Goal: Task Accomplishment & Management: Manage account settings

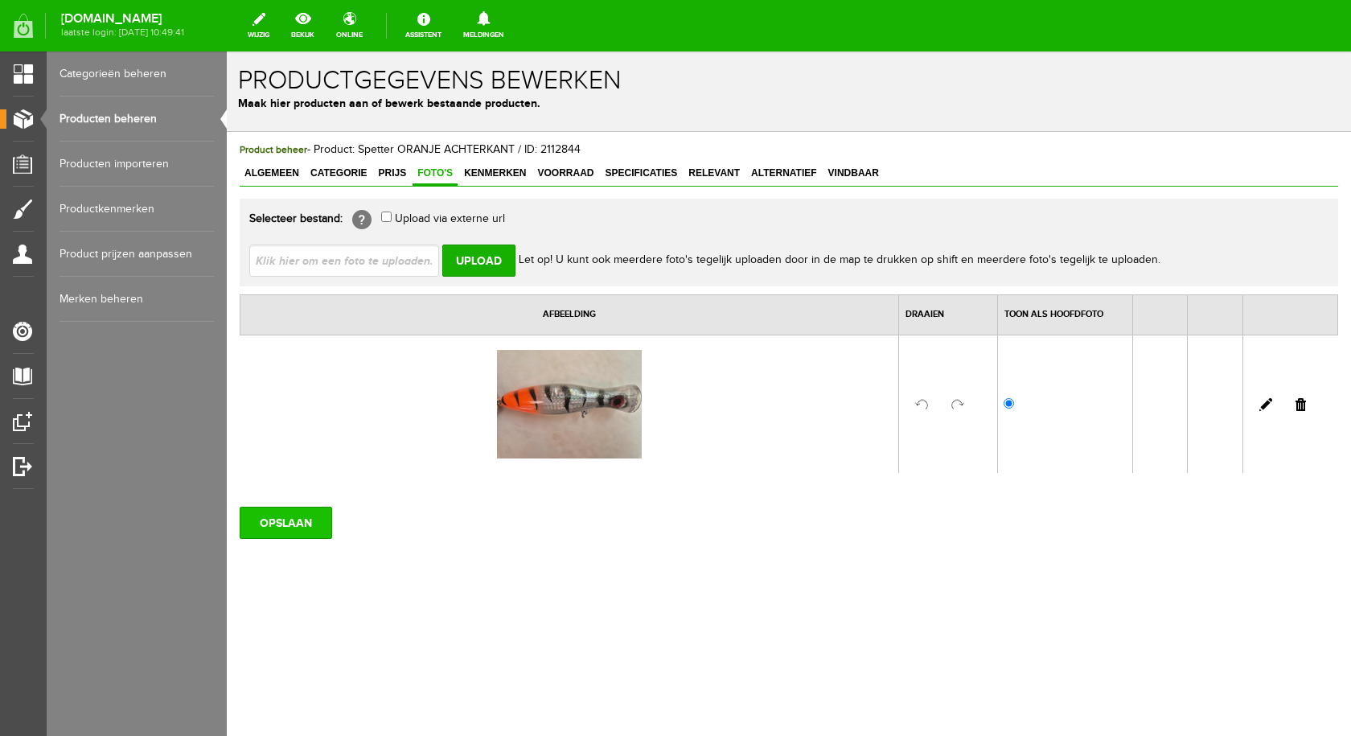
click at [272, 526] on input "OPSLAAN" at bounding box center [286, 523] width 92 height 32
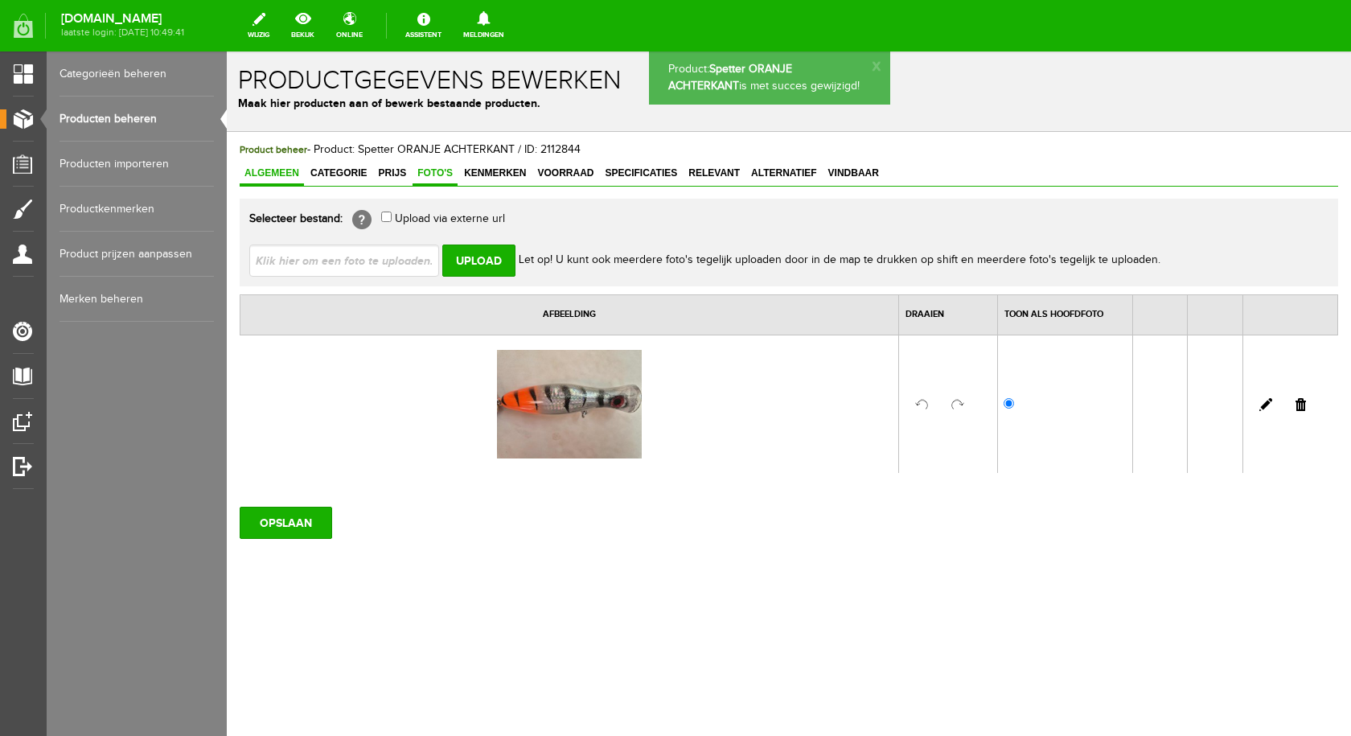
click at [277, 165] on link "Algemeen" at bounding box center [272, 173] width 64 height 23
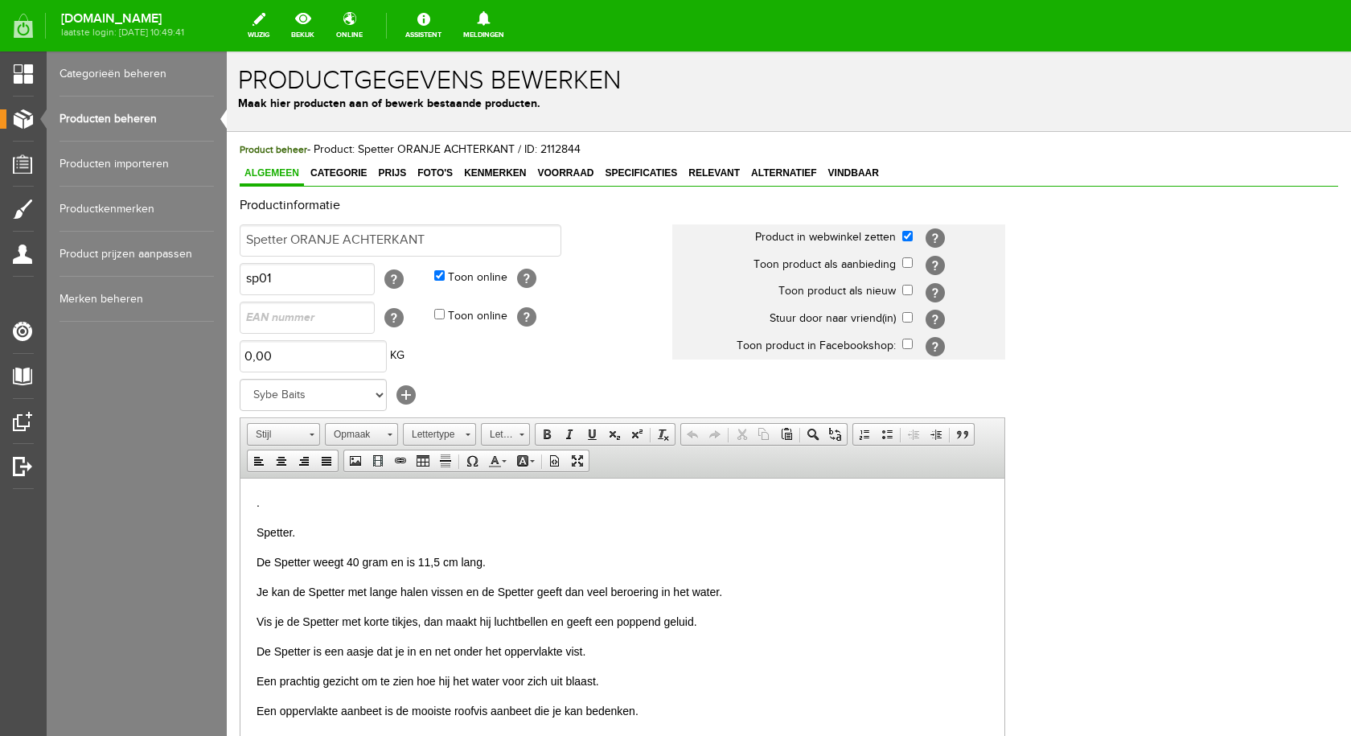
click at [124, 116] on link "Producten beheren" at bounding box center [136, 118] width 154 height 45
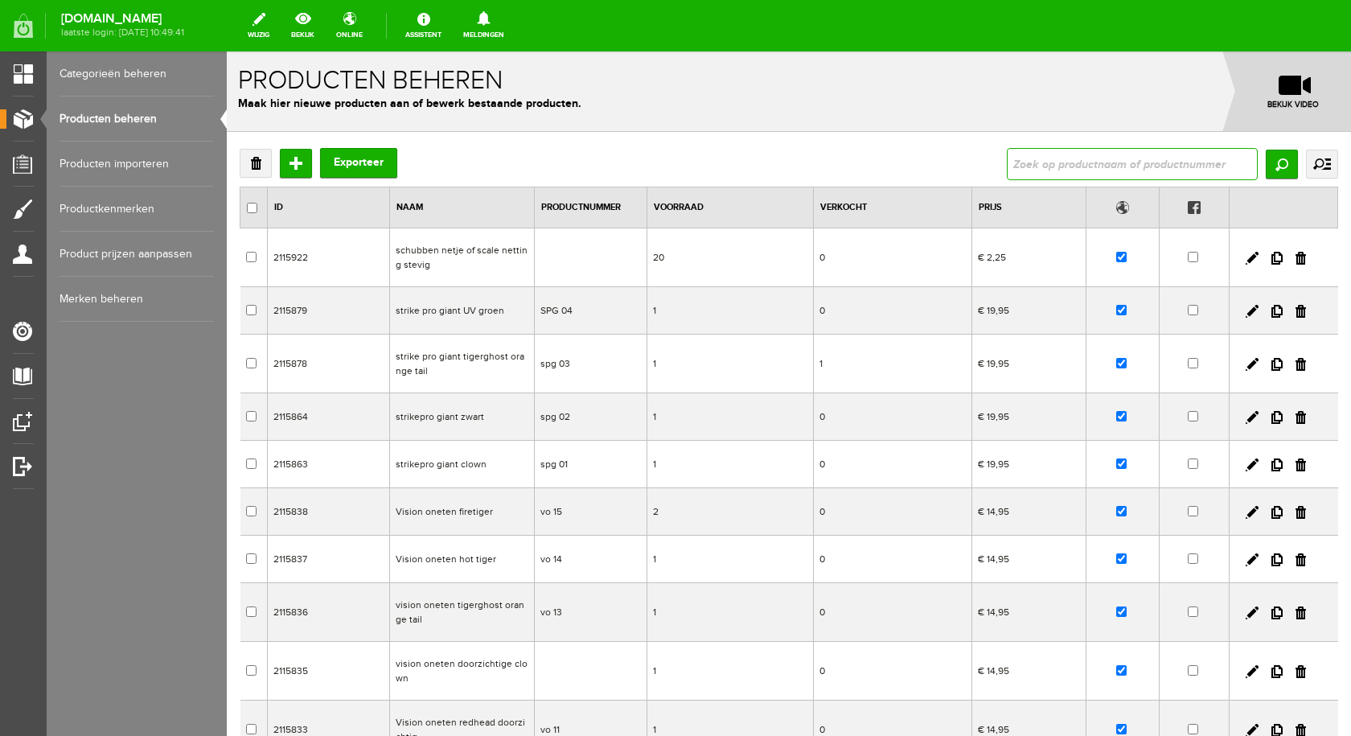
click at [1055, 153] on input "text" at bounding box center [1132, 164] width 251 height 32
type input "spetter"
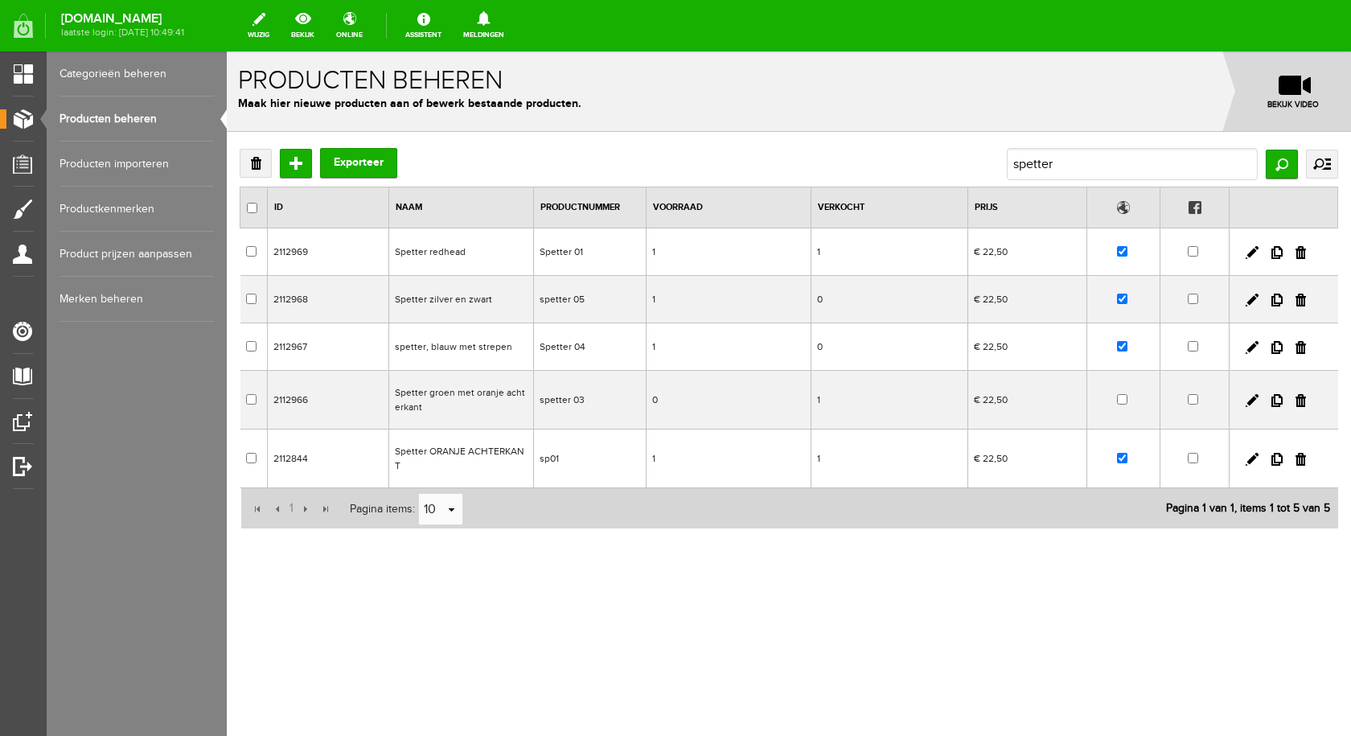
click at [499, 393] on td "Spetter groen met oranje achterkant" at bounding box center [460, 400] width 145 height 59
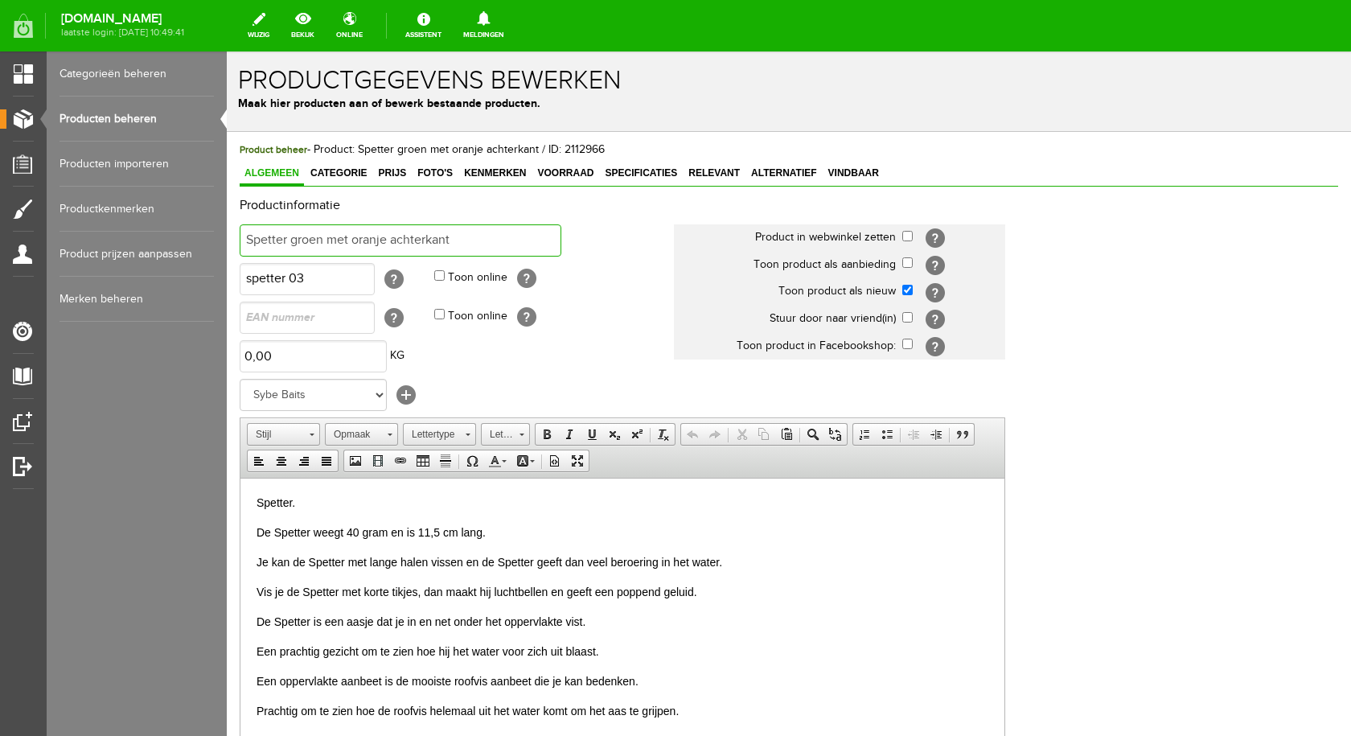
click at [460, 232] on input "Spetter groen met oranje achterkant" at bounding box center [401, 240] width 322 height 32
type input "Spetter goud"
click at [909, 233] on input "checkbox" at bounding box center [907, 236] width 10 height 10
checkbox input "true"
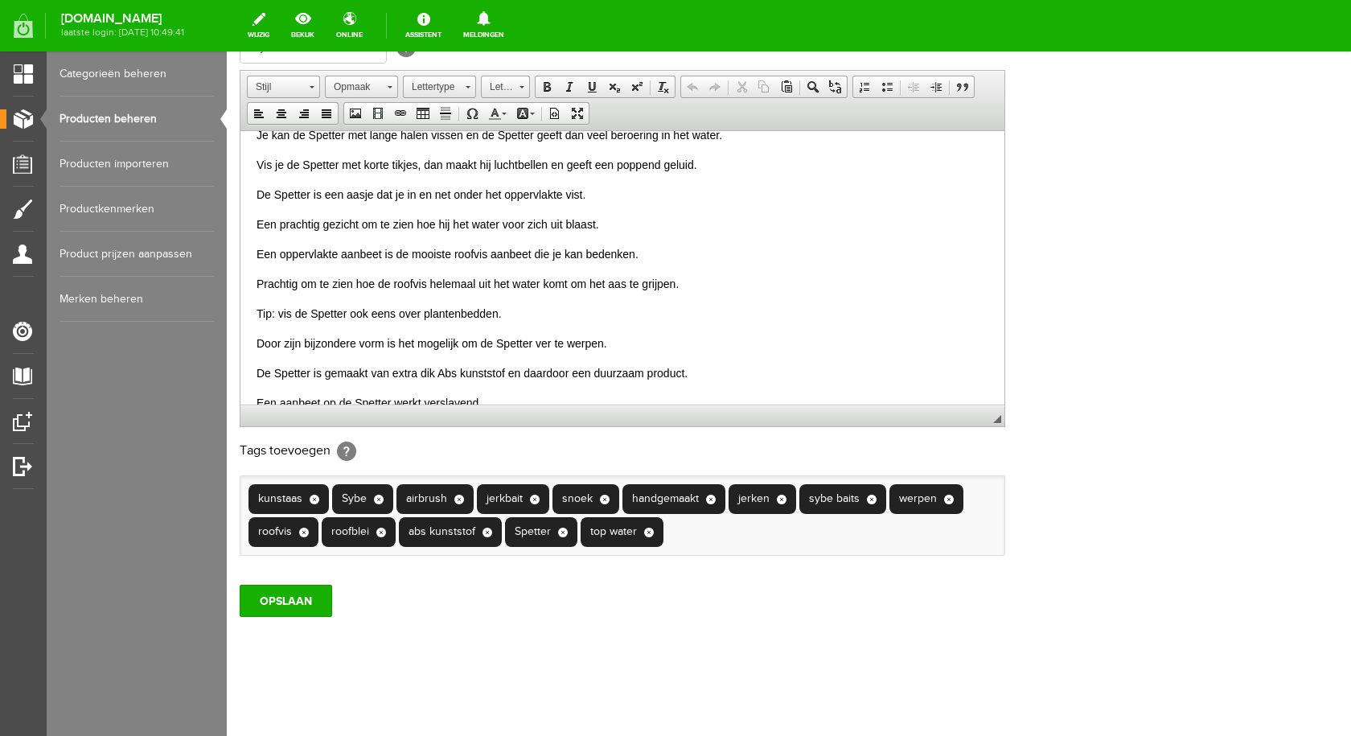
scroll to position [103, 0]
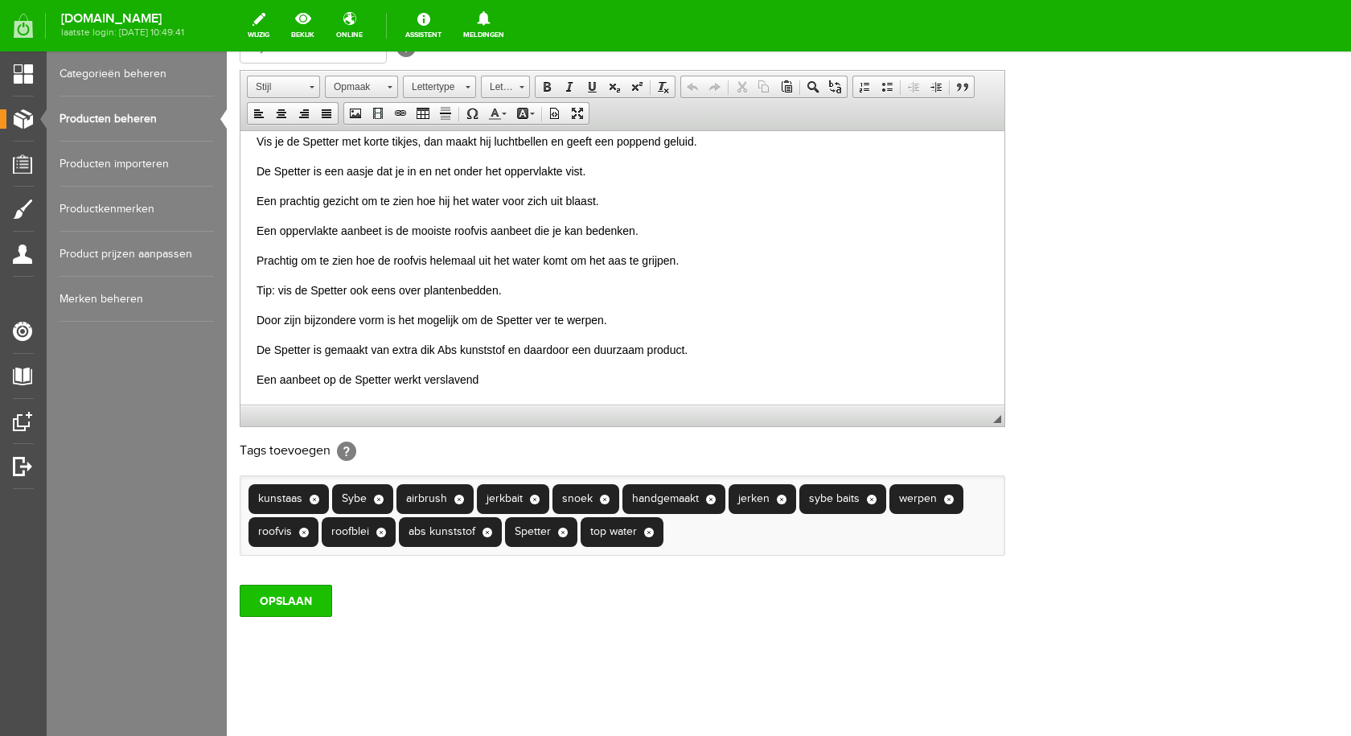
click at [287, 609] on input "OPSLAAN" at bounding box center [286, 601] width 92 height 32
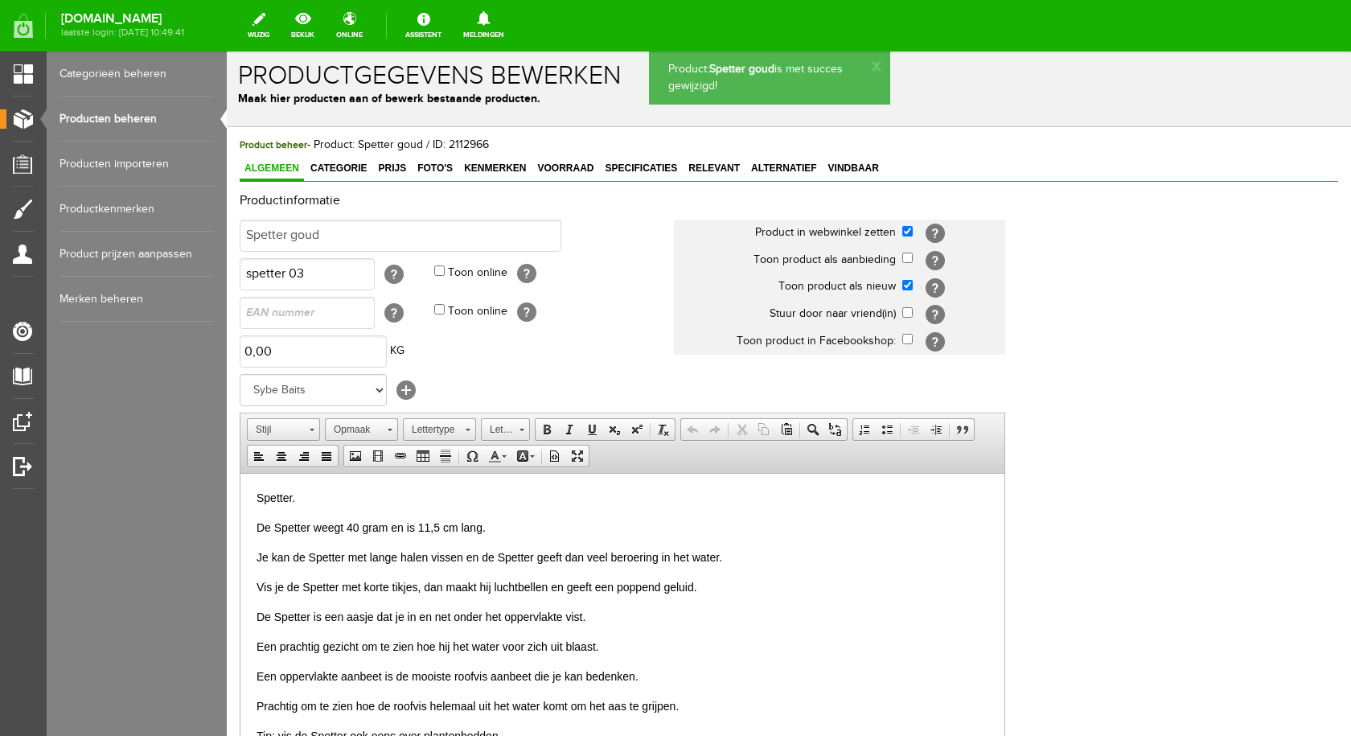
scroll to position [0, 0]
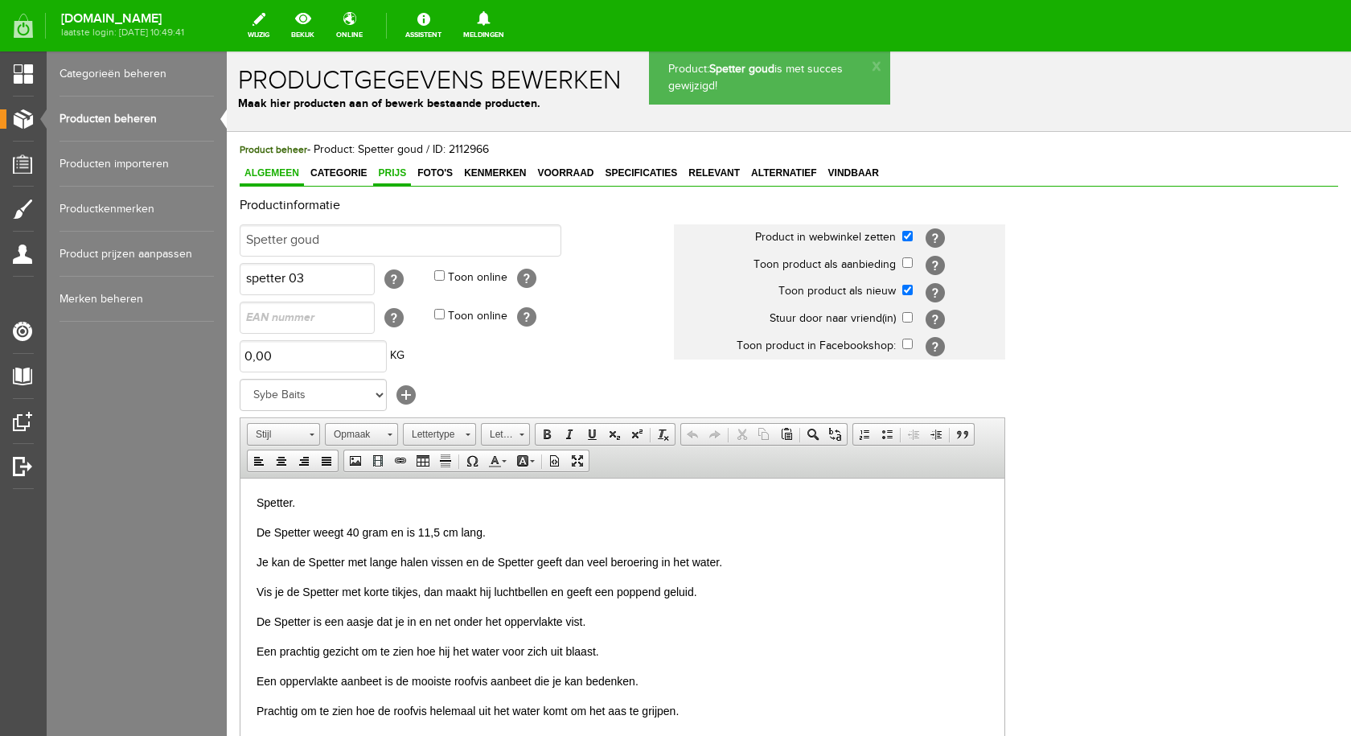
click at [392, 173] on span "Prijs" at bounding box center [392, 172] width 38 height 11
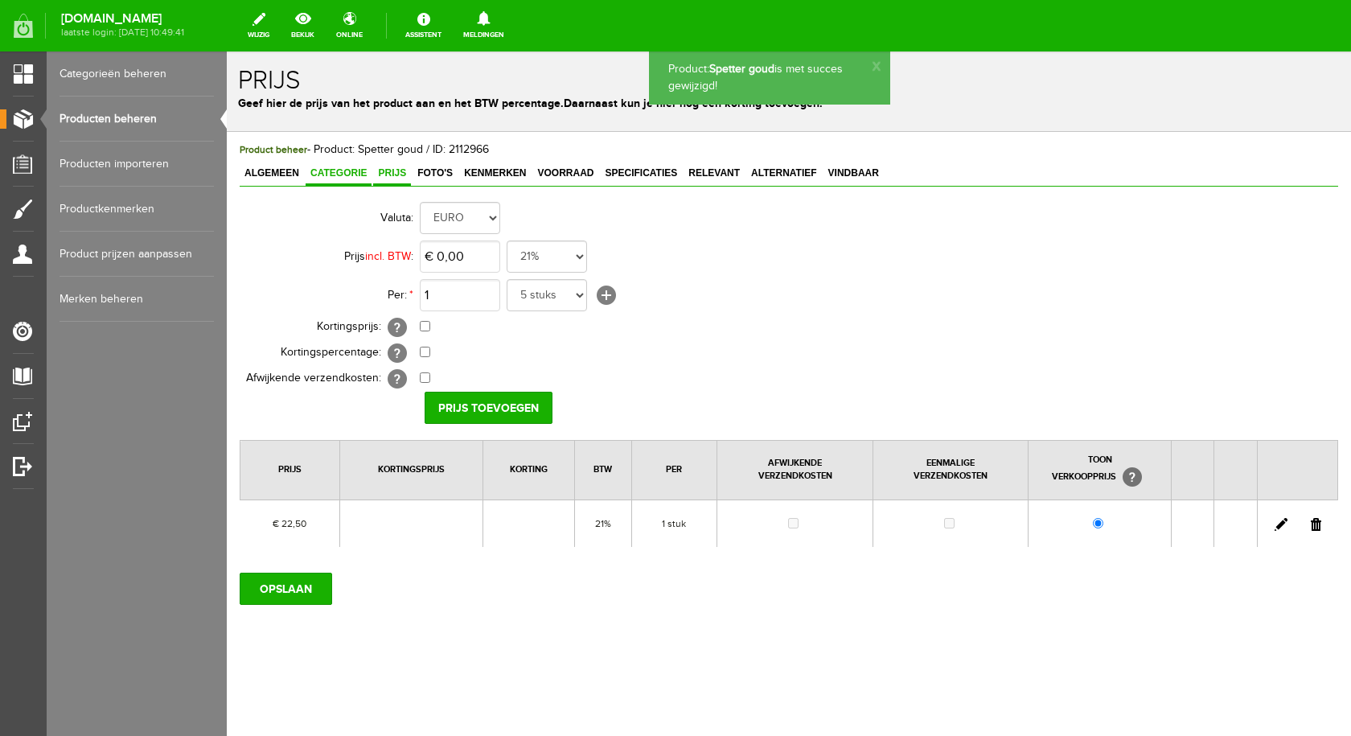
click at [357, 169] on span "Categorie" at bounding box center [339, 172] width 66 height 11
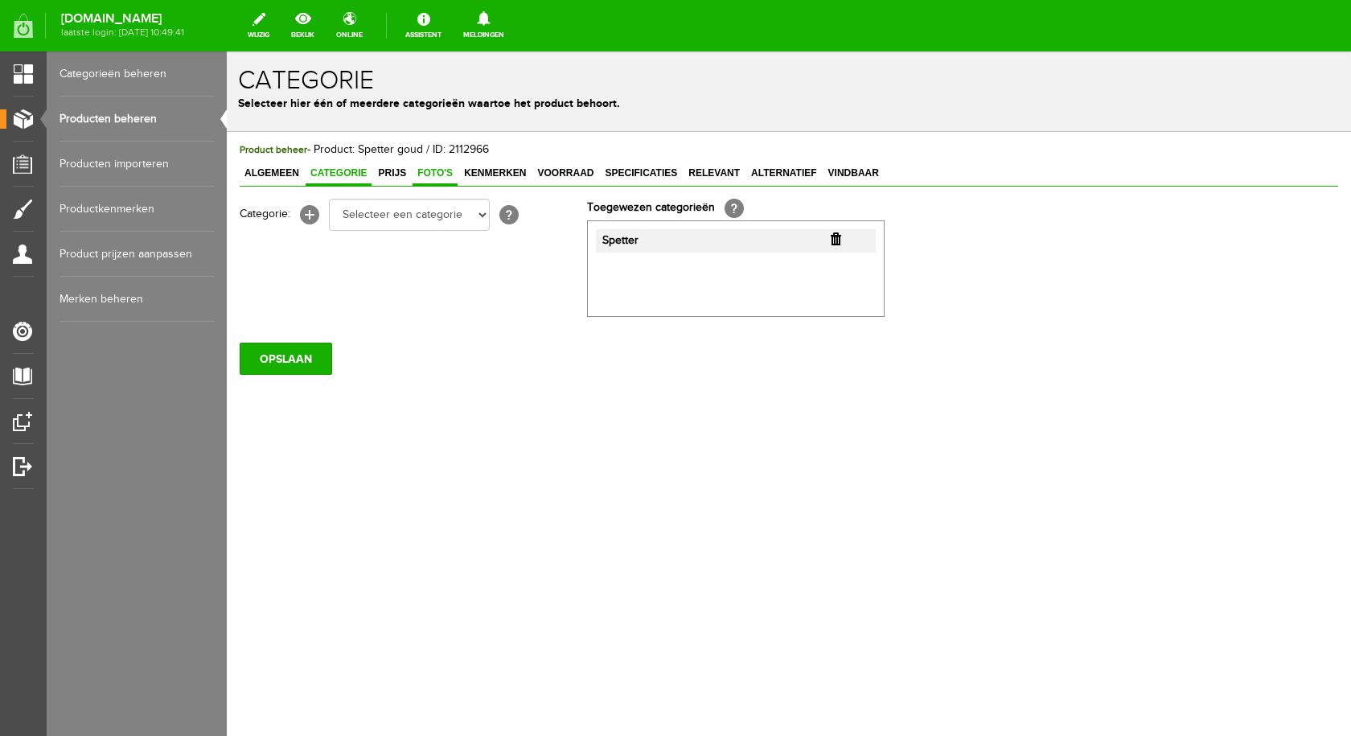
click at [446, 174] on span "Foto's" at bounding box center [434, 172] width 45 height 11
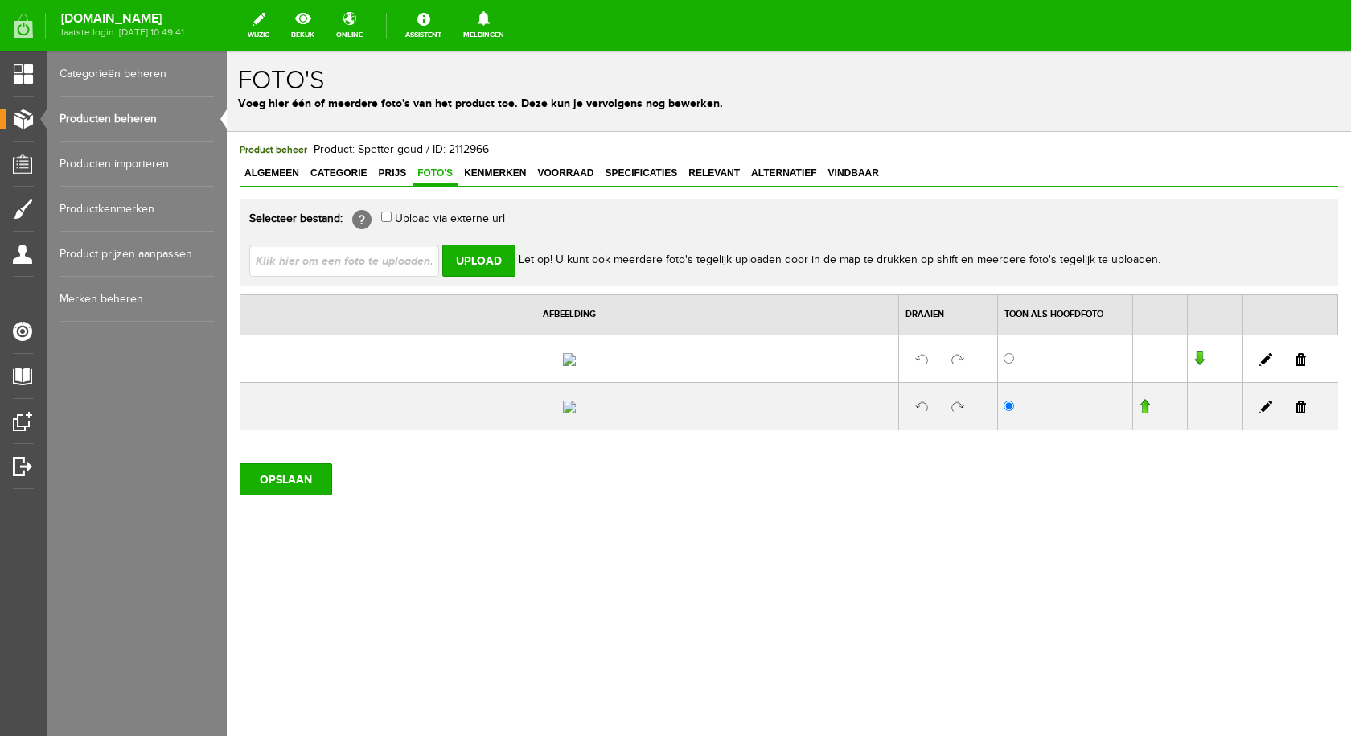
click at [393, 264] on input "file" at bounding box center [350, 259] width 203 height 31
click at [350, 253] on input "file" at bounding box center [350, 259] width 203 height 31
type input "C:\fakepath\spetter goud.jpg"
type input "spetter goud.jpg"
click at [470, 261] on input "Upload" at bounding box center [478, 260] width 73 height 32
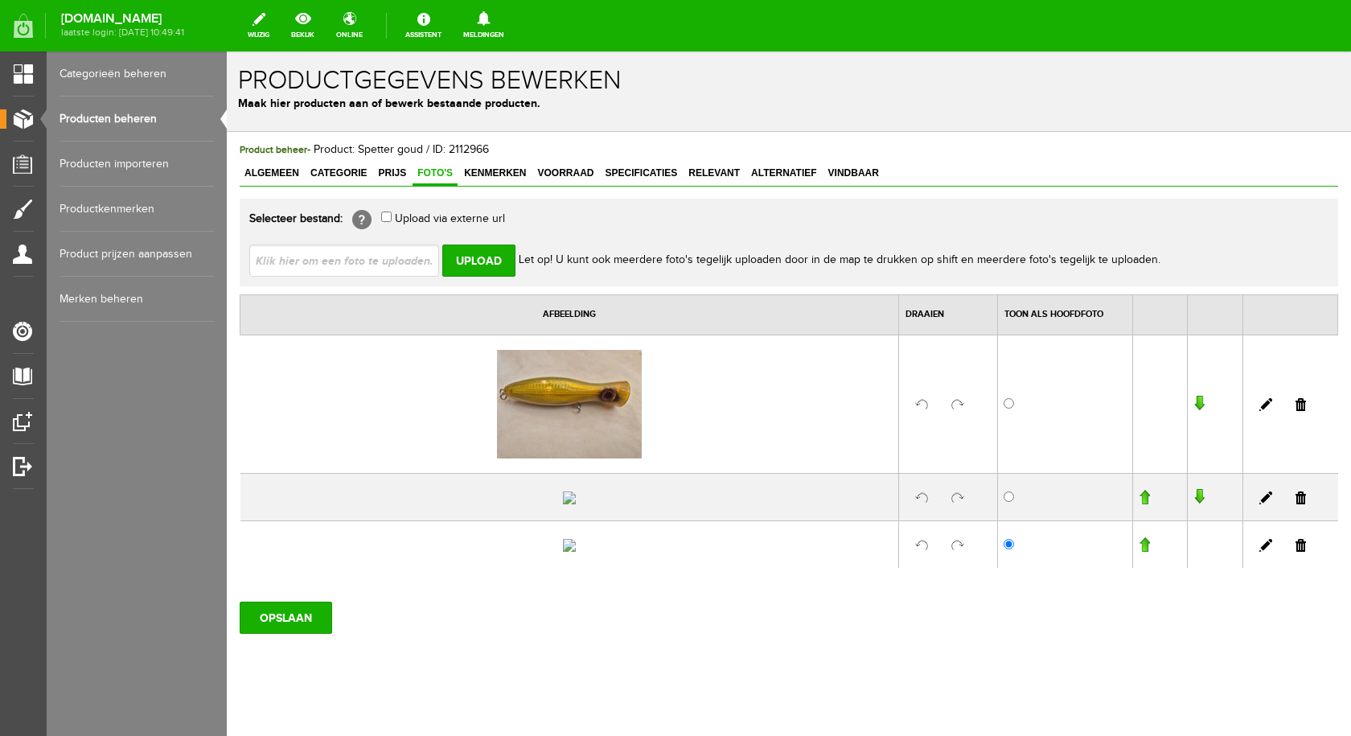
click at [1295, 504] on link at bounding box center [1300, 497] width 10 height 13
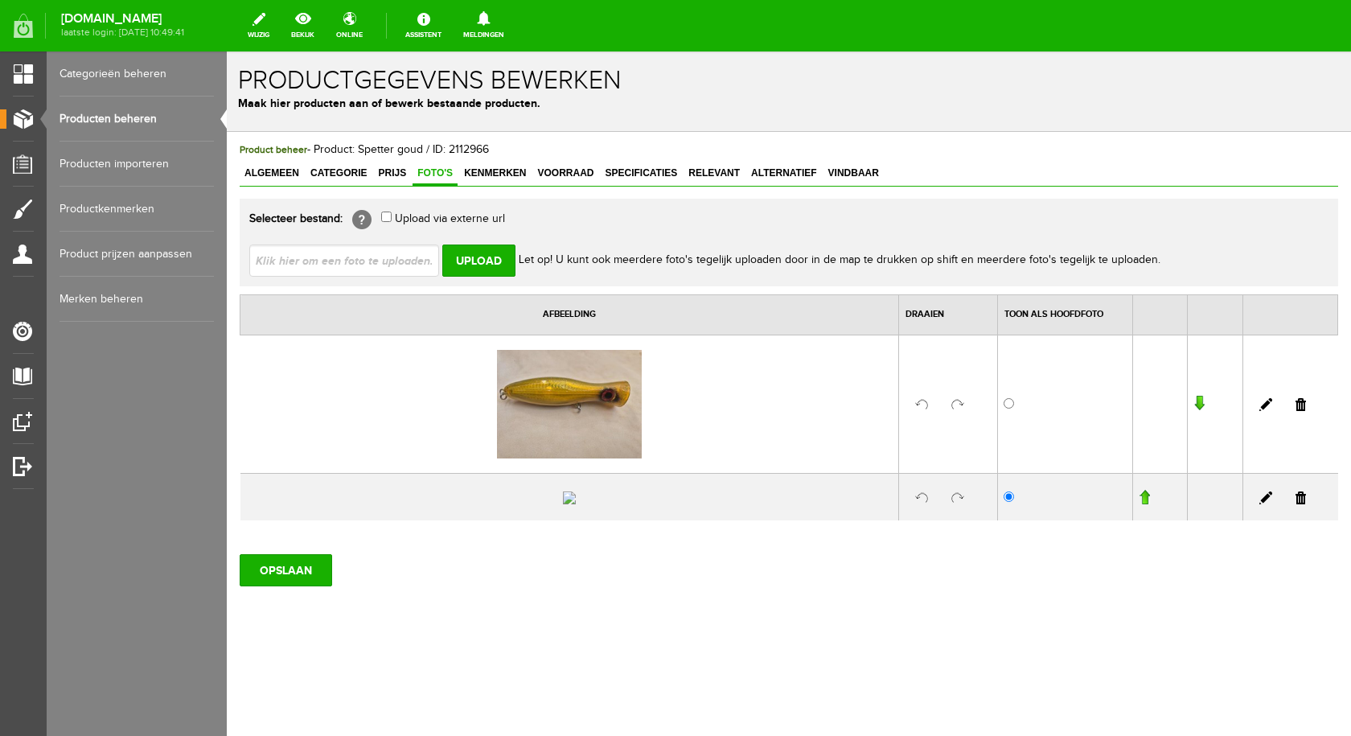
click at [1295, 504] on link at bounding box center [1300, 497] width 10 height 13
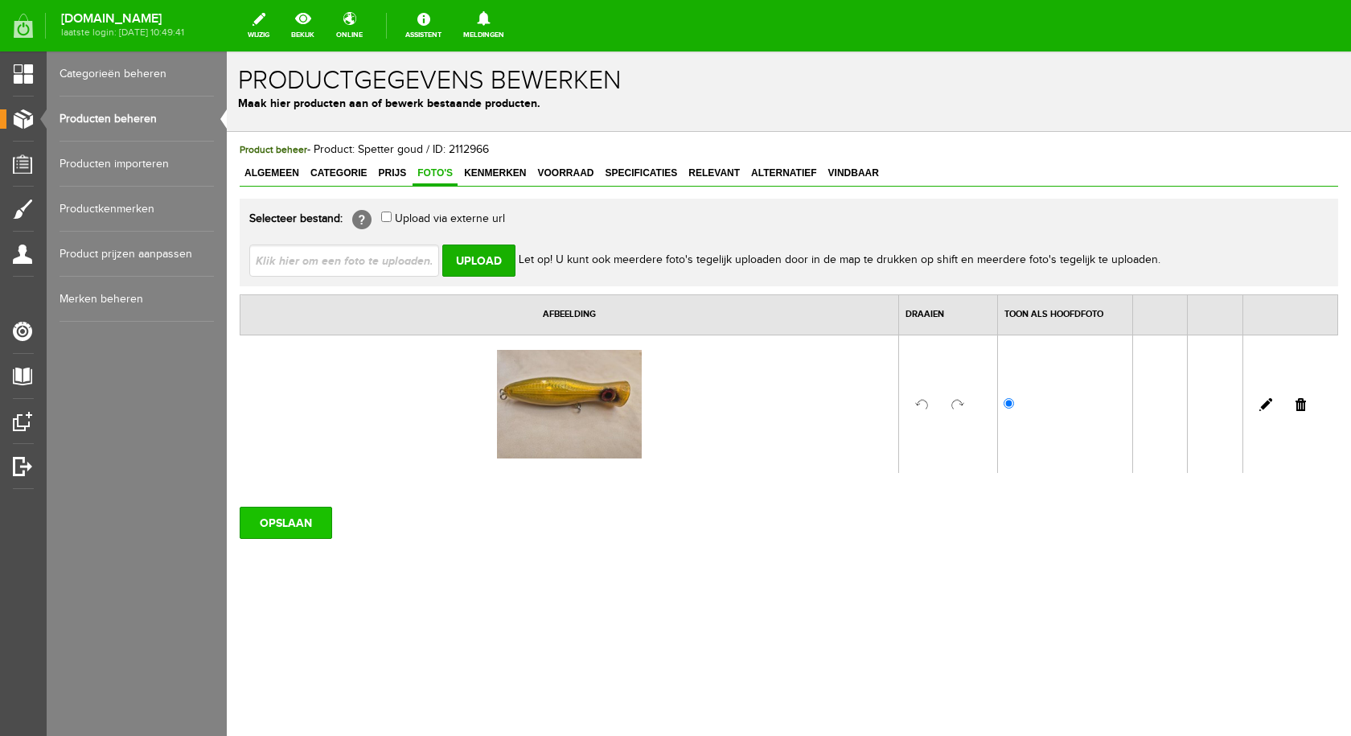
click at [306, 529] on input "OPSLAAN" at bounding box center [286, 523] width 92 height 32
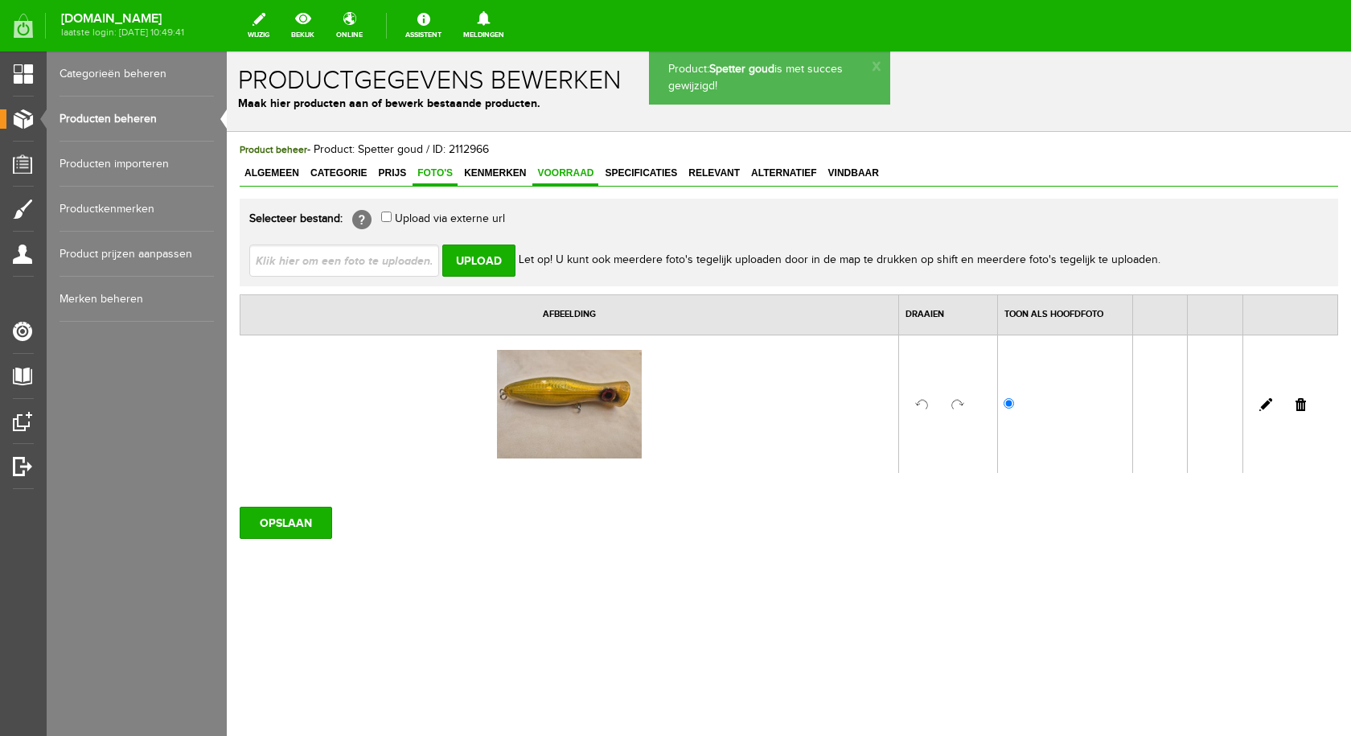
click at [547, 178] on span "Voorraad" at bounding box center [565, 172] width 66 height 11
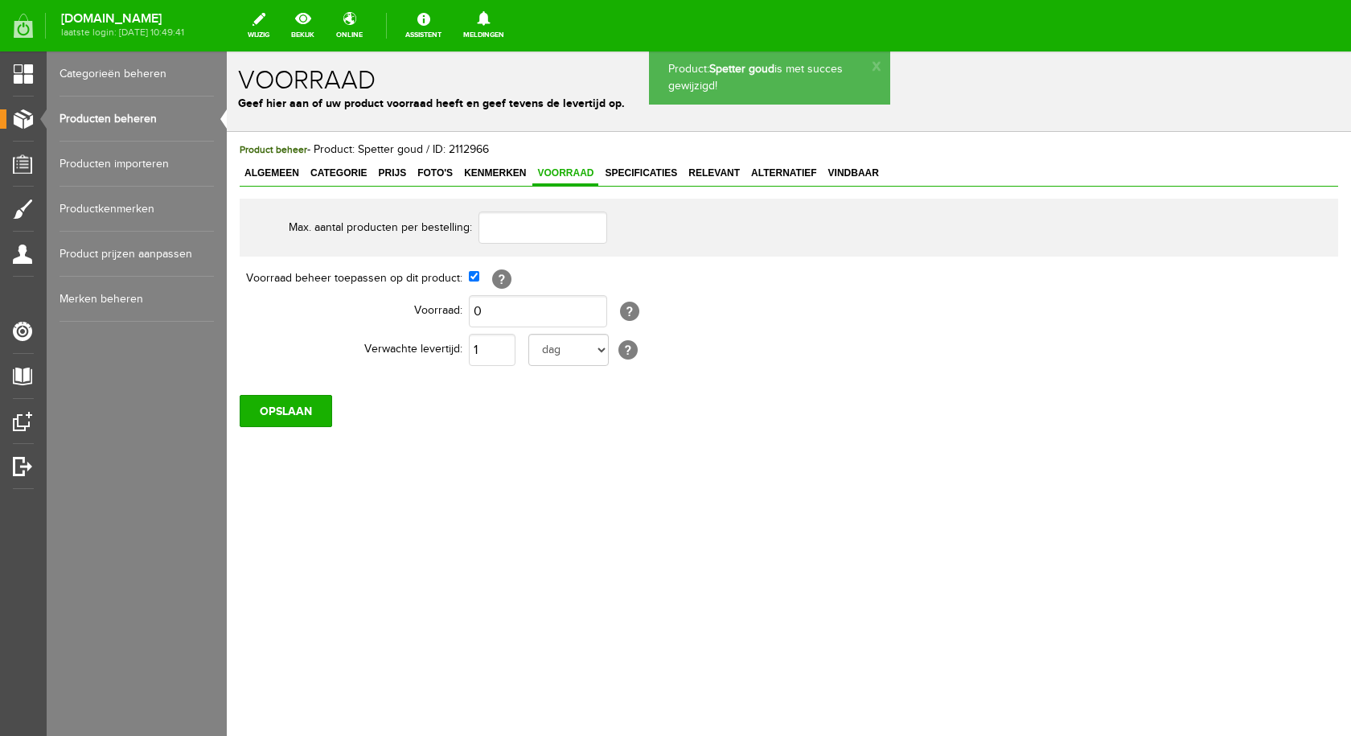
click at [499, 330] on td "1 dag dagen week weken maand maanden jaar jaren werkdagen [?]" at bounding box center [740, 349] width 543 height 39
click at [499, 318] on input "0" at bounding box center [538, 311] width 138 height 32
type input "1"
click at [282, 412] on input "OPSLAAN" at bounding box center [286, 411] width 92 height 32
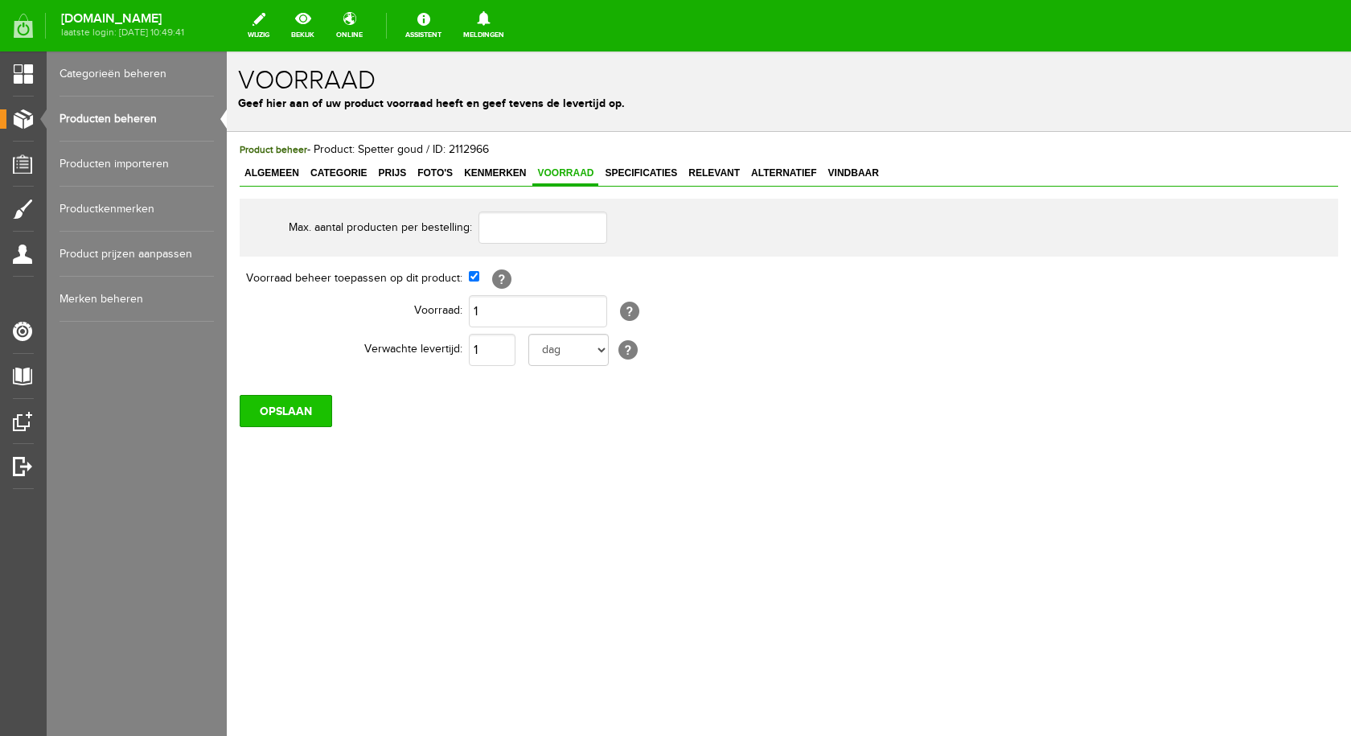
click at [325, 410] on input "OPSLAAN" at bounding box center [286, 411] width 92 height 32
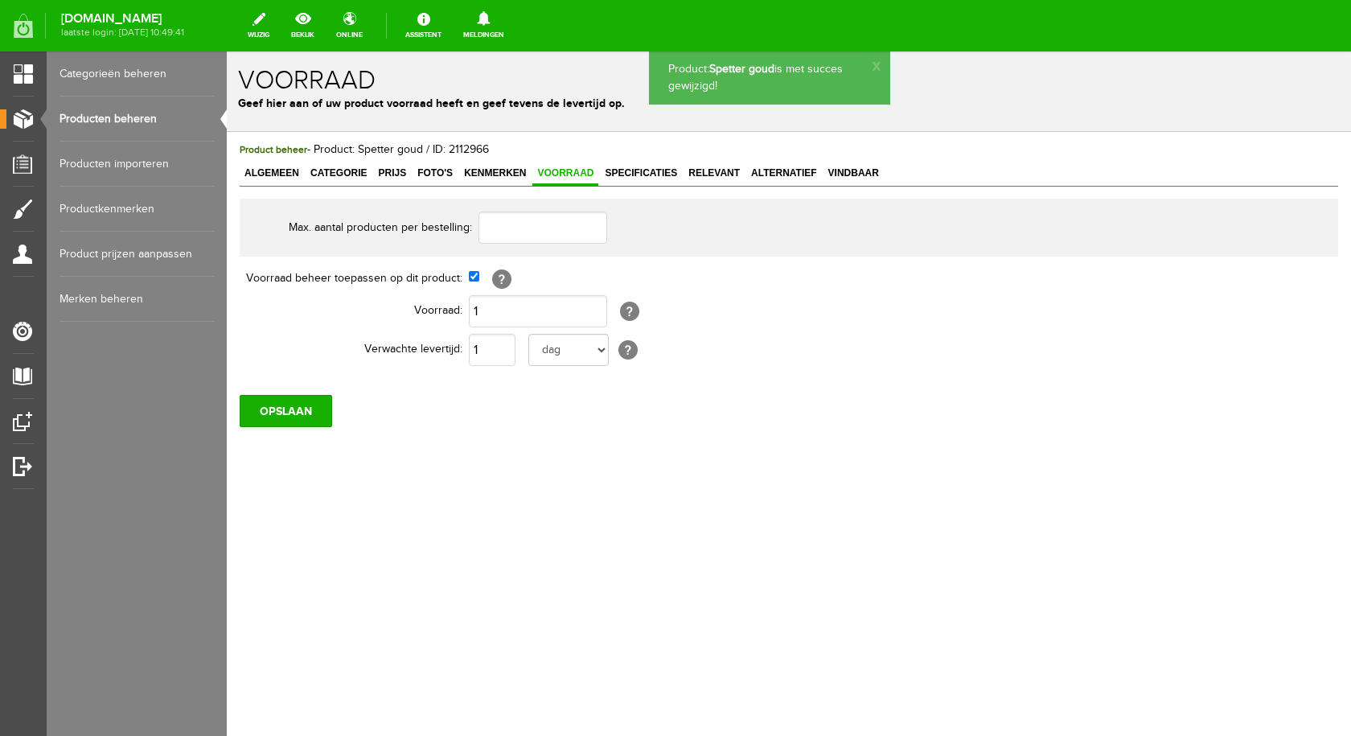
click at [114, 117] on link "Producten beheren" at bounding box center [136, 118] width 154 height 45
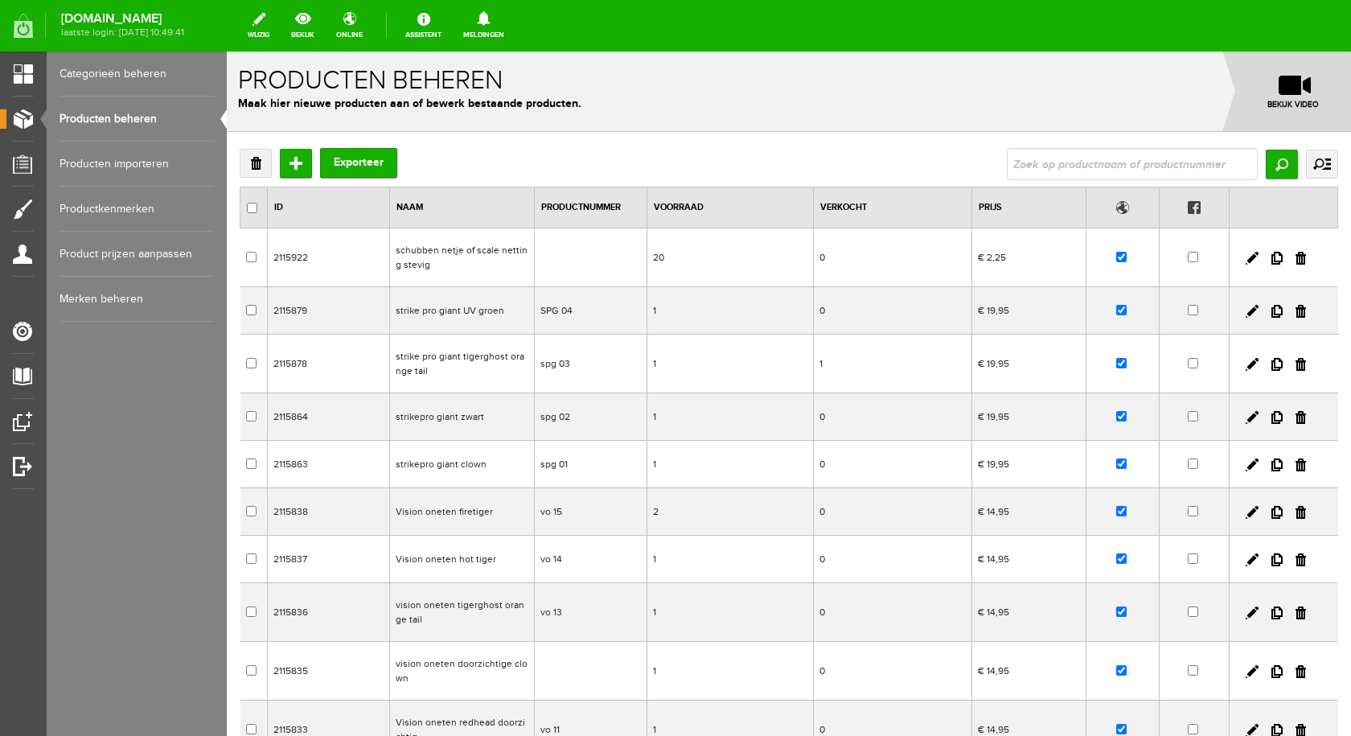
click at [1019, 166] on input "text" at bounding box center [1132, 164] width 251 height 32
type input "syboost"
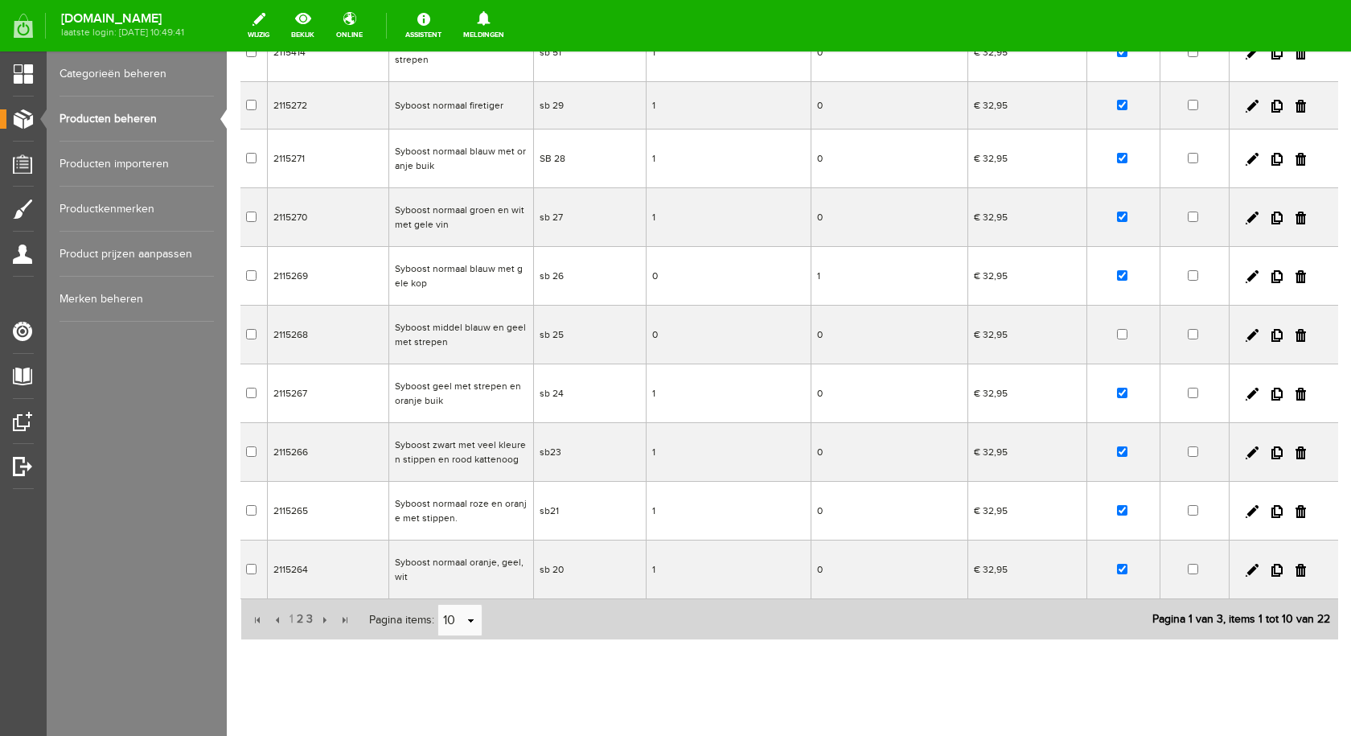
scroll to position [230, 0]
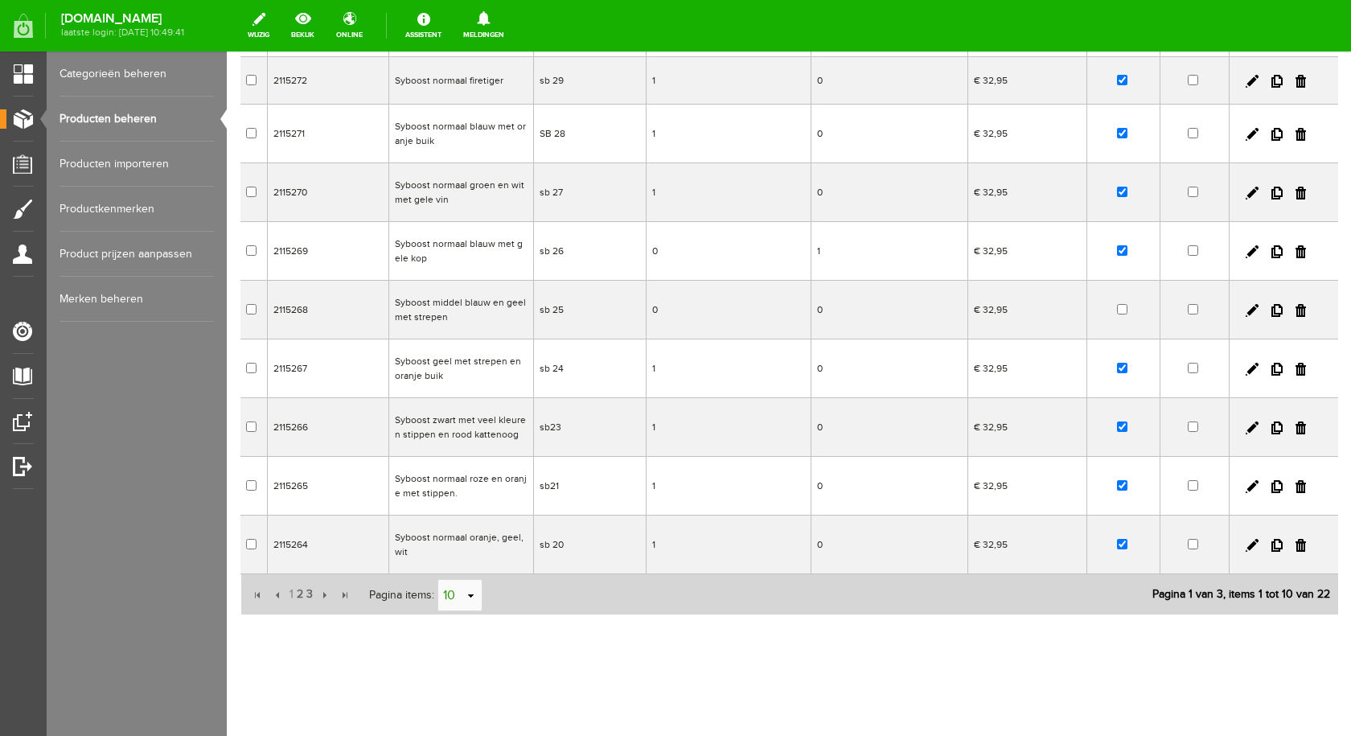
click at [467, 593] on link "select" at bounding box center [471, 596] width 13 height 31
click at [469, 565] on li "50" at bounding box center [458, 565] width 43 height 27
type input "50"
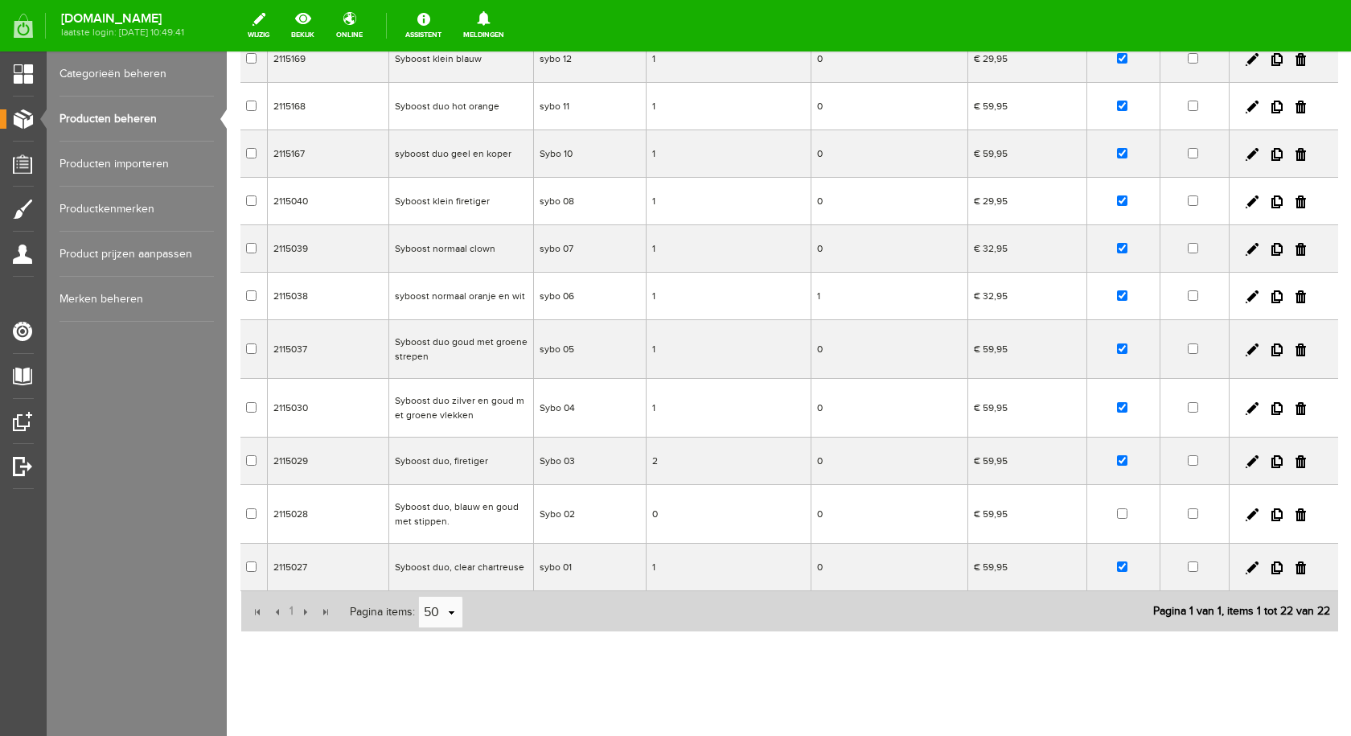
scroll to position [833, 0]
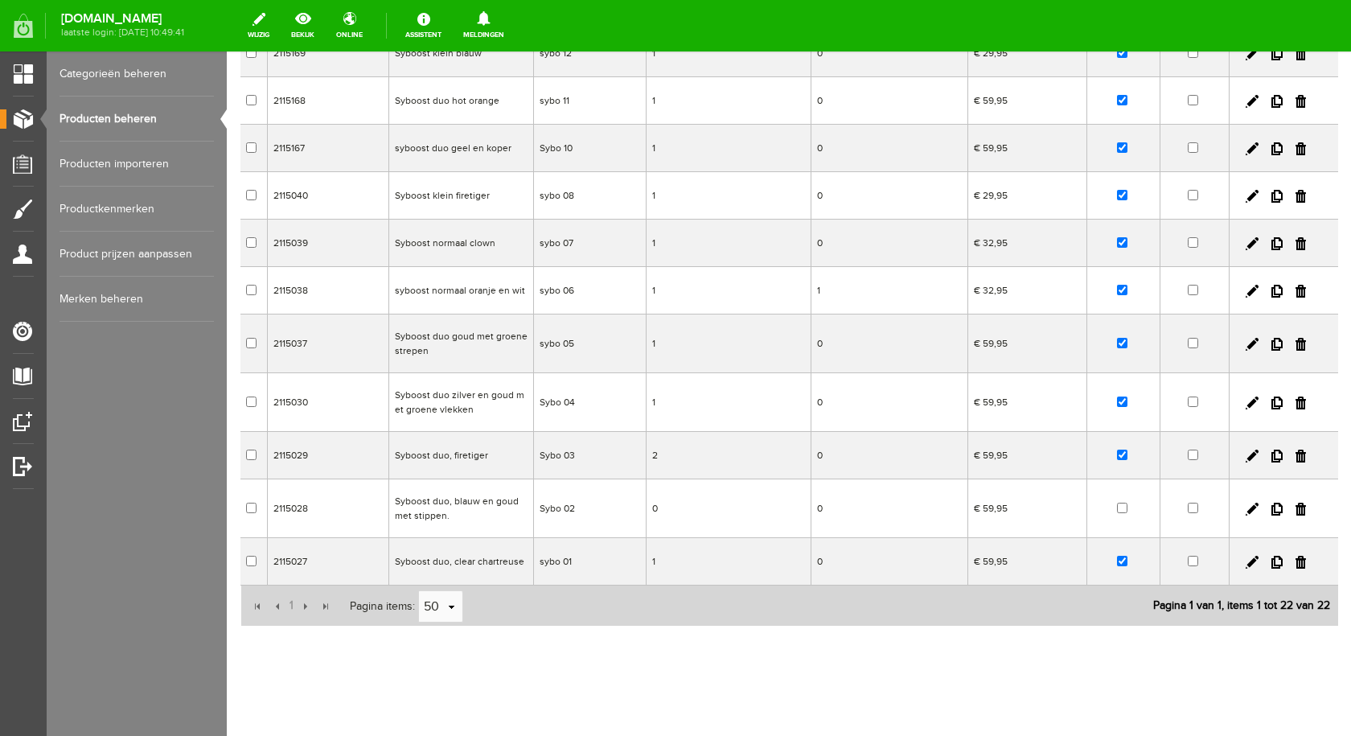
click at [441, 495] on td "Syboost duo, blauw en goud met stippen." at bounding box center [460, 508] width 145 height 59
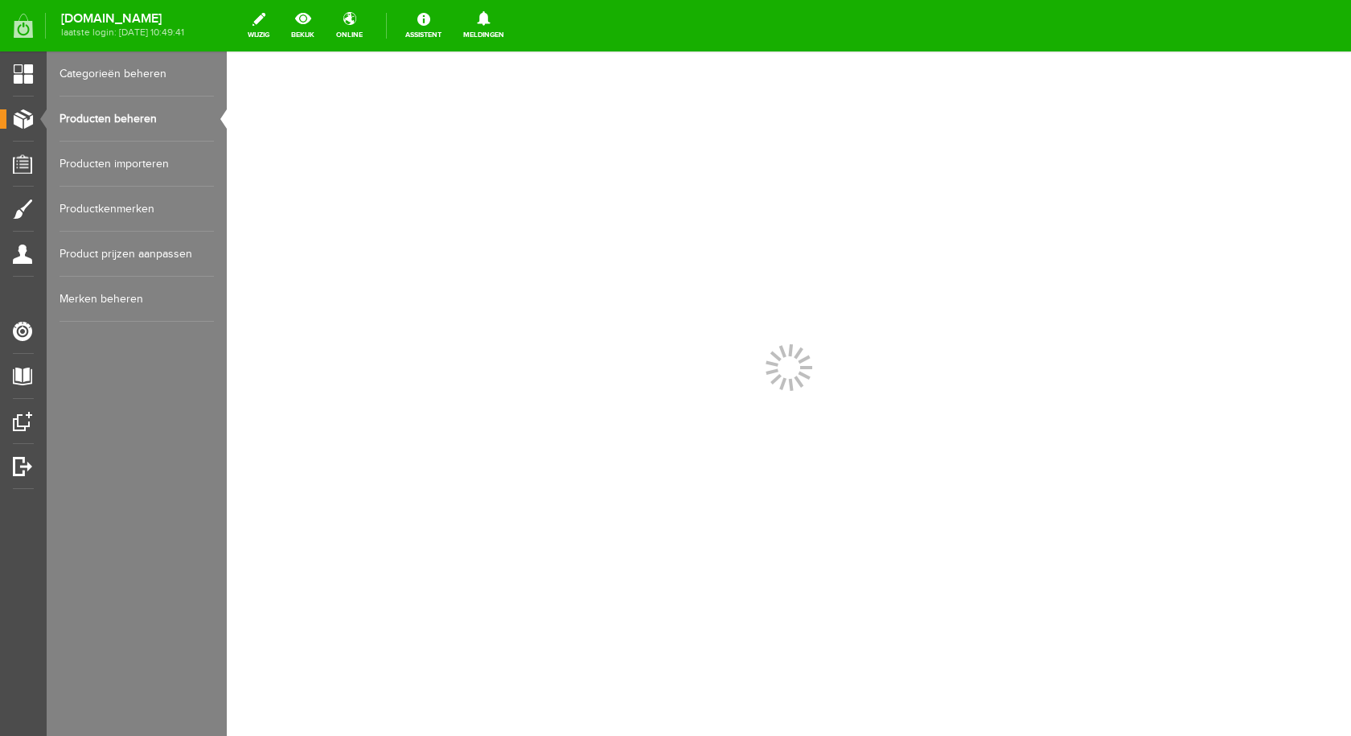
scroll to position [0, 0]
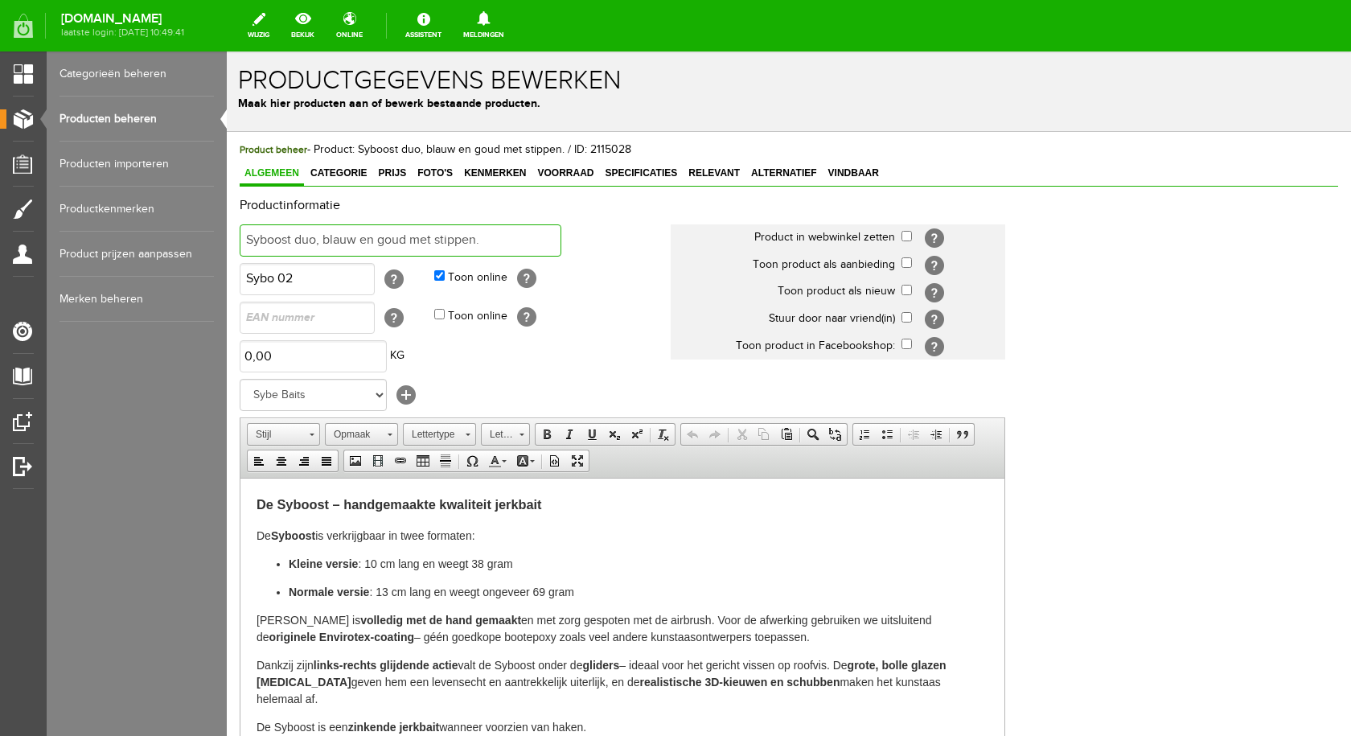
click at [317, 238] on input "Syboost duo, blauw en goud met stippen." at bounding box center [401, 240] width 322 height 32
type input "Syboost, blauw en goud met stippen."
click at [906, 236] on input "checkbox" at bounding box center [906, 236] width 10 height 10
checkbox input "true"
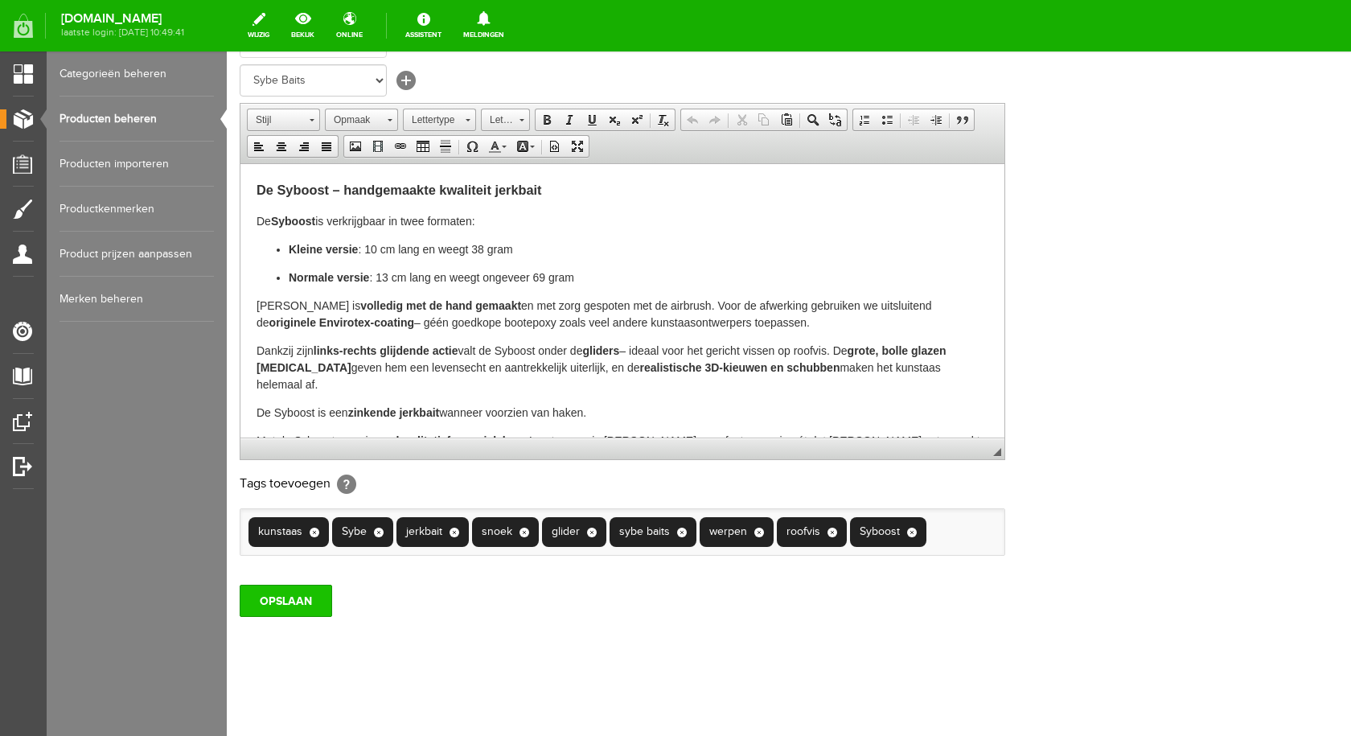
click at [293, 607] on input "OPSLAAN" at bounding box center [286, 601] width 92 height 32
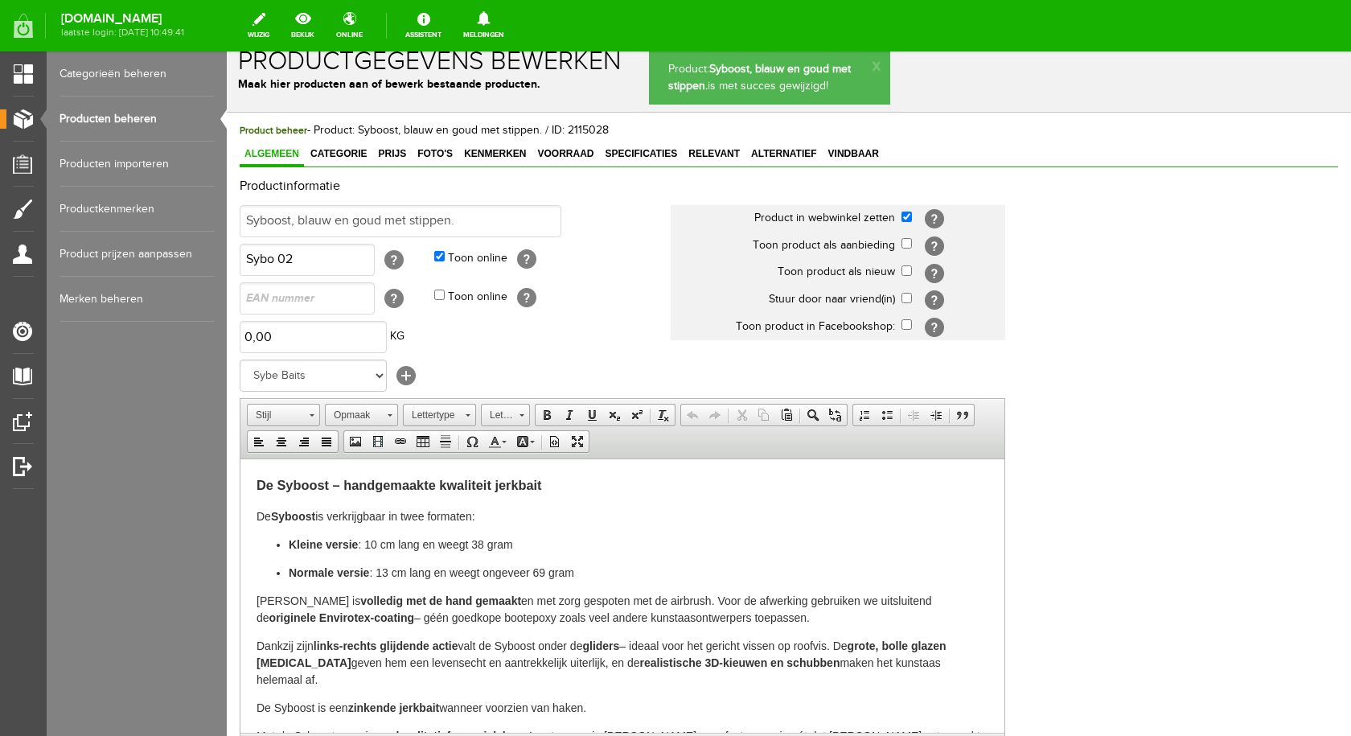
scroll to position [0, 0]
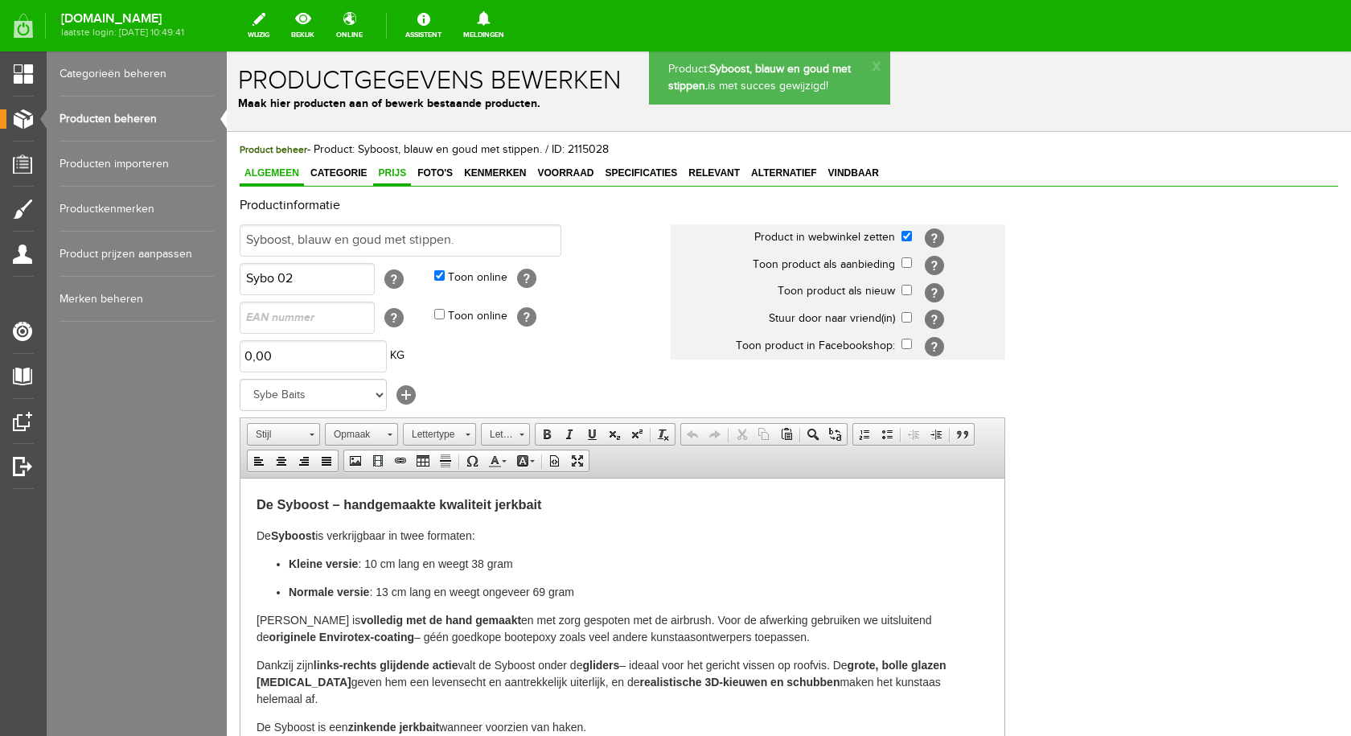
click at [389, 169] on span "Prijs" at bounding box center [392, 172] width 38 height 11
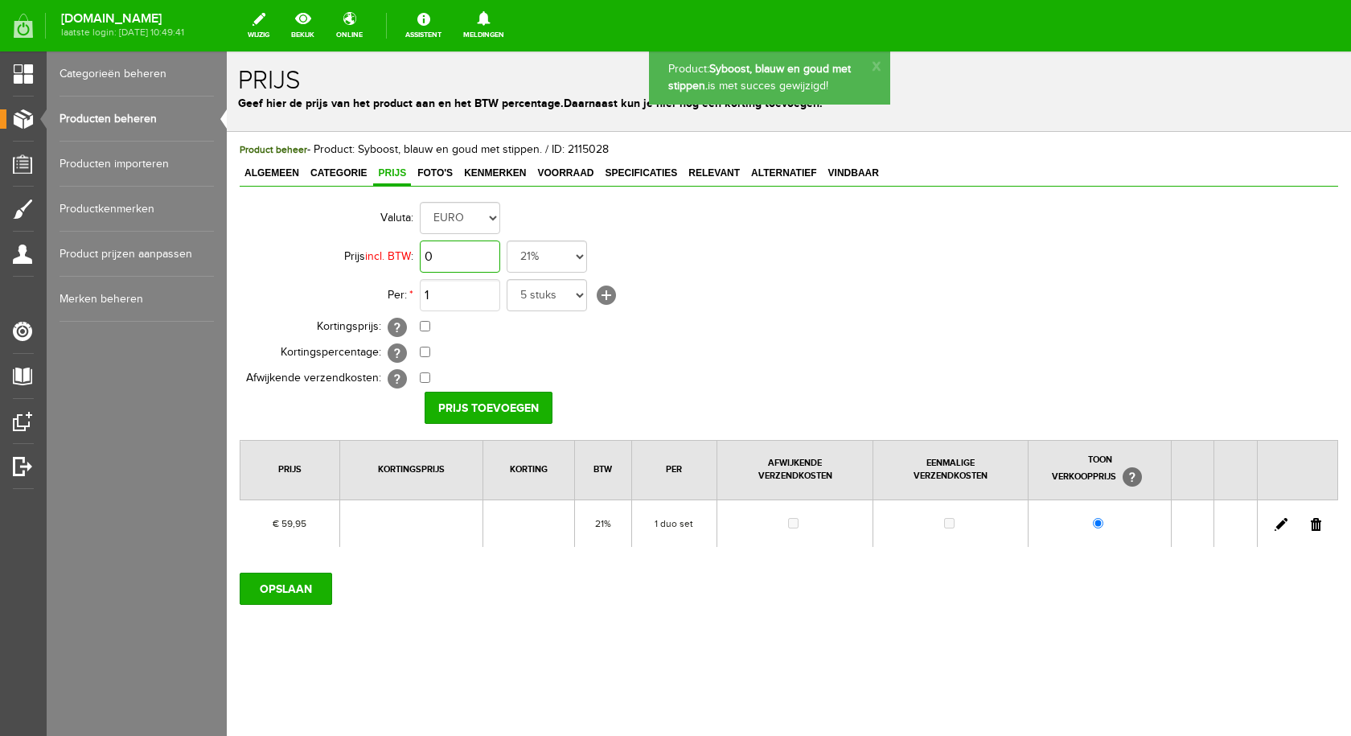
click at [465, 251] on input "0" at bounding box center [460, 256] width 80 height 32
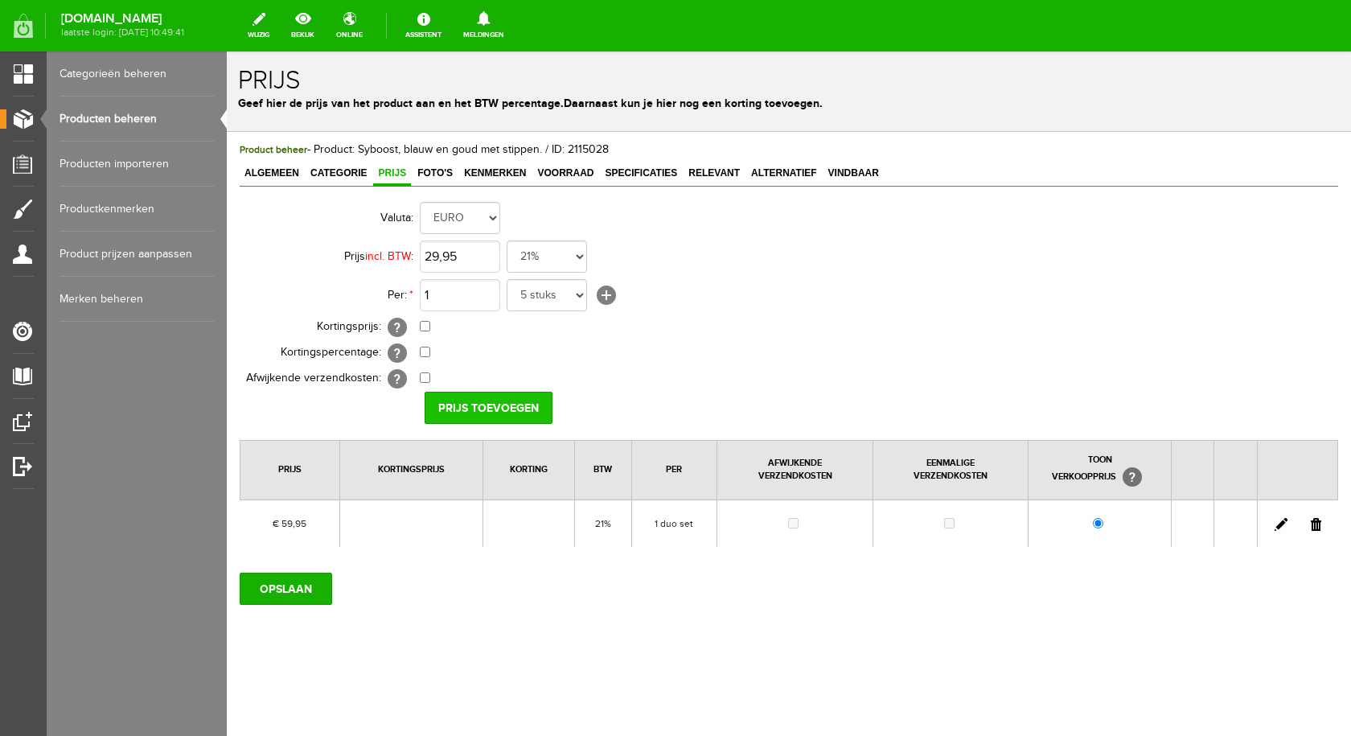
type input "€ 29,95"
click at [468, 420] on input "Prijs toevoegen" at bounding box center [489, 408] width 128 height 32
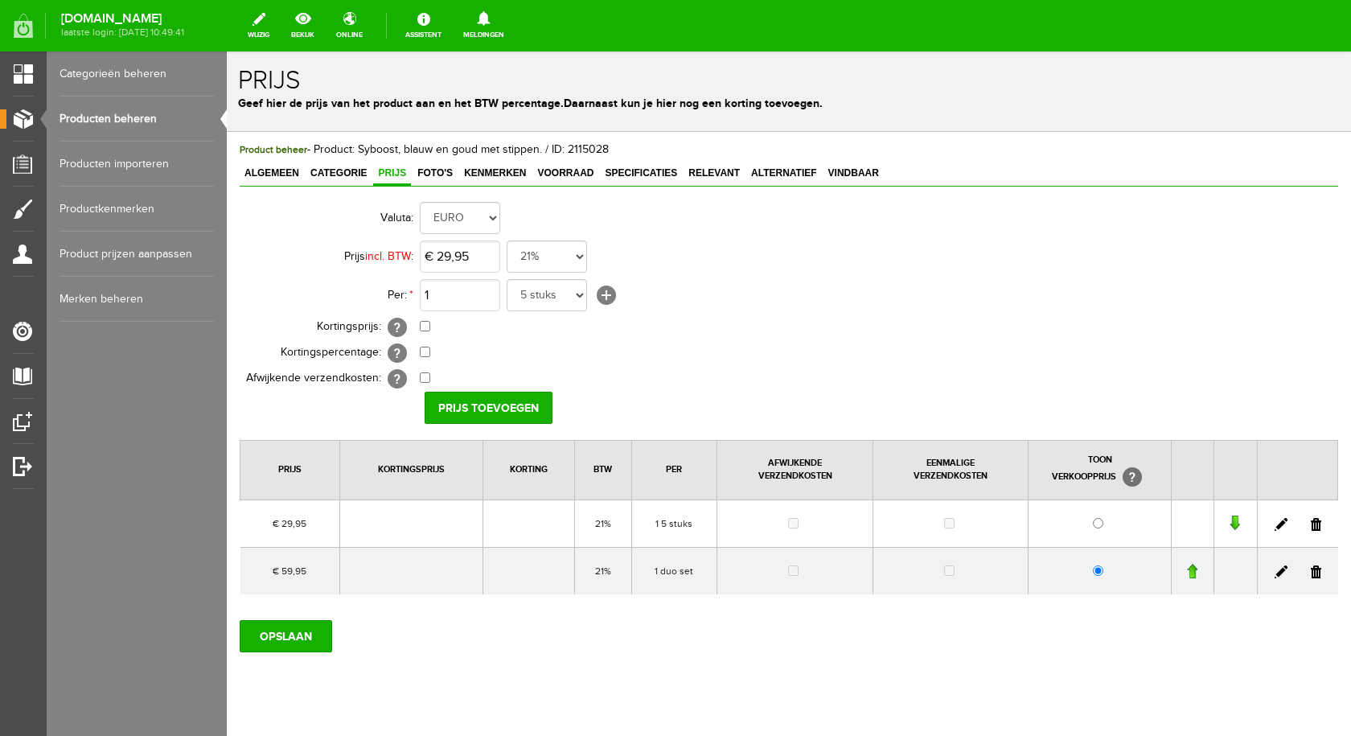
click at [1311, 570] on link at bounding box center [1316, 571] width 10 height 13
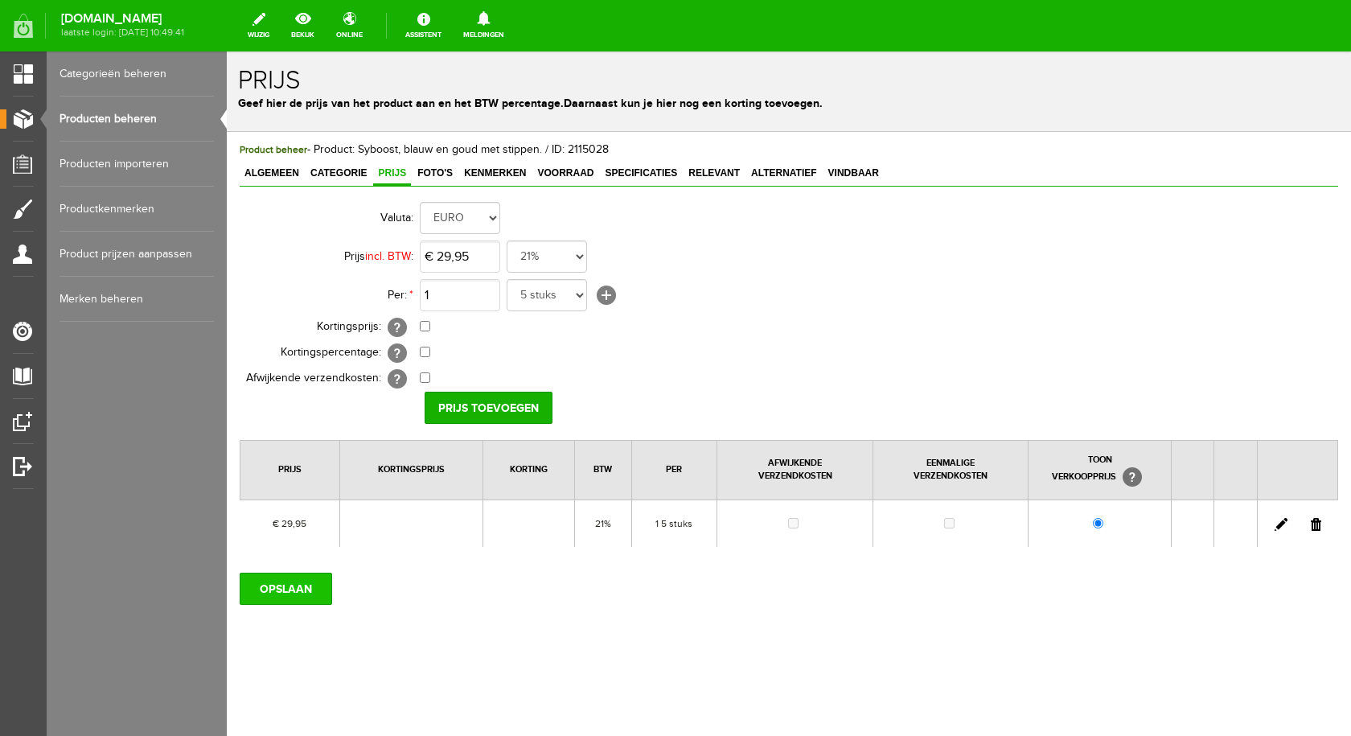
click at [281, 589] on input "OPSLAAN" at bounding box center [286, 588] width 92 height 32
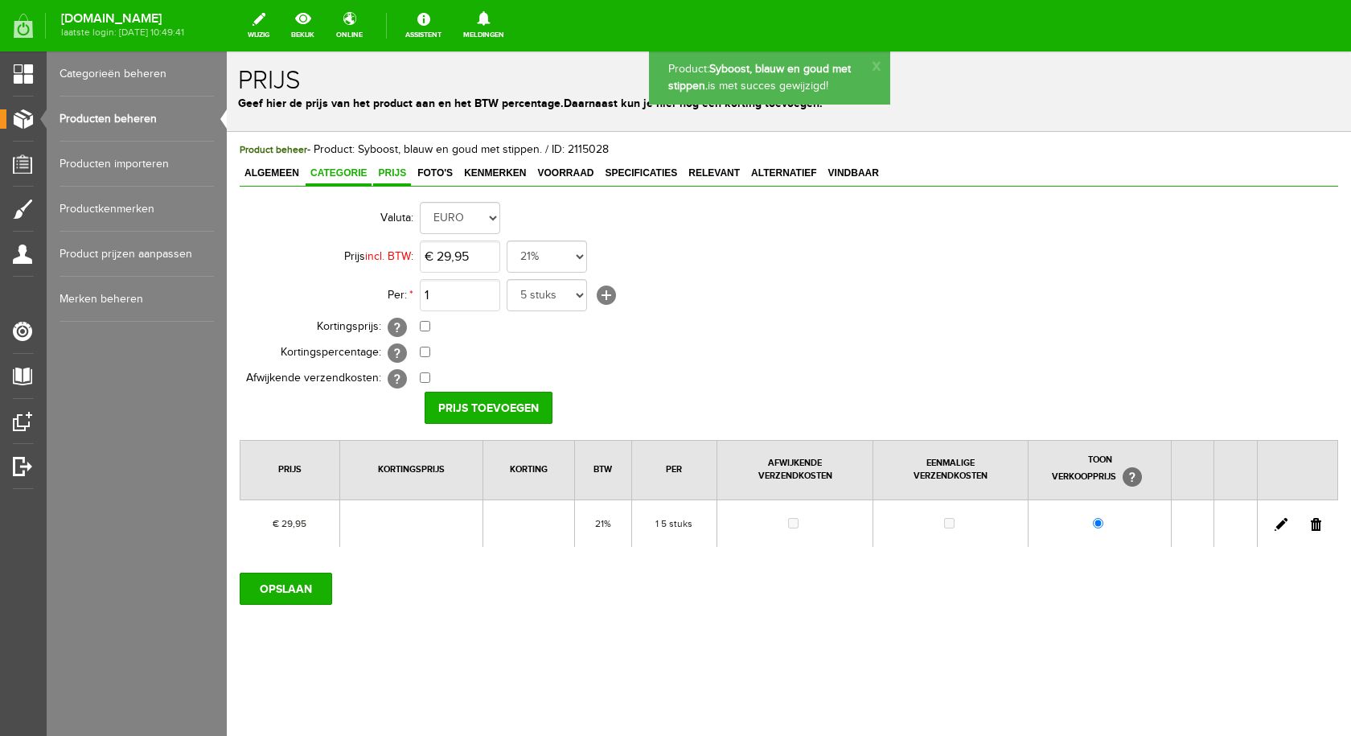
click at [334, 171] on span "Categorie" at bounding box center [339, 172] width 66 height 11
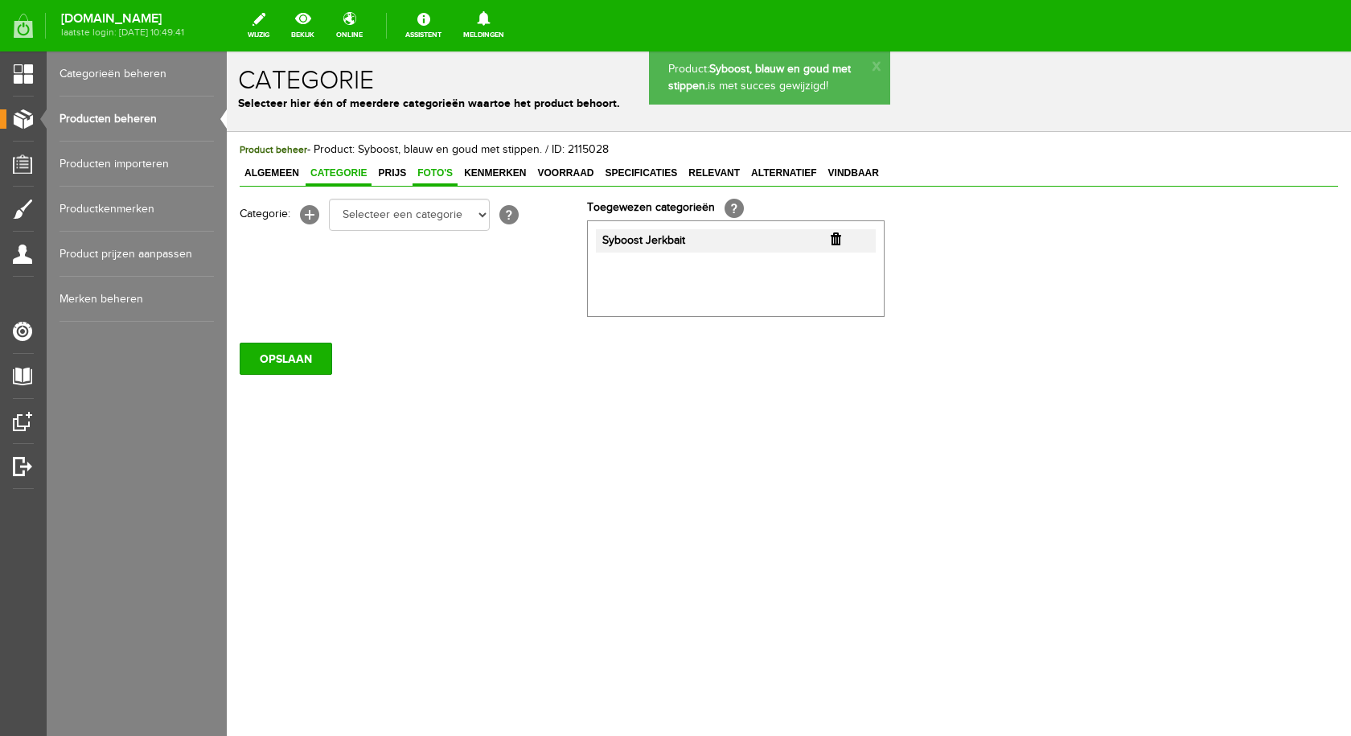
click at [437, 171] on span "Foto's" at bounding box center [434, 172] width 45 height 11
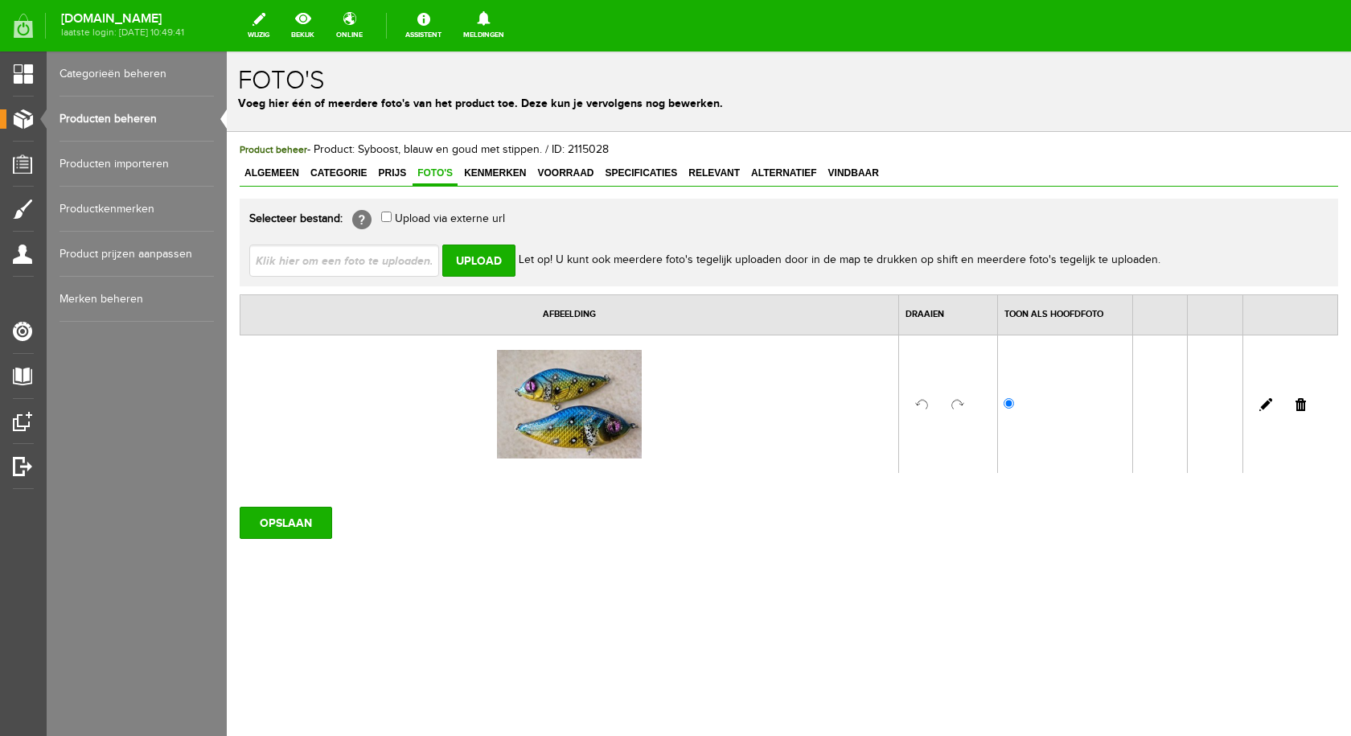
click at [401, 262] on input "file" at bounding box center [350, 259] width 203 height 31
type input "C:\fakepath\syboost goud en blauw met stippen.jpg"
type input "syboost goud en blauw met stippen.jpg"
click at [471, 263] on input "Upload" at bounding box center [478, 260] width 73 height 32
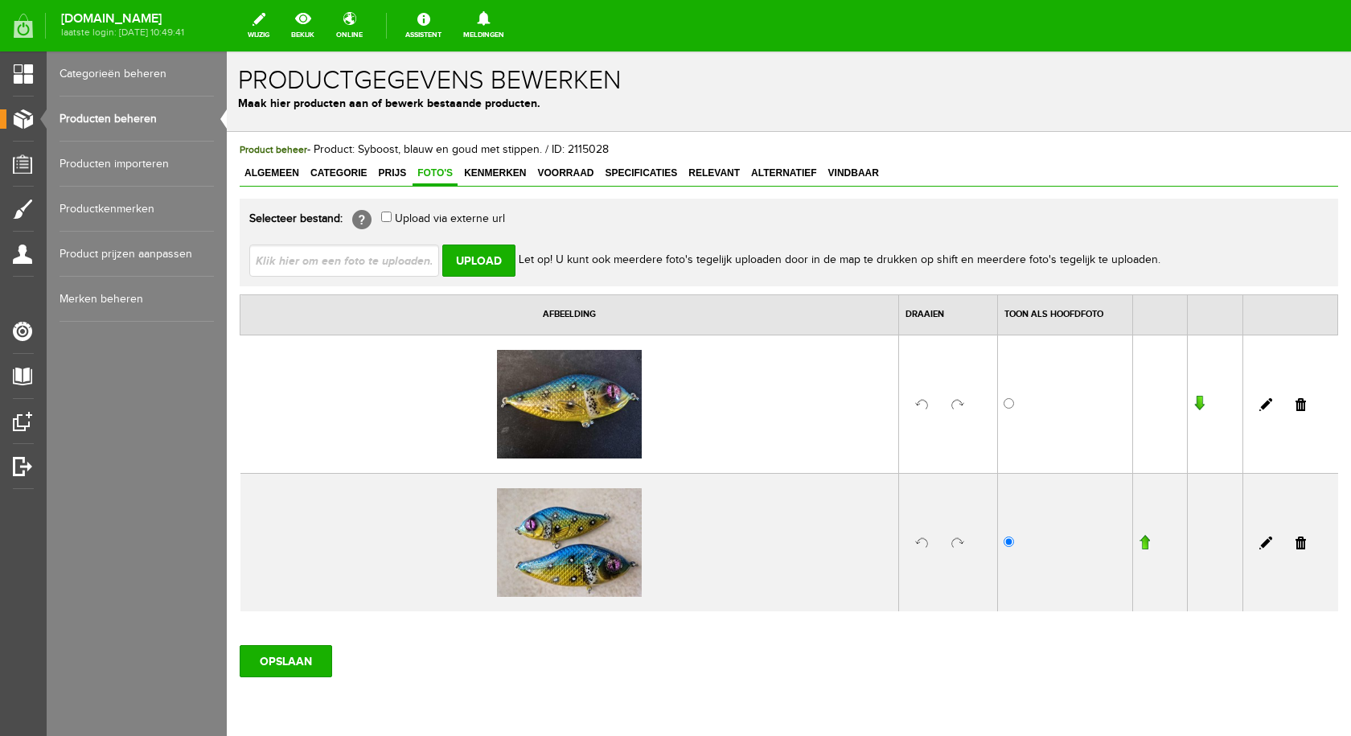
click at [1295, 544] on link at bounding box center [1300, 542] width 10 height 13
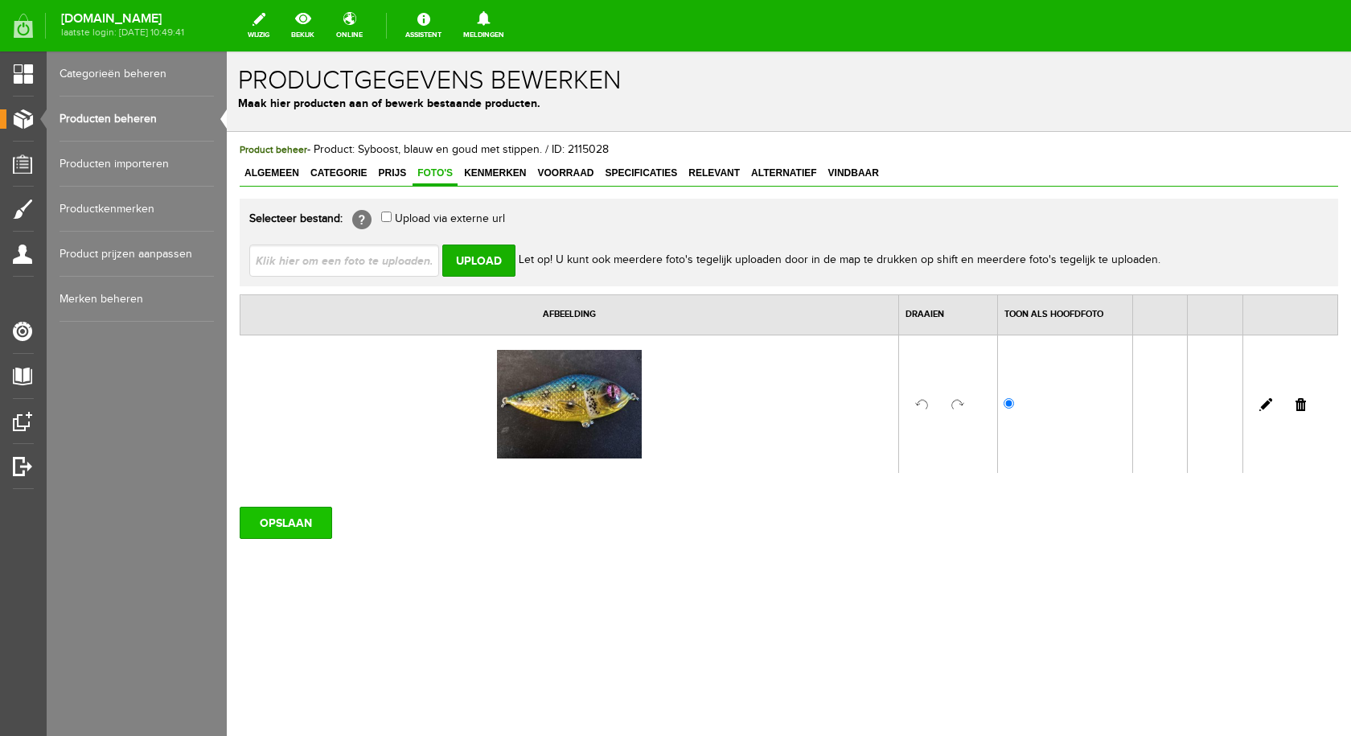
click at [316, 522] on input "OPSLAAN" at bounding box center [286, 523] width 92 height 32
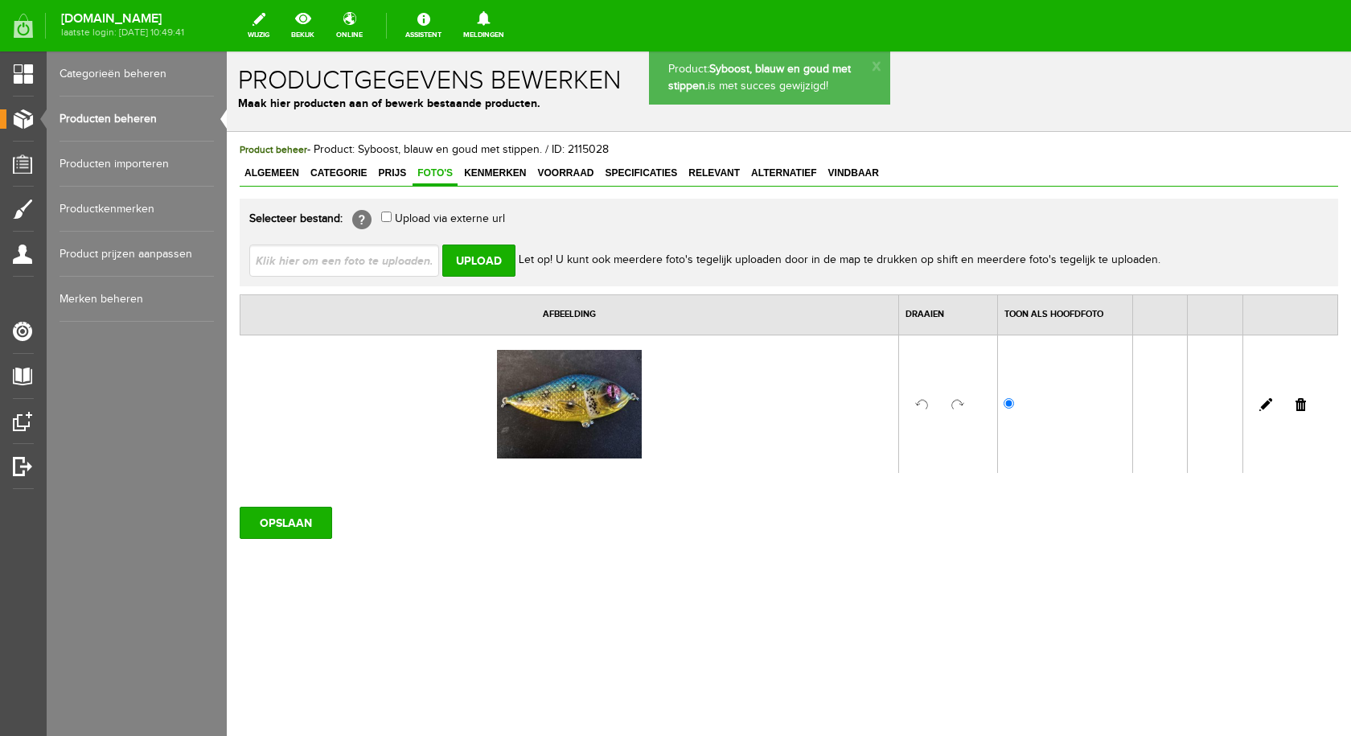
click at [560, 174] on span "Voorraad" at bounding box center [565, 172] width 66 height 11
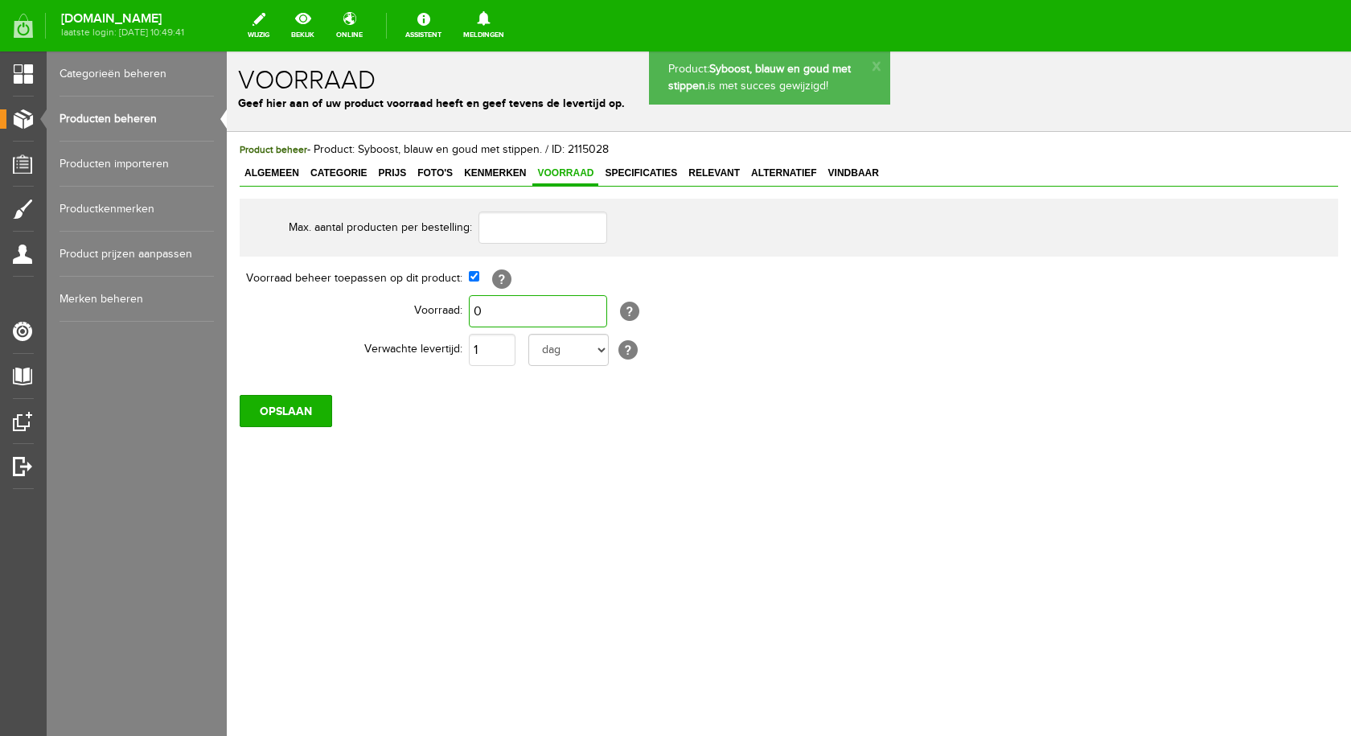
click at [514, 306] on input "0" at bounding box center [538, 311] width 138 height 32
type input "1"
click at [281, 409] on input "OPSLAAN" at bounding box center [286, 411] width 92 height 32
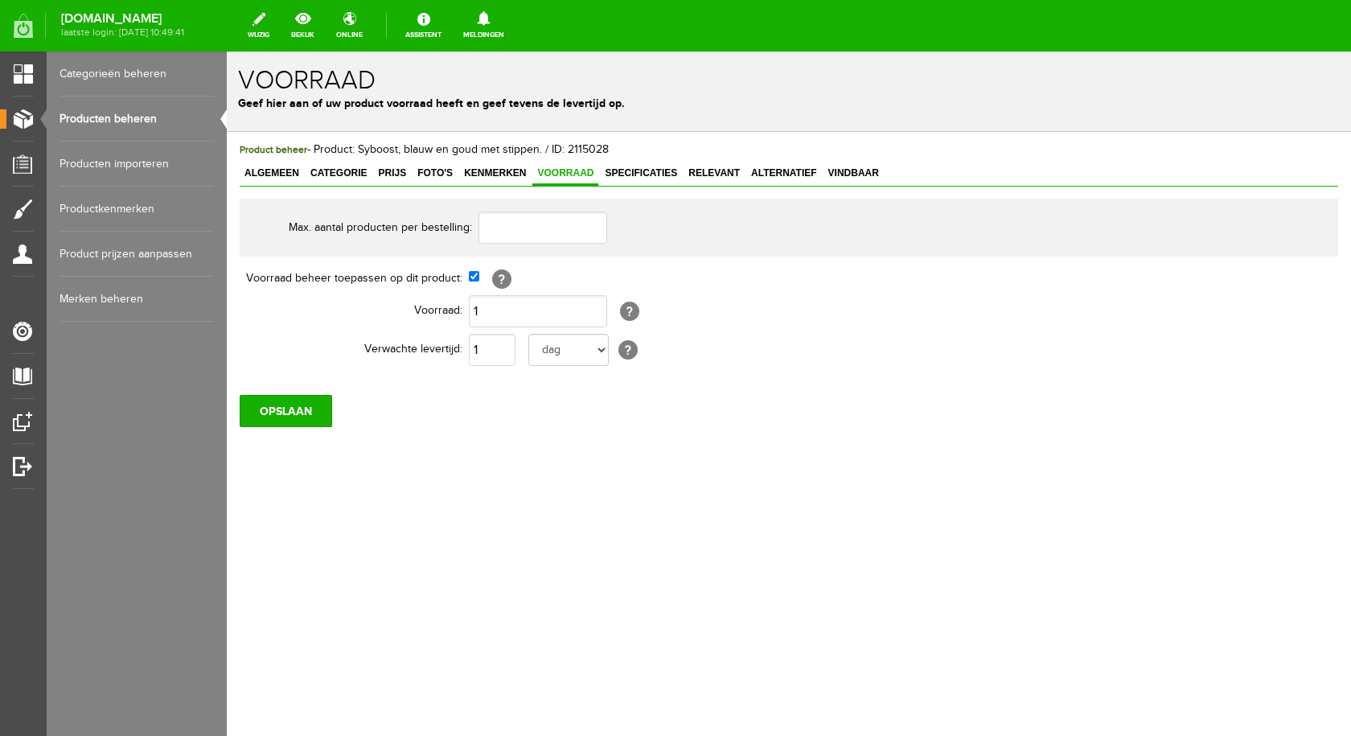
drag, startPoint x: 128, startPoint y: 121, endPoint x: 137, endPoint y: 121, distance: 8.9
click at [128, 121] on link "Producten beheren" at bounding box center [136, 118] width 154 height 45
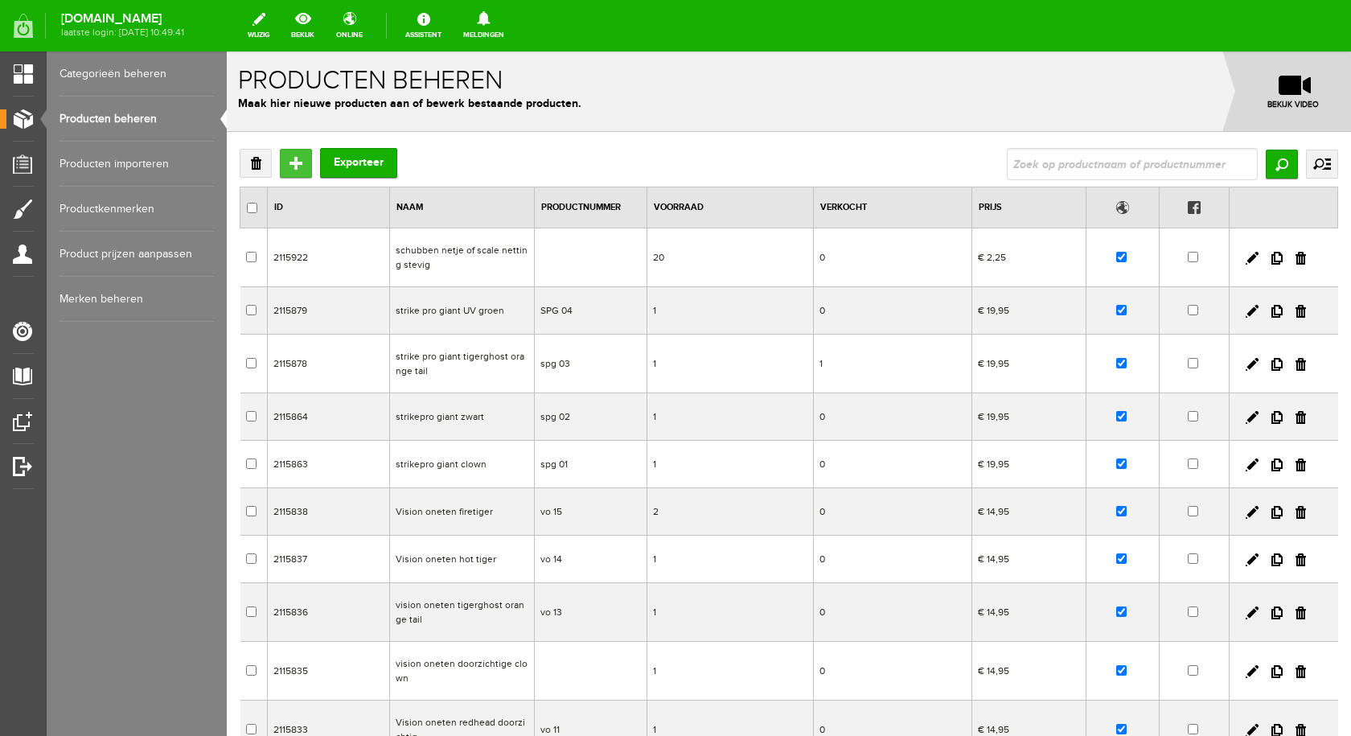
click at [285, 166] on input "Toevoegen" at bounding box center [296, 163] width 32 height 29
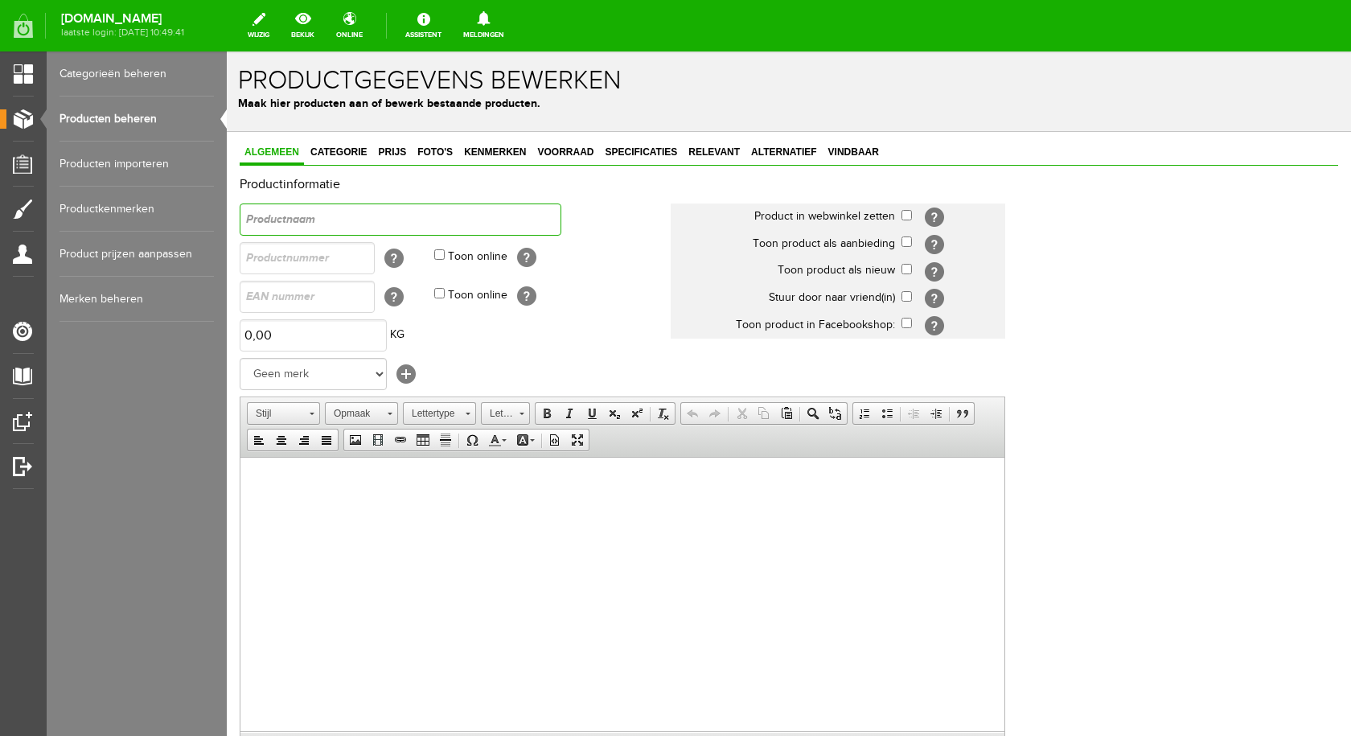
click at [328, 220] on input "text" at bounding box center [401, 219] width 322 height 32
type input "Syboost klein wit met vlekken, groen oog"
click at [905, 220] on input "checkbox" at bounding box center [906, 215] width 10 height 10
checkbox input "true"
click at [261, 480] on body at bounding box center [622, 481] width 732 height 17
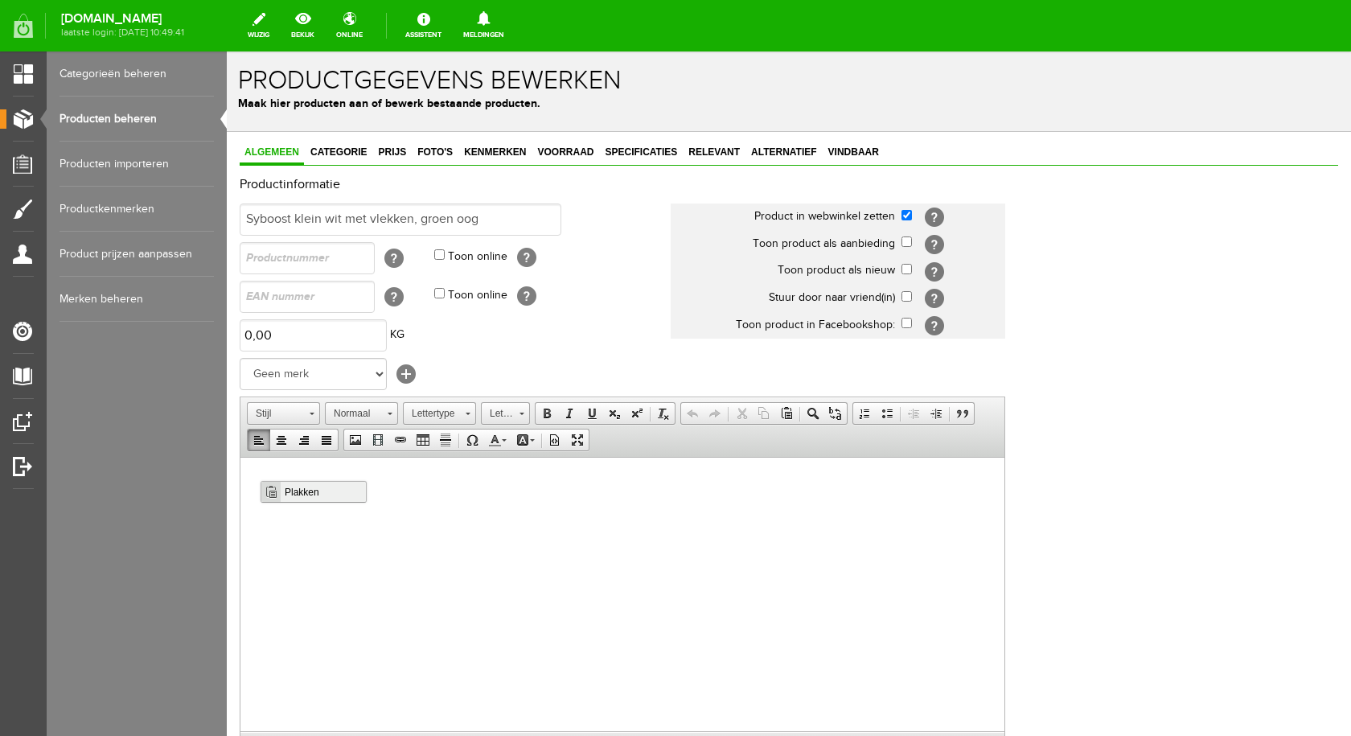
click at [295, 491] on span "Plakken" at bounding box center [323, 491] width 85 height 20
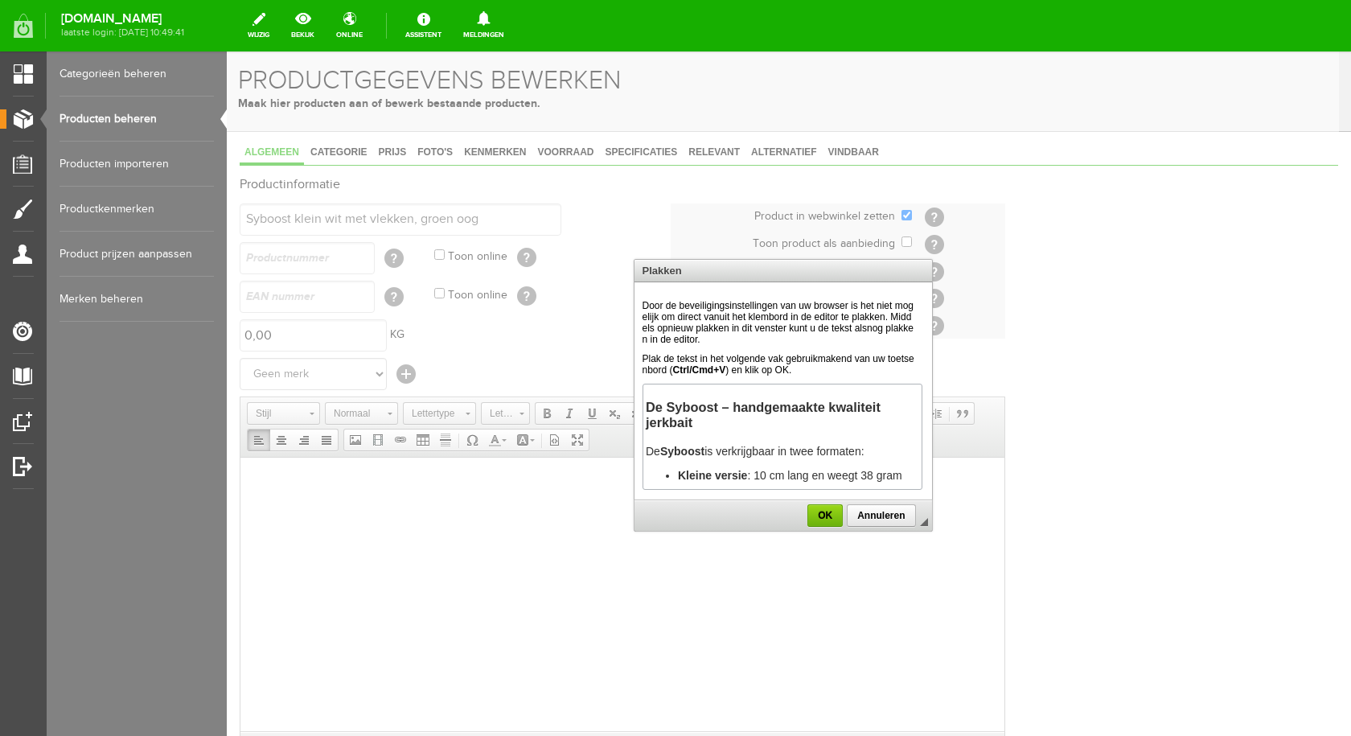
scroll to position [305, 0]
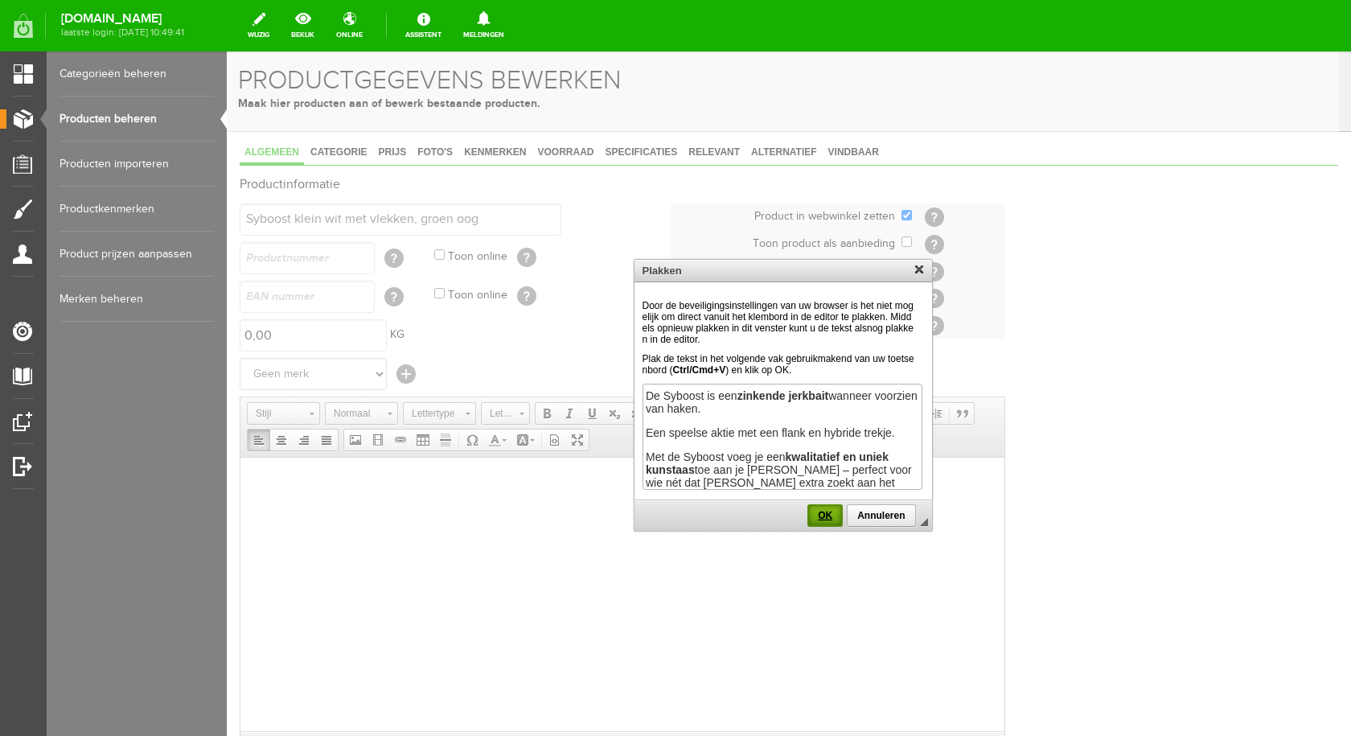
click at [821, 514] on span "OK" at bounding box center [825, 515] width 32 height 11
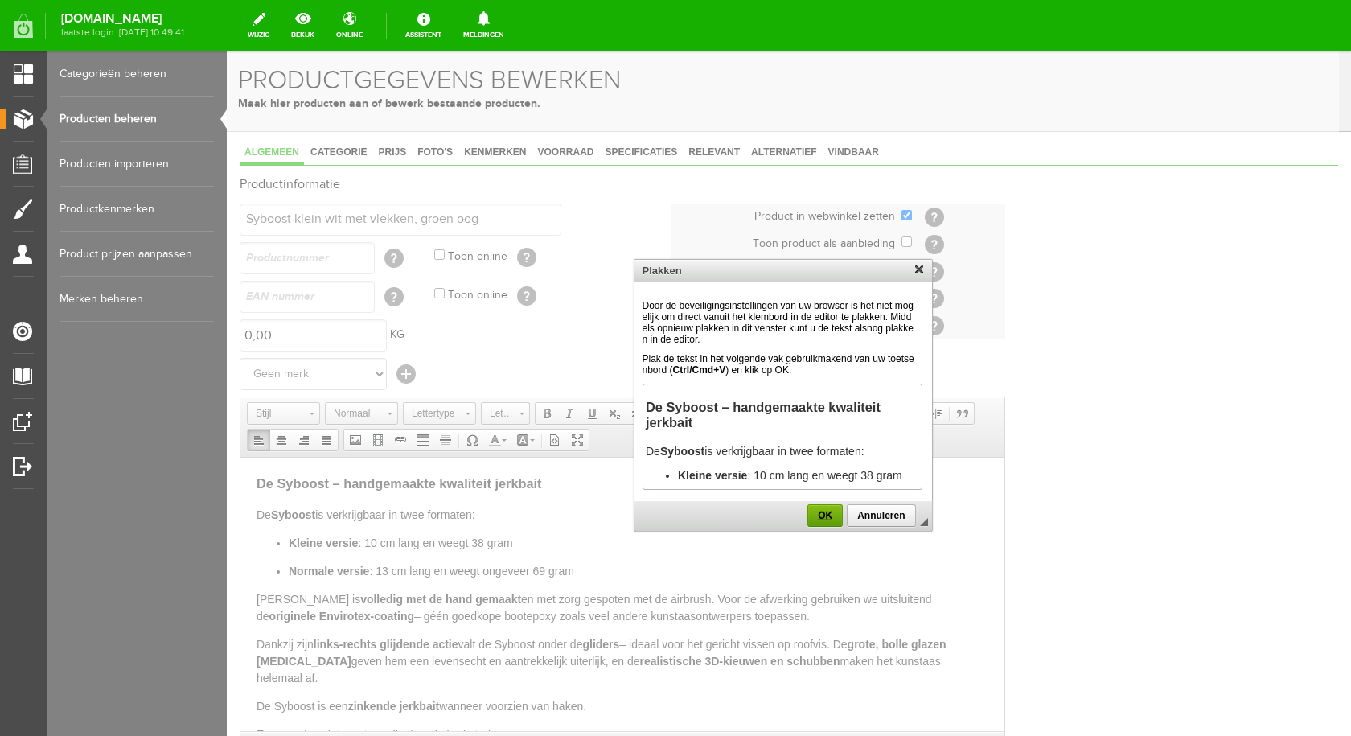
scroll to position [21, 0]
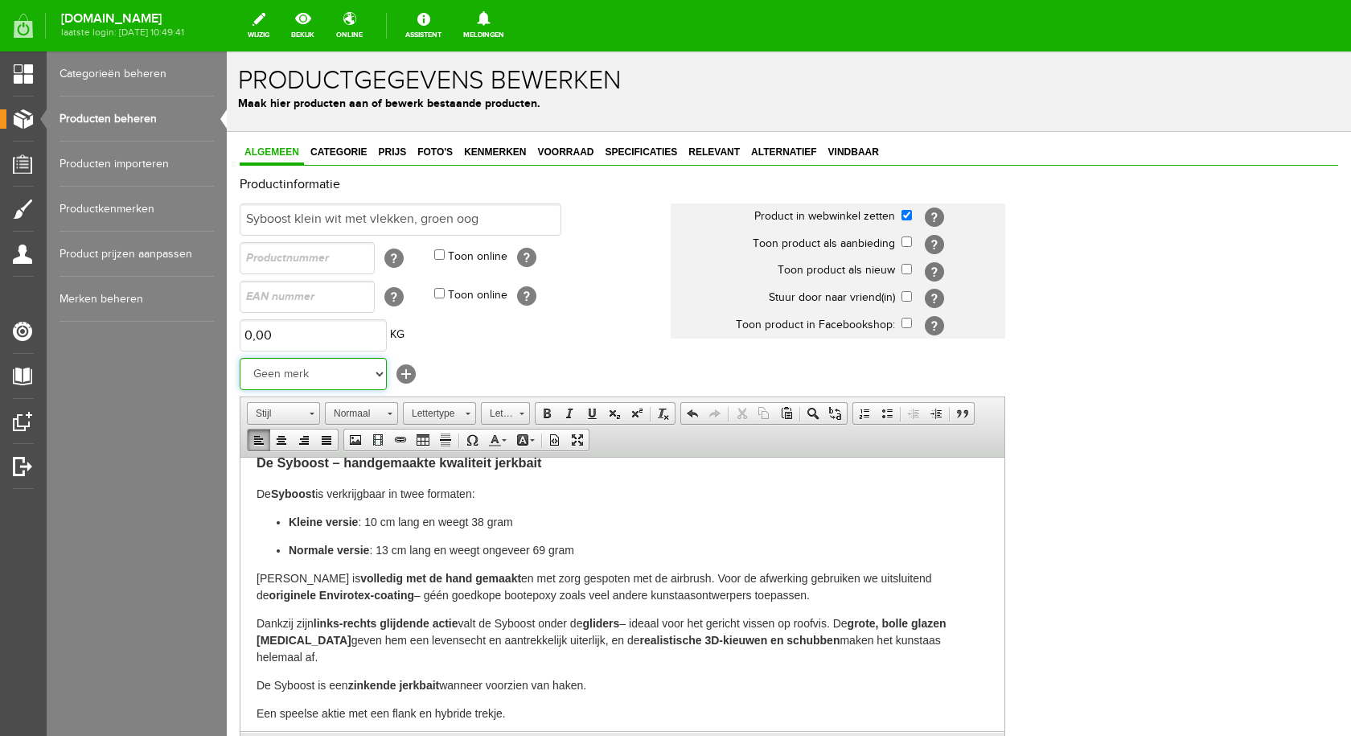
click at [315, 373] on select "Geen merk Sybe Baits Salmo spro sebile shakespeare rapala Westin svartzonker yo…" at bounding box center [313, 374] width 147 height 32
select select "145471"
click at [240, 358] on select "Geen merk Sybe Baits Salmo spro sebile shakespeare rapala Westin svartzonker yo…" at bounding box center [313, 374] width 147 height 32
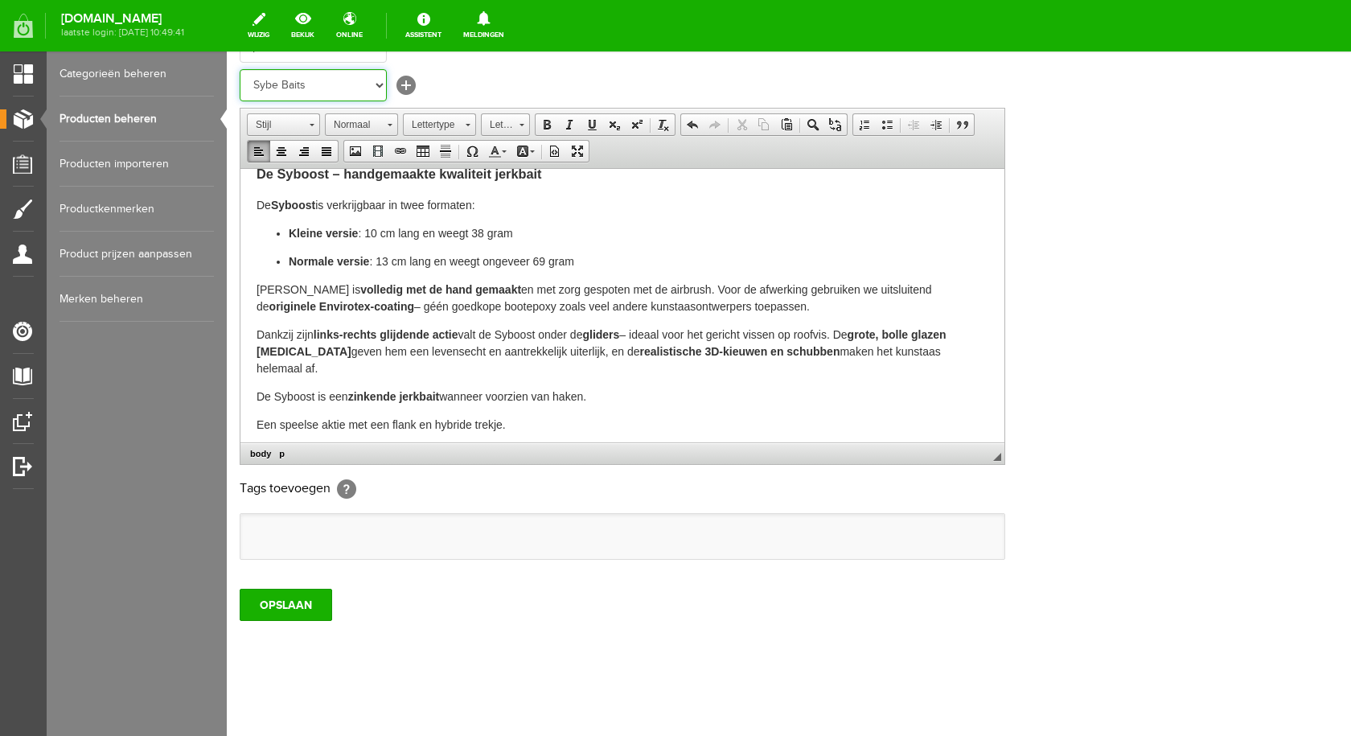
scroll to position [293, 0]
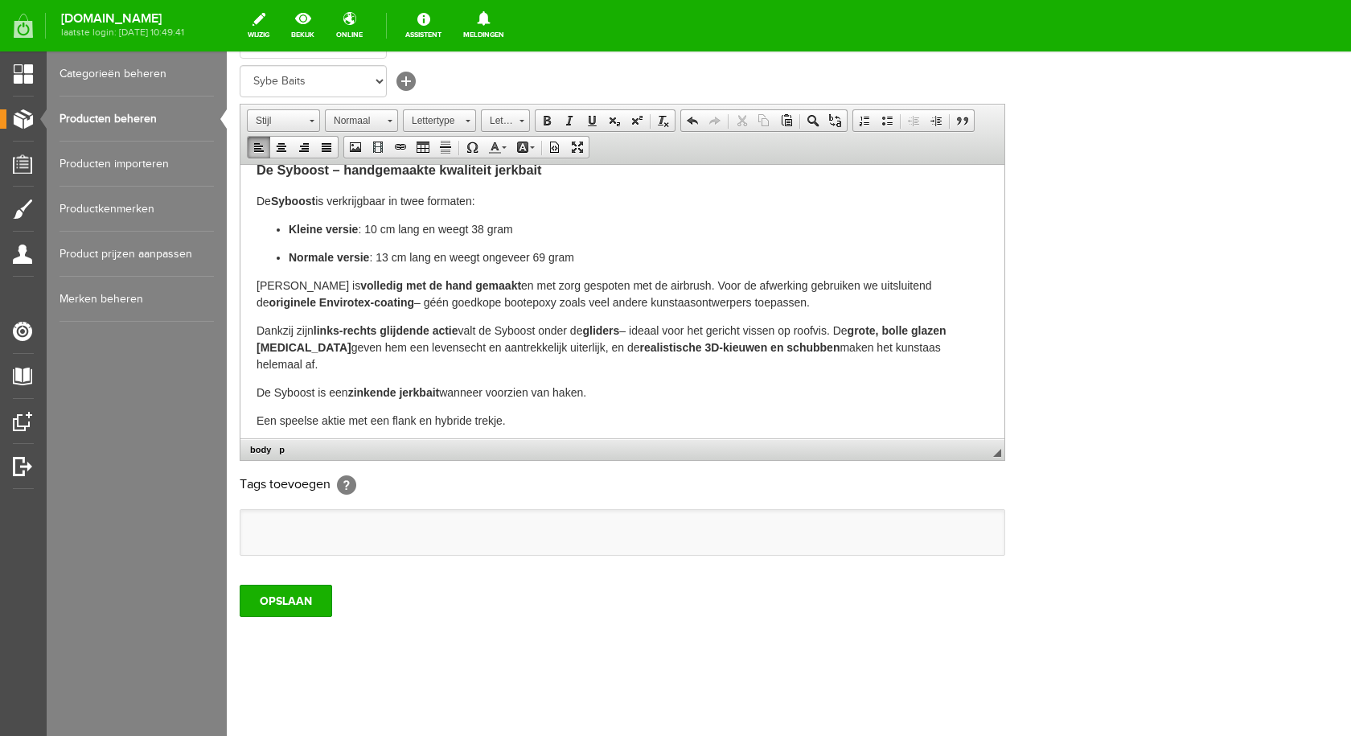
click at [314, 540] on ul at bounding box center [622, 532] width 764 height 45
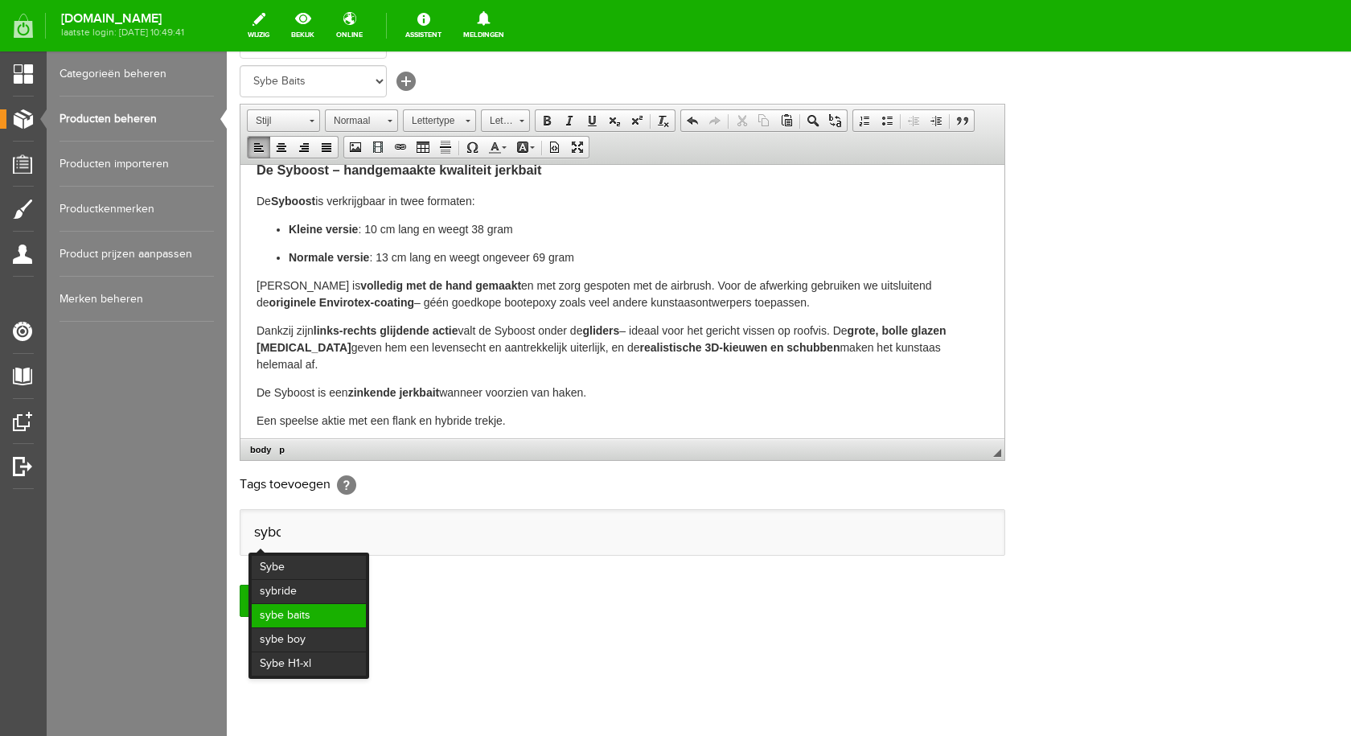
scroll to position [0, 0]
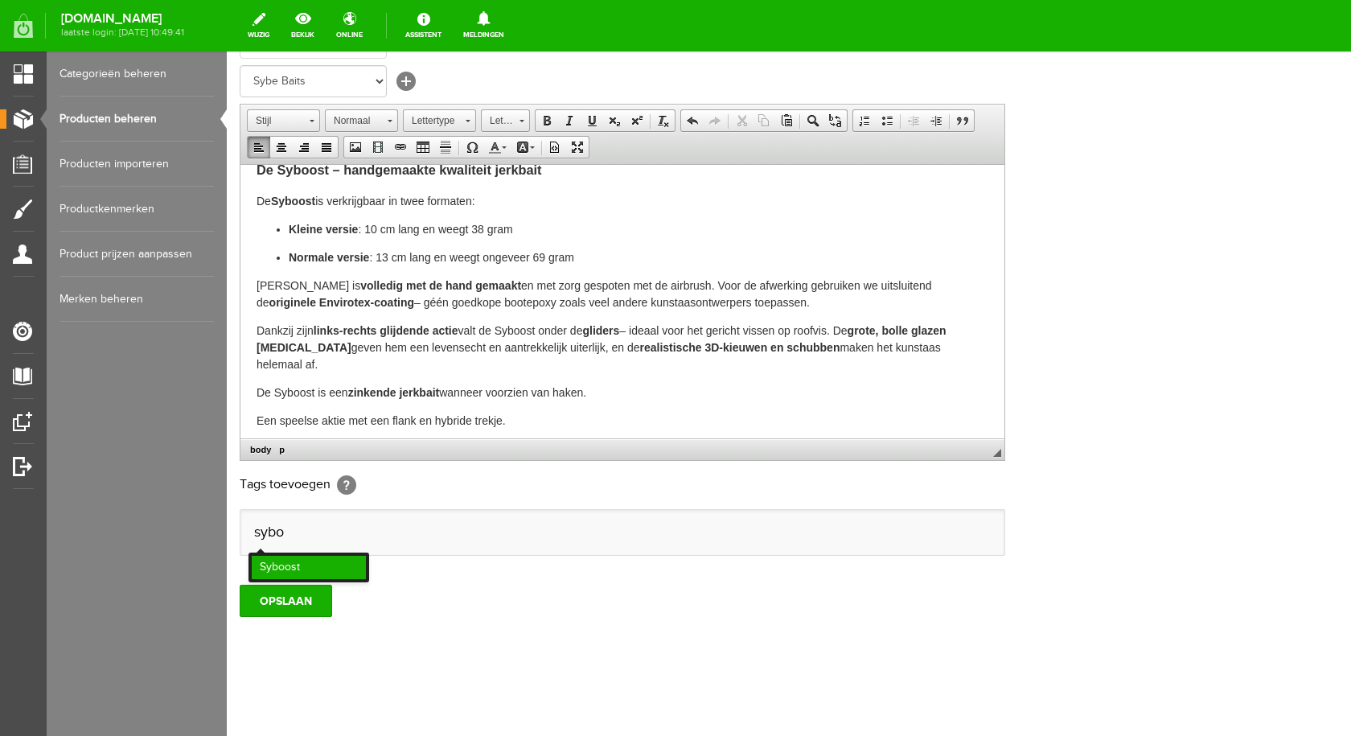
type input "sybo"
click at [314, 564] on li "Syboost" at bounding box center [309, 567] width 114 height 23
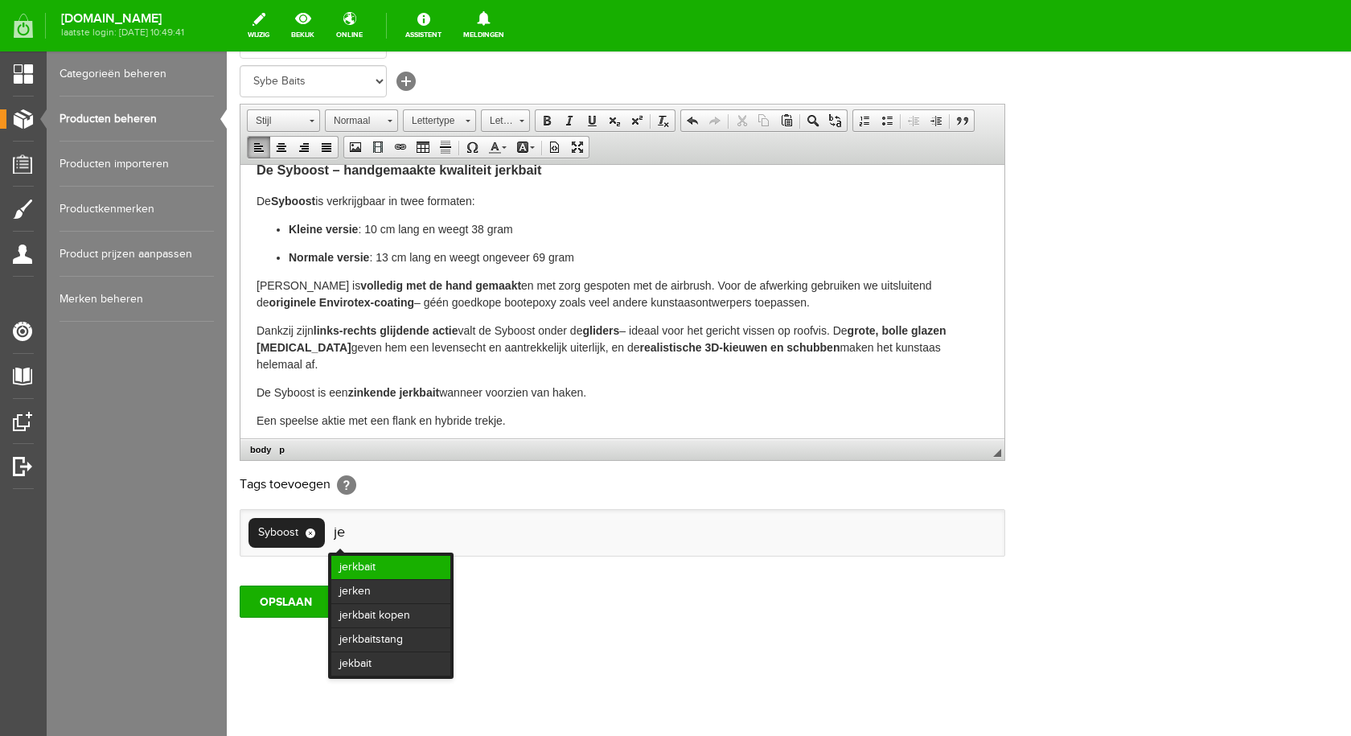
type input "je"
click at [353, 562] on li "jerkbait" at bounding box center [390, 567] width 119 height 23
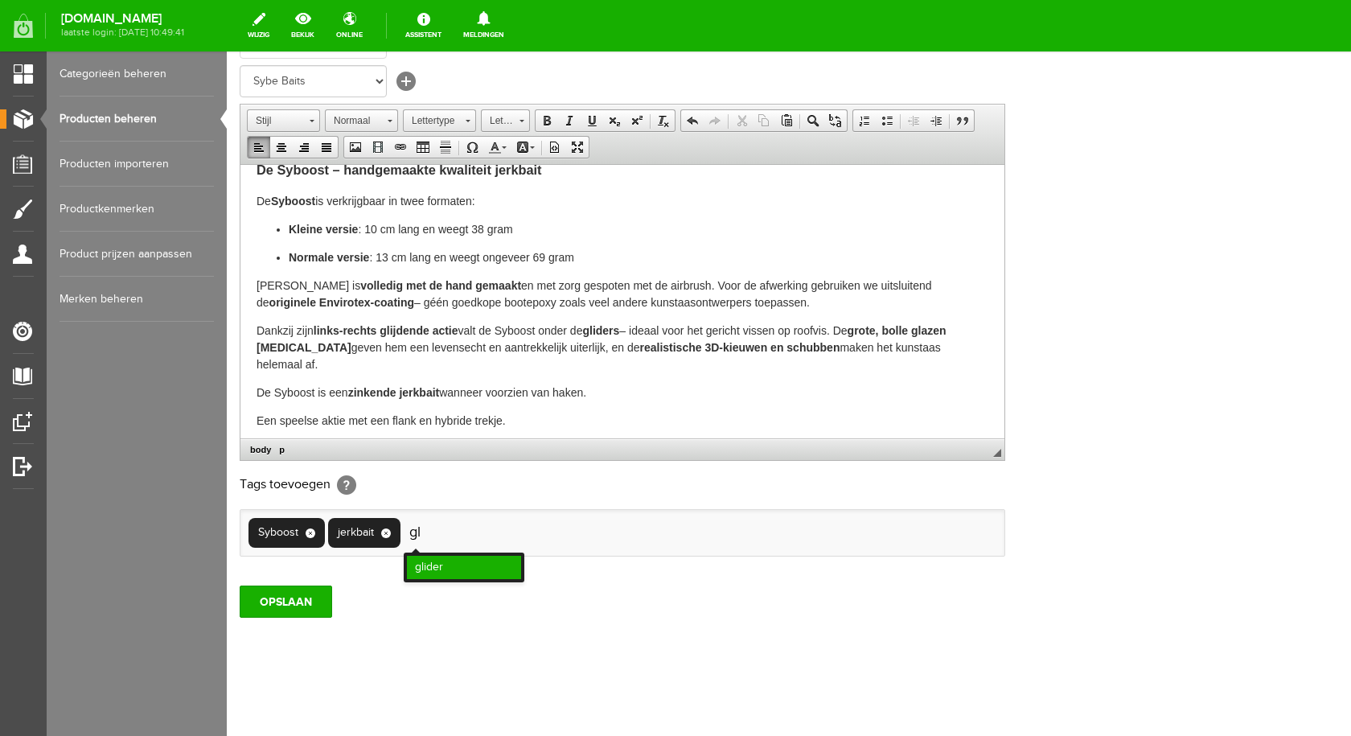
type input "gl"
click at [470, 568] on li "glider" at bounding box center [464, 567] width 114 height 23
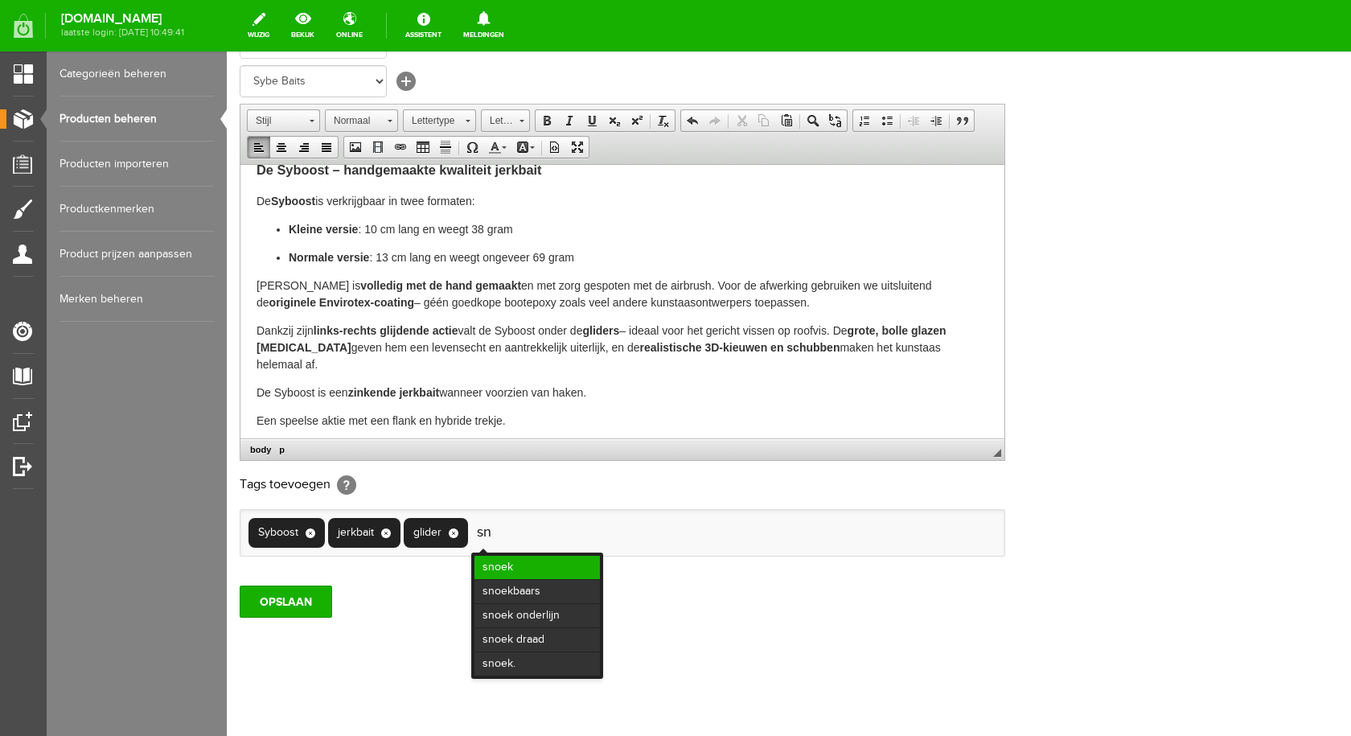
type input "sn"
click at [505, 560] on li "snoek" at bounding box center [536, 567] width 125 height 23
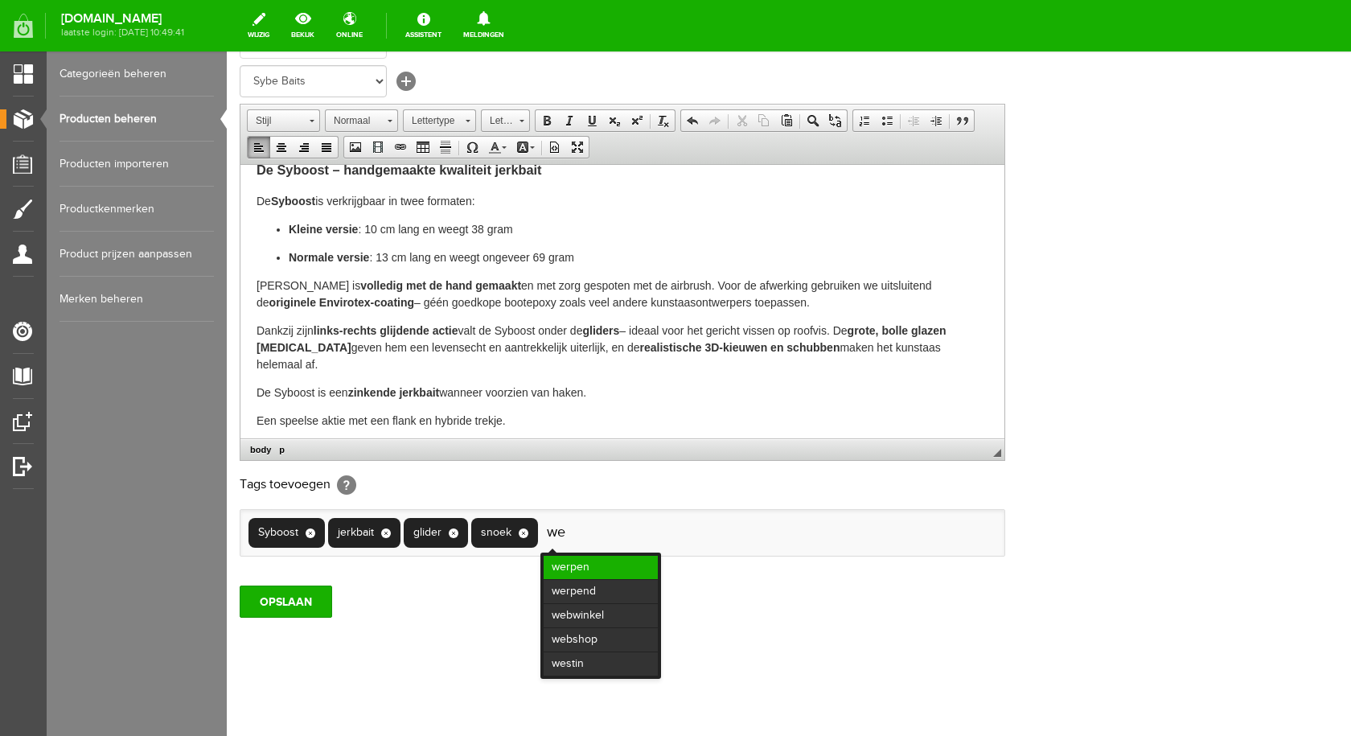
type input "we"
click at [575, 561] on li "werpen" at bounding box center [601, 567] width 114 height 23
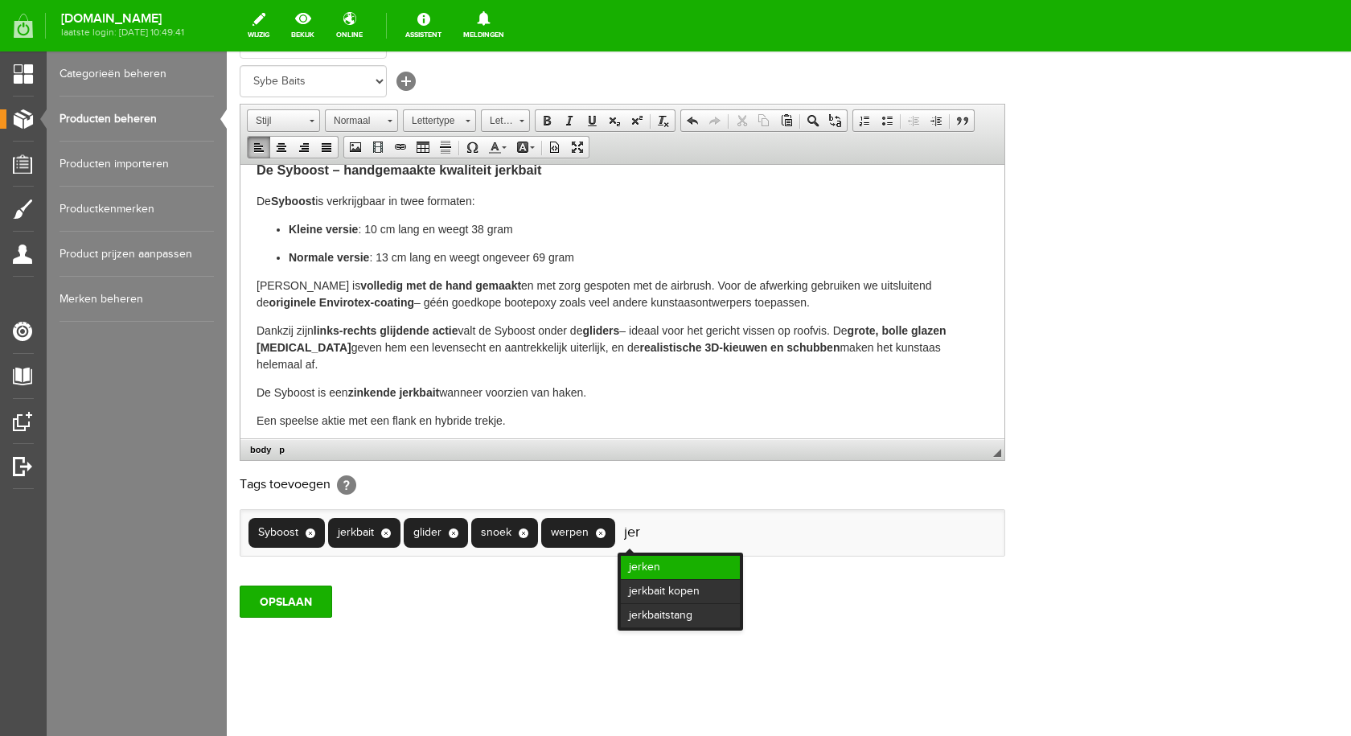
type input "jer"
click at [662, 567] on li "jerken" at bounding box center [680, 567] width 119 height 23
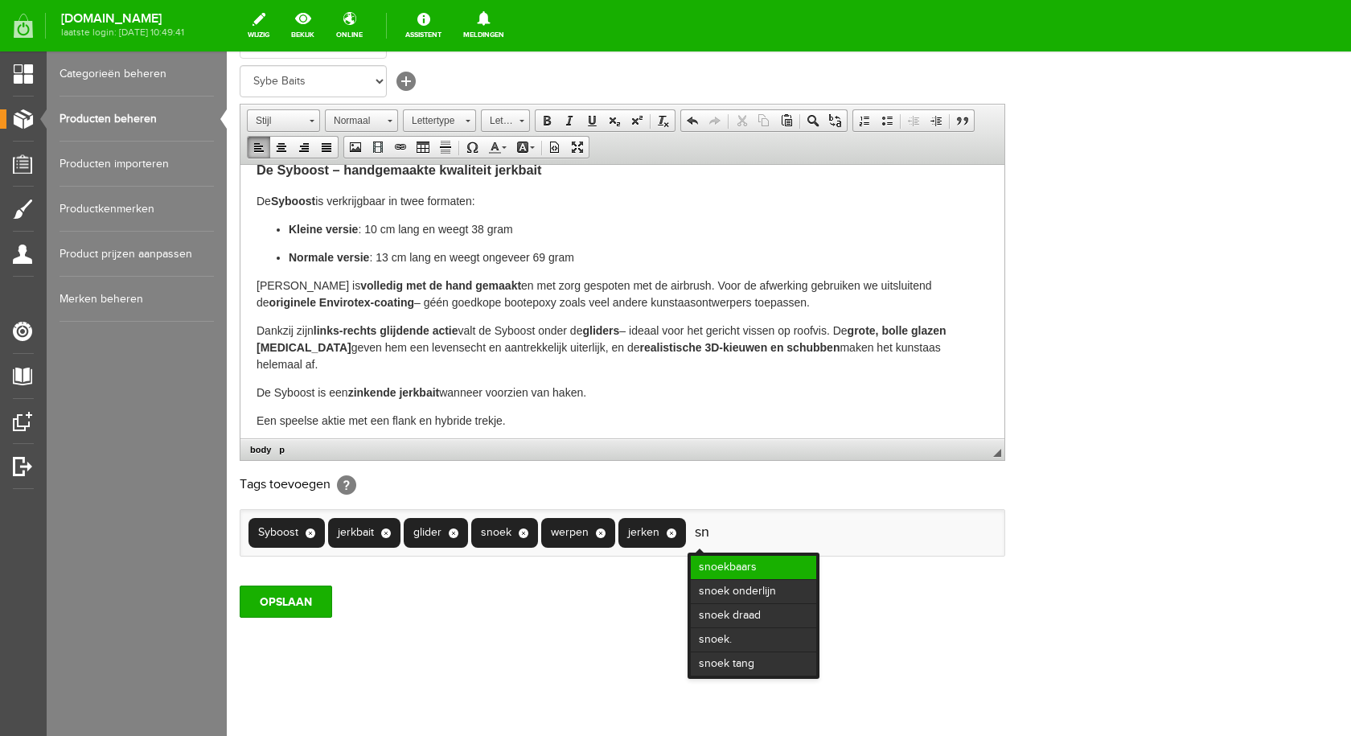
type input "sn"
click at [749, 561] on li "snoekbaars" at bounding box center [753, 567] width 125 height 23
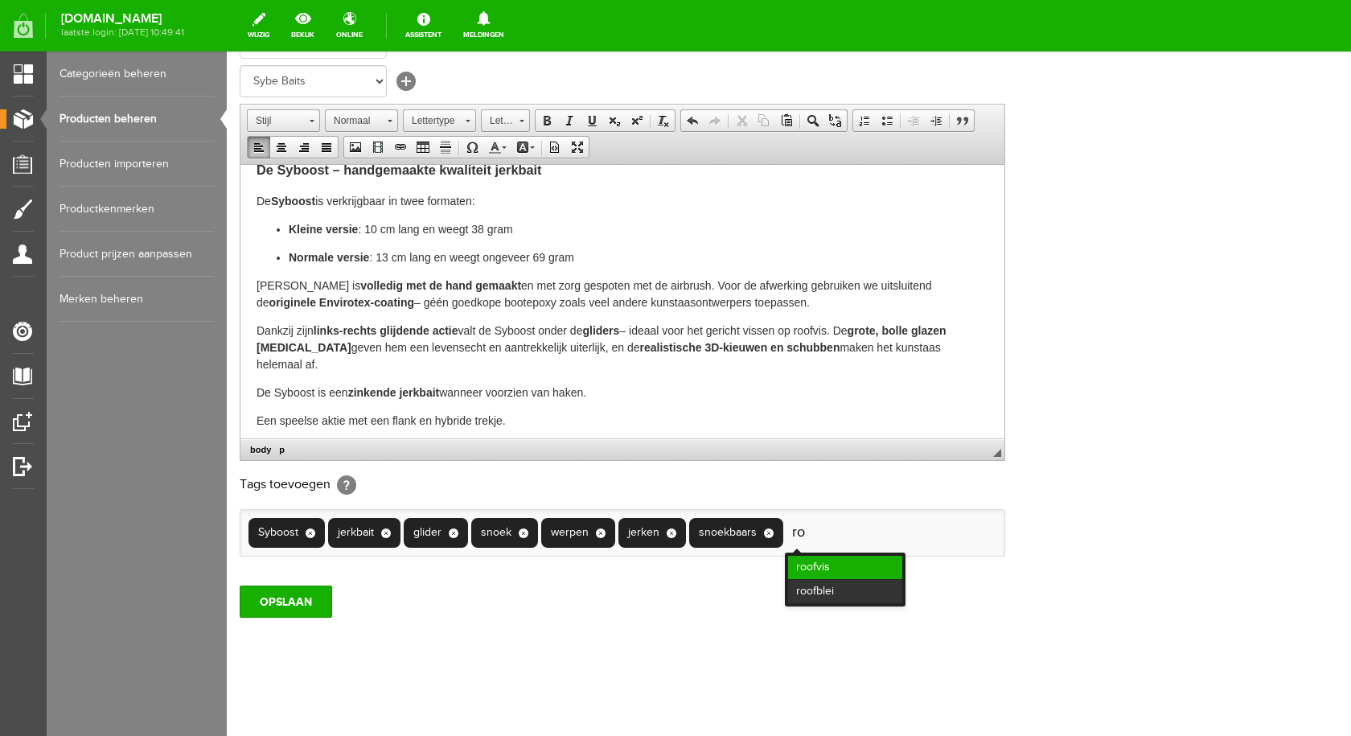
type input "ro"
click at [823, 560] on li "roofvis" at bounding box center [845, 567] width 114 height 23
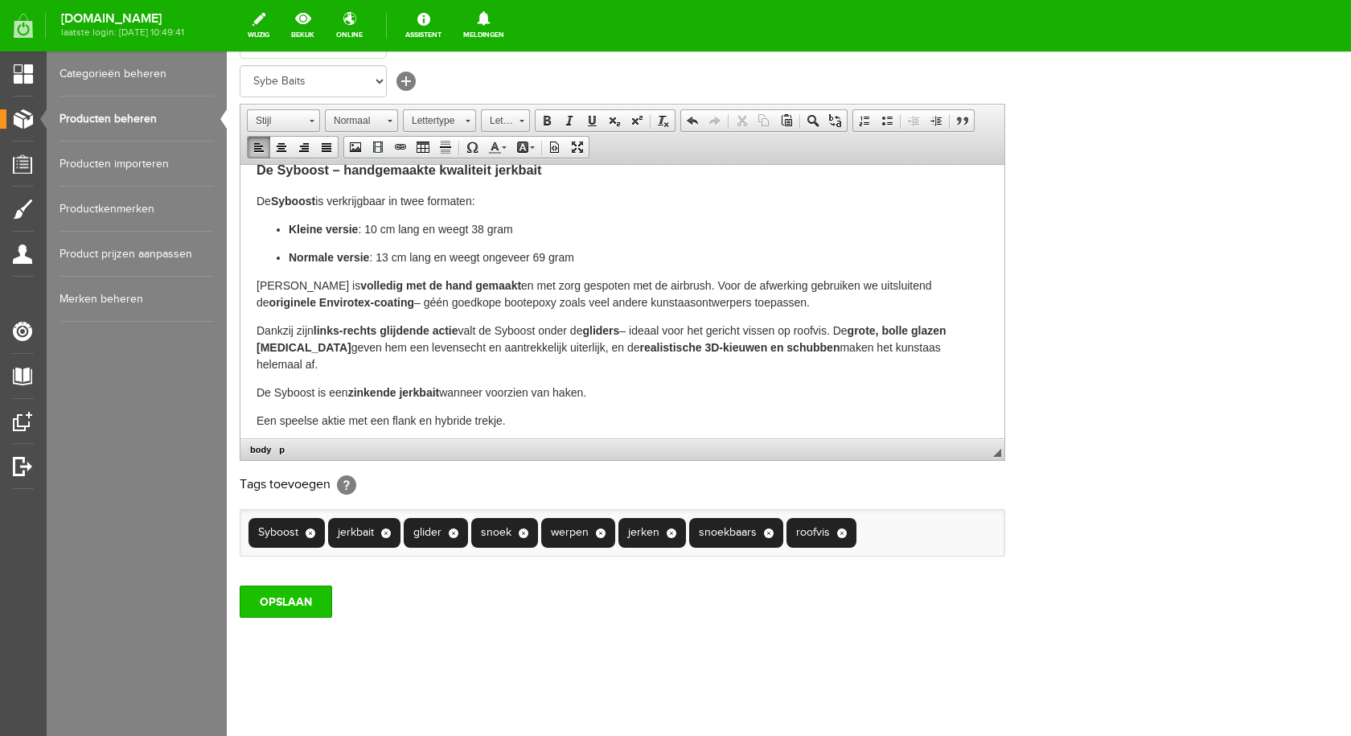
click at [310, 594] on input "OPSLAAN" at bounding box center [286, 601] width 92 height 32
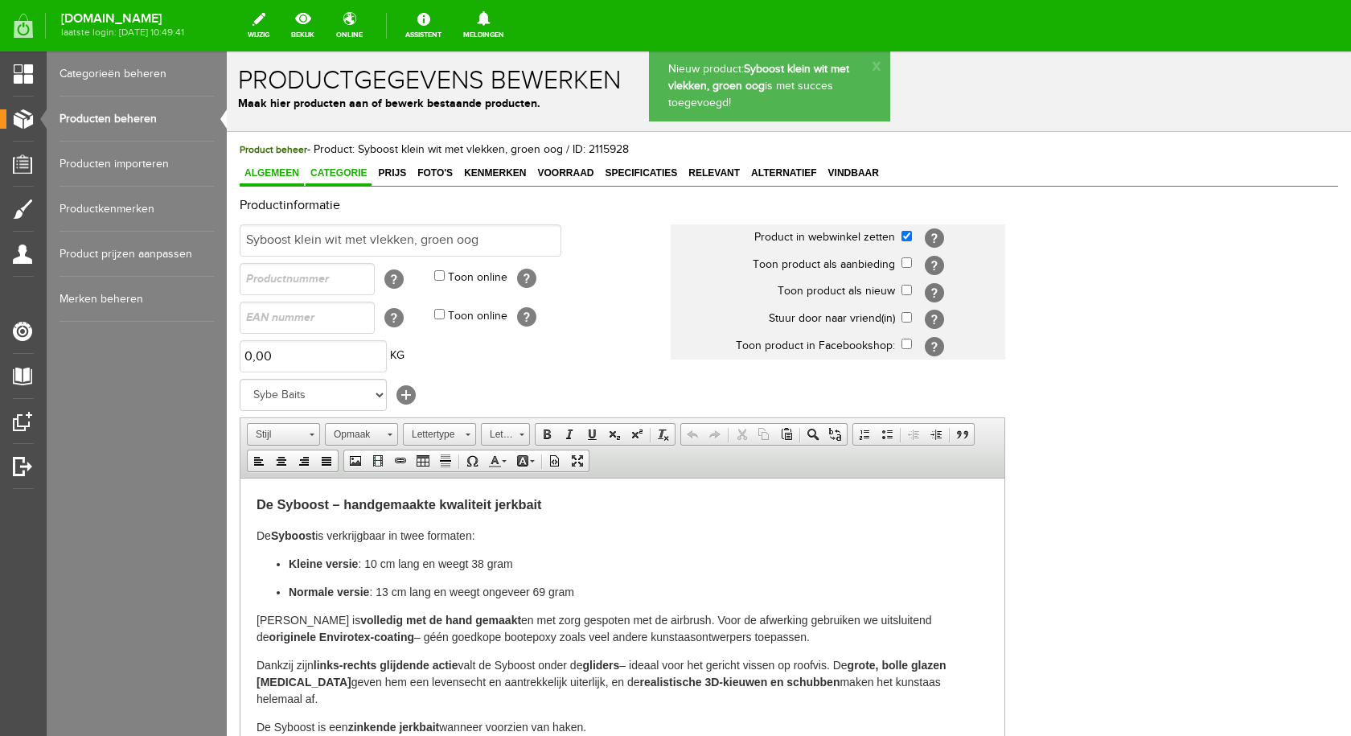
click at [355, 172] on span "Categorie" at bounding box center [339, 172] width 66 height 11
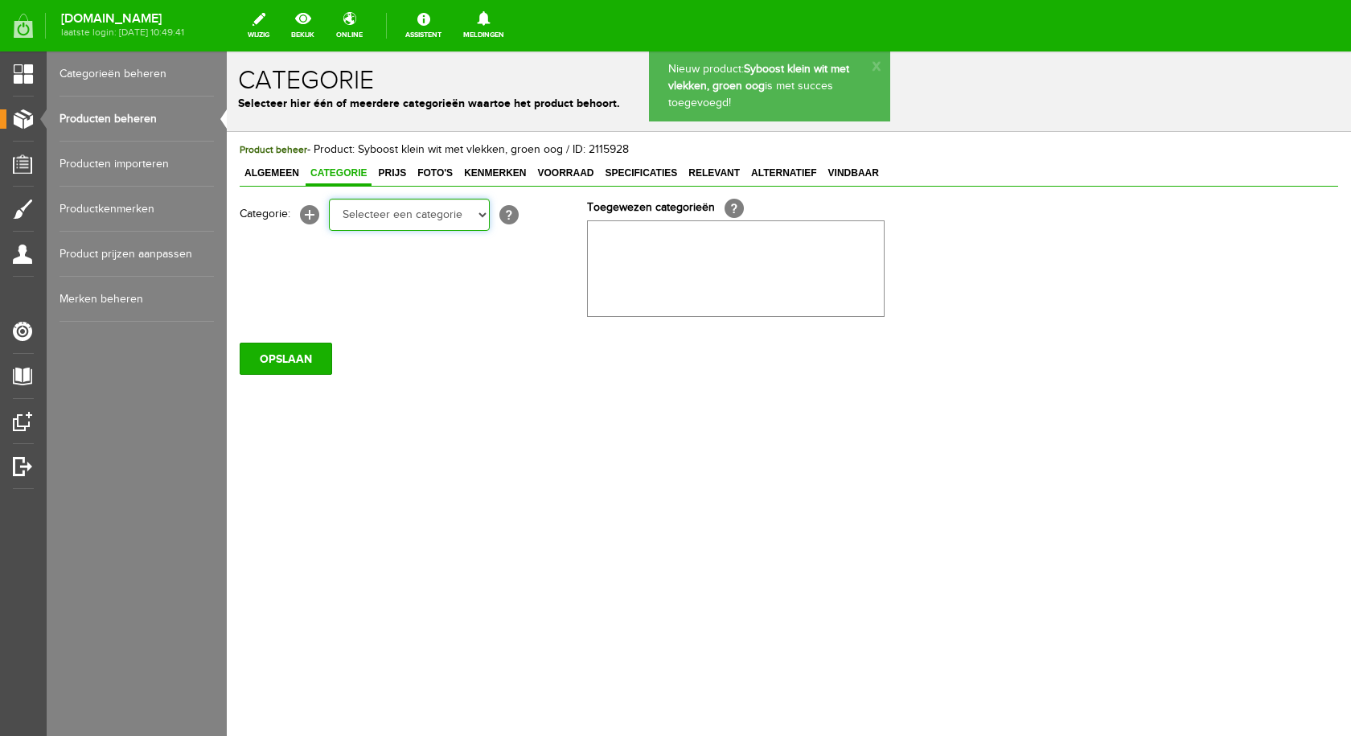
click at [429, 217] on select "Selecteer een categorie pluggen Python sheriff De schurk Swieber De Spok S-Cran…" at bounding box center [409, 215] width 161 height 32
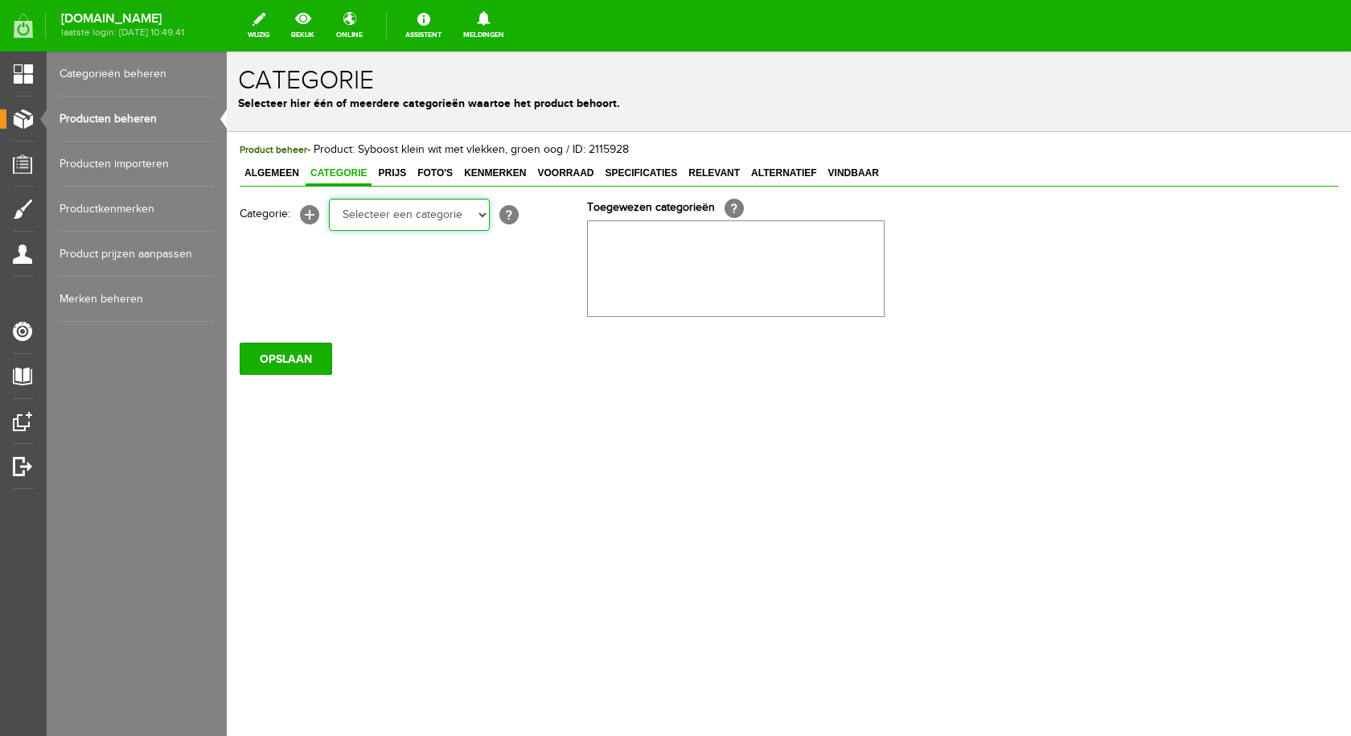
select select "282215"
click at [329, 199] on select "Selecteer een categorie pluggen Python sheriff De schurk Swieber De Spok S-Cran…" at bounding box center [409, 215] width 161 height 32
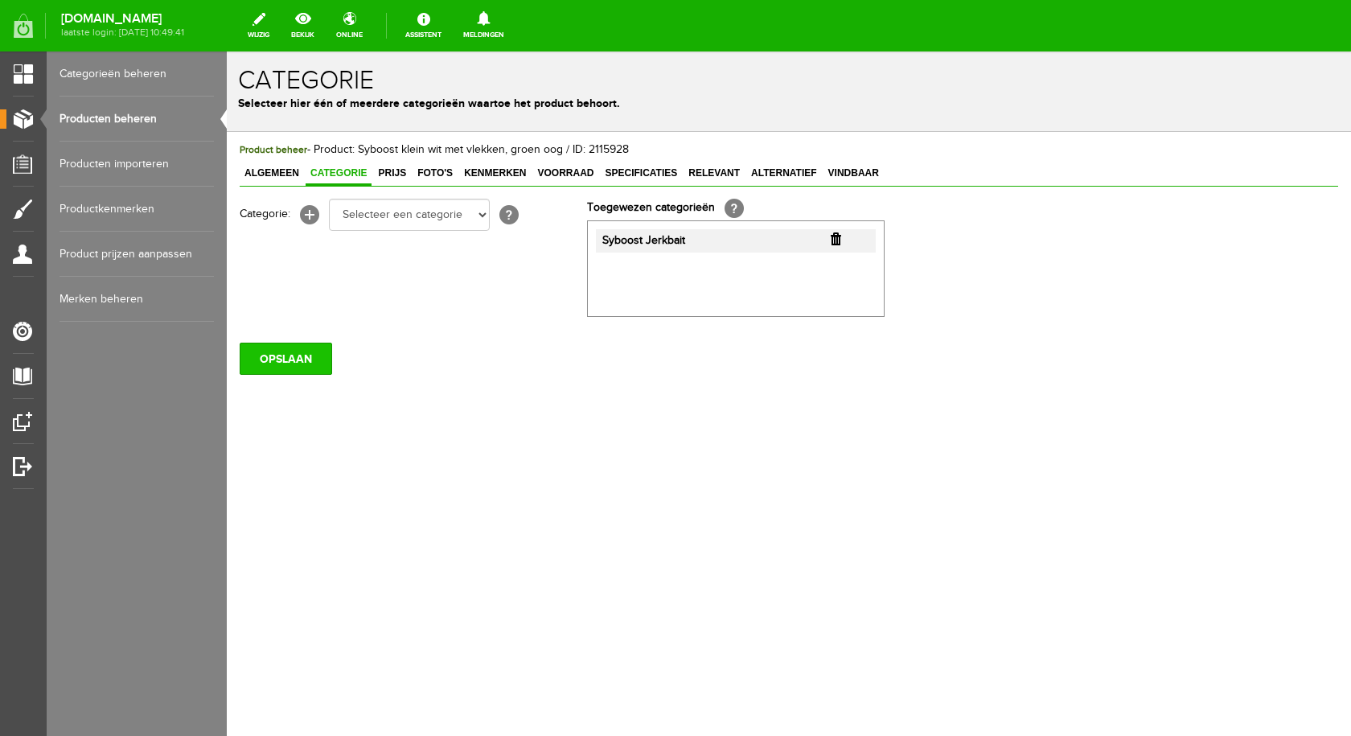
click at [318, 355] on input "OPSLAAN" at bounding box center [286, 359] width 92 height 32
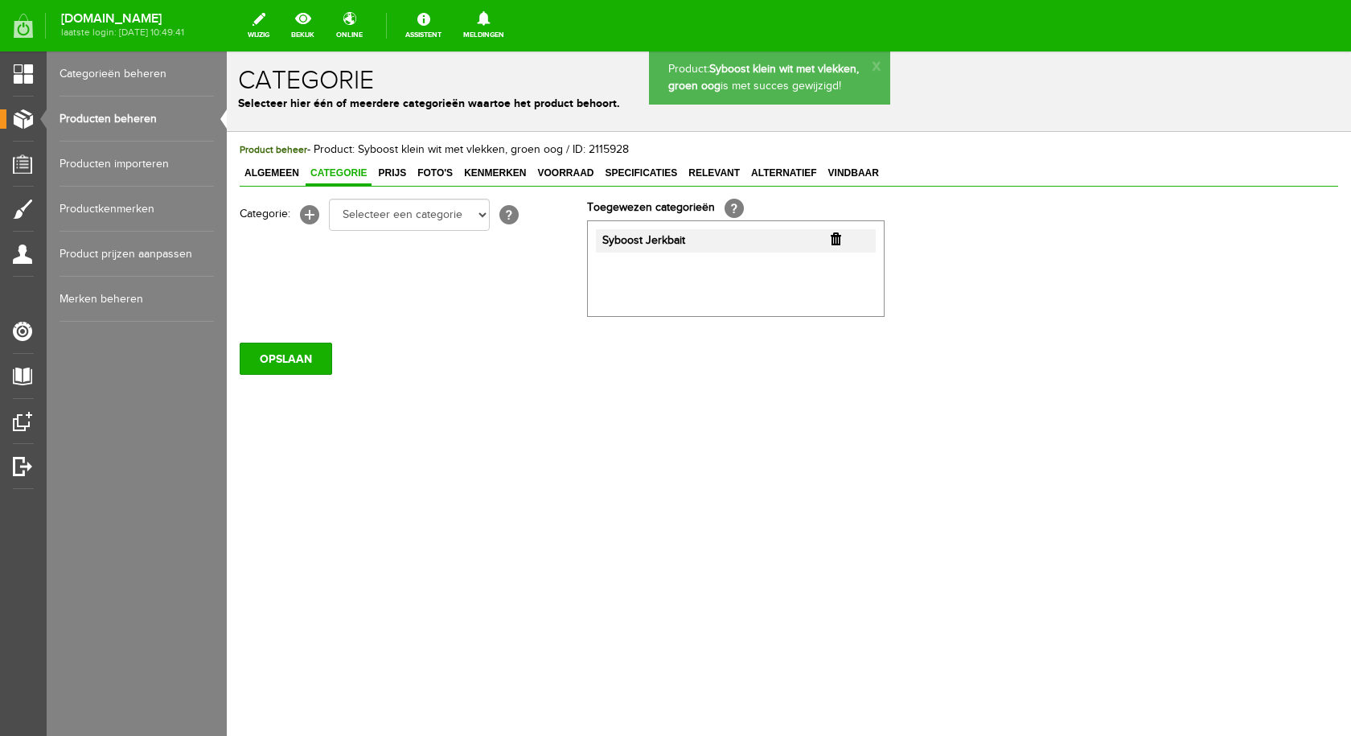
click at [397, 174] on span "Prijs" at bounding box center [392, 172] width 38 height 11
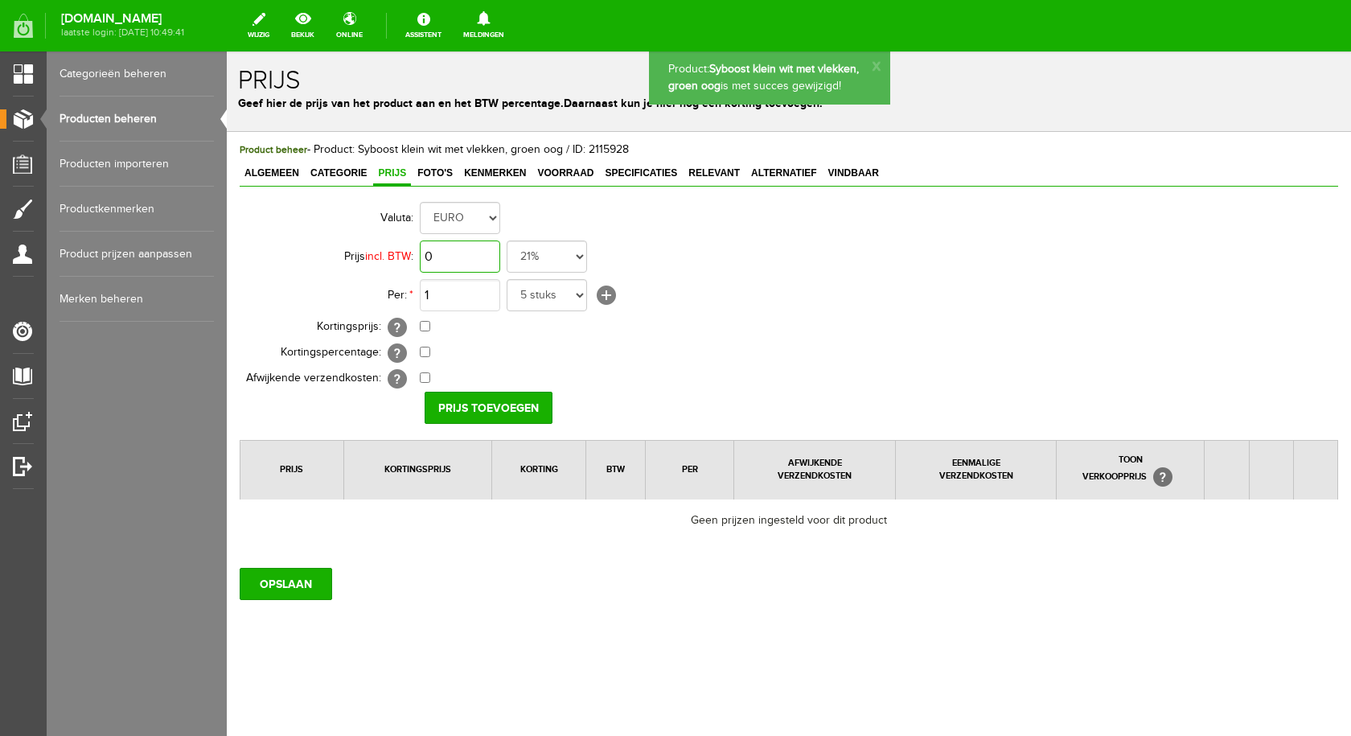
click at [486, 254] on input "0" at bounding box center [460, 256] width 80 height 32
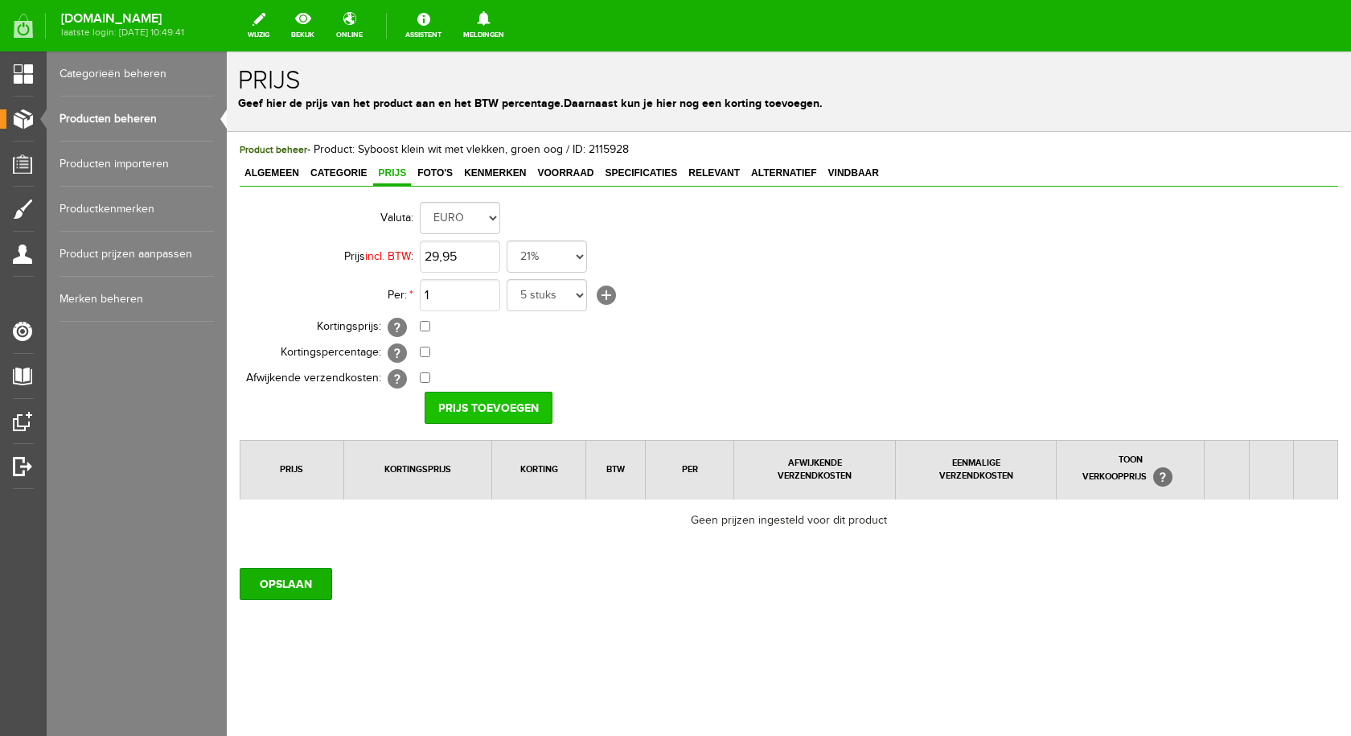
type input "€ 29,95"
click at [475, 405] on input "Prijs toevoegen" at bounding box center [489, 408] width 128 height 32
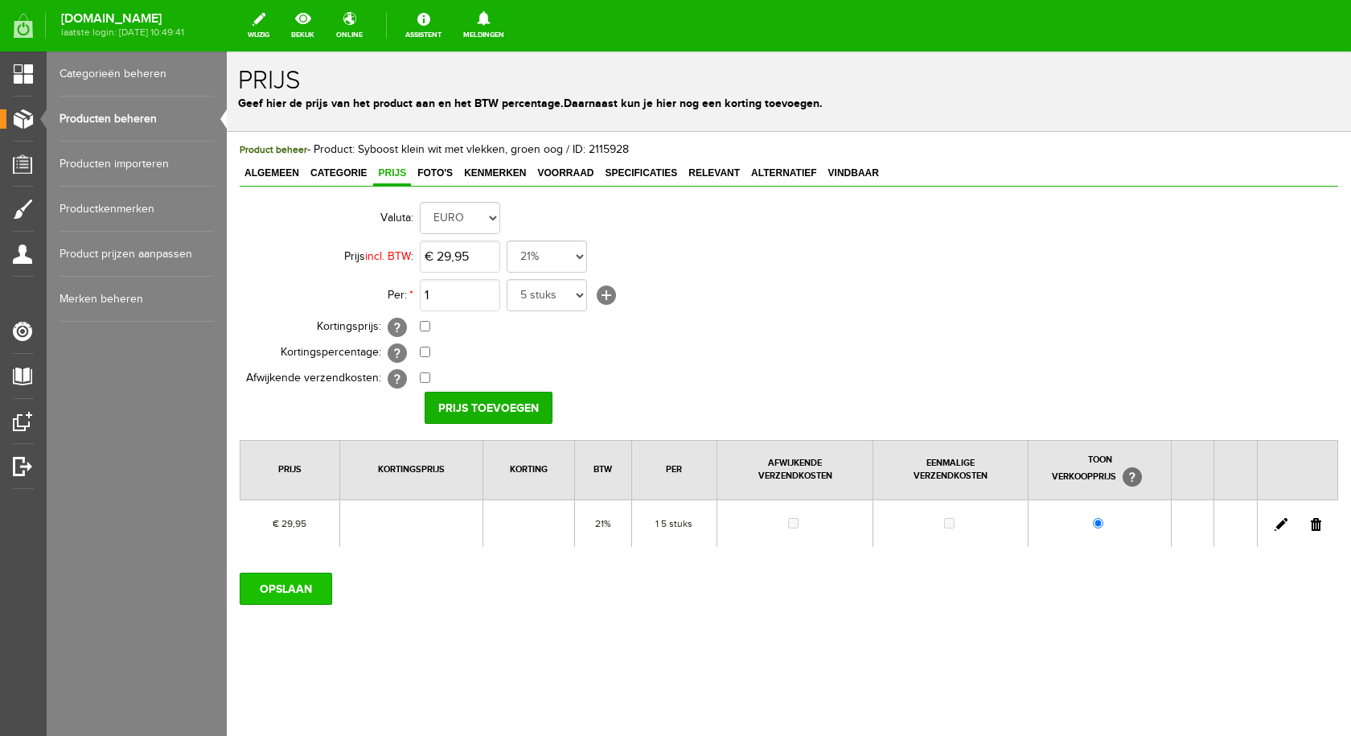
click at [270, 597] on input "OPSLAAN" at bounding box center [286, 588] width 92 height 32
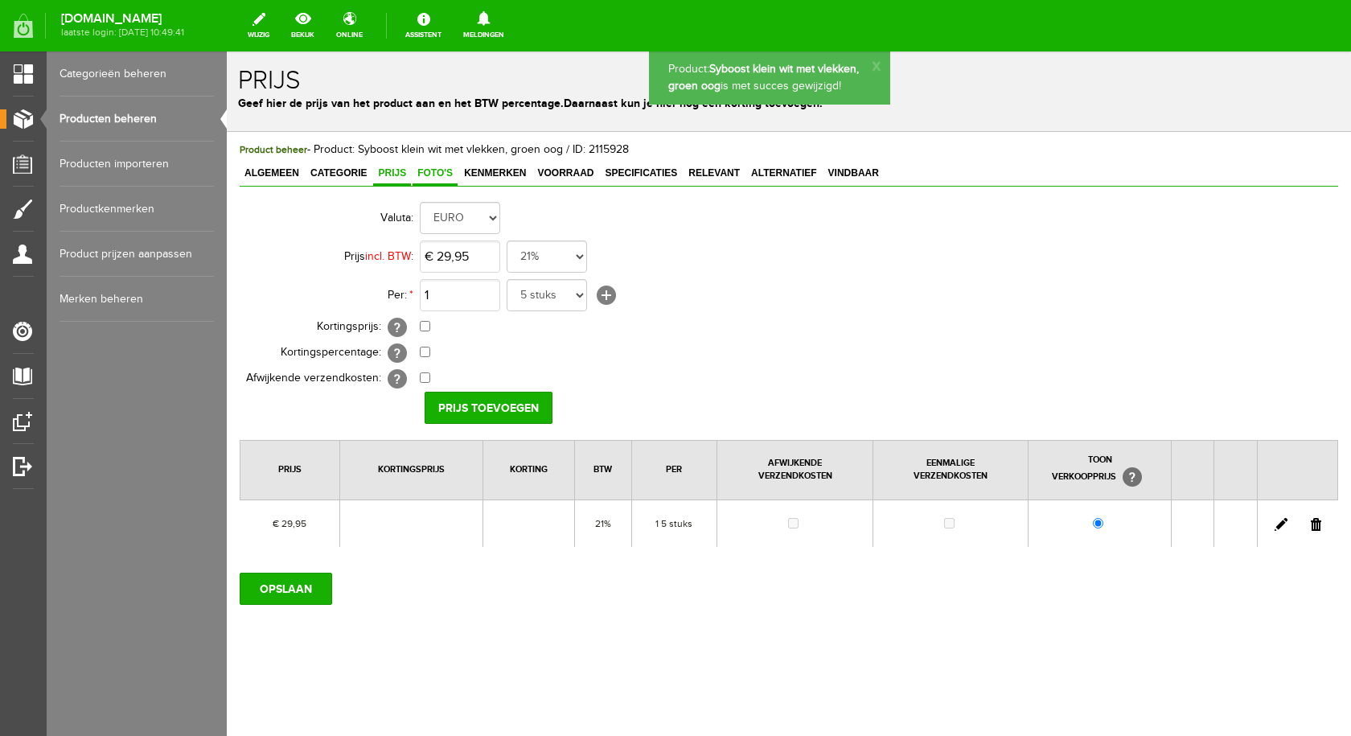
click at [425, 169] on span "Foto's" at bounding box center [434, 172] width 45 height 11
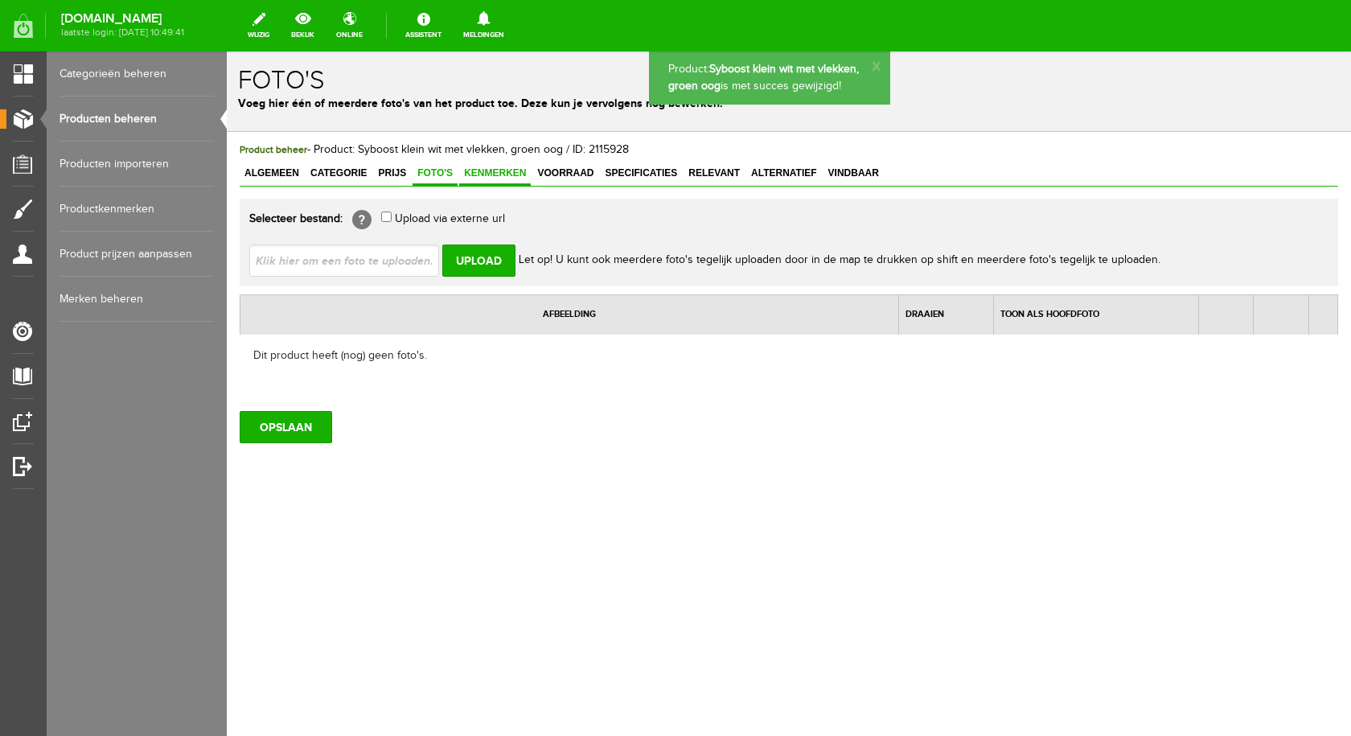
click at [486, 178] on span "Kenmerken" at bounding box center [495, 172] width 72 height 11
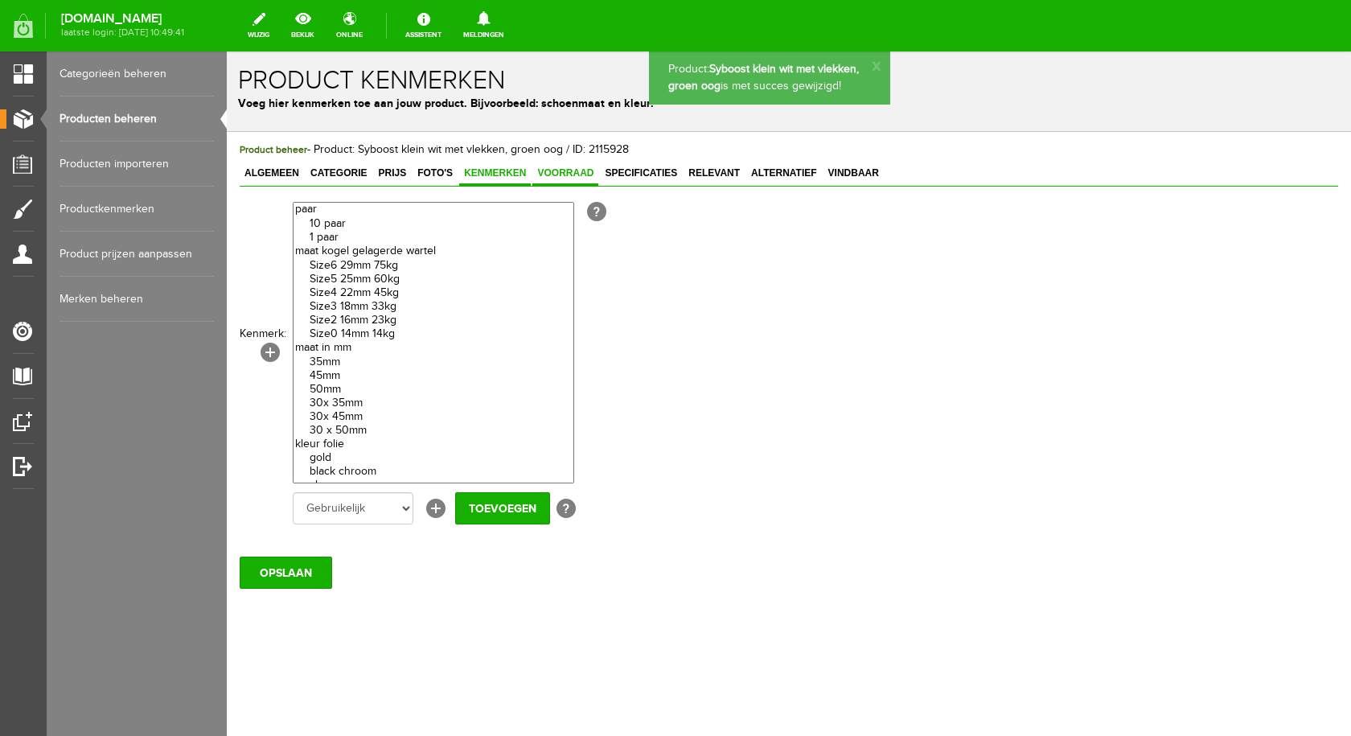
click at [571, 178] on span "Voorraad" at bounding box center [565, 172] width 66 height 11
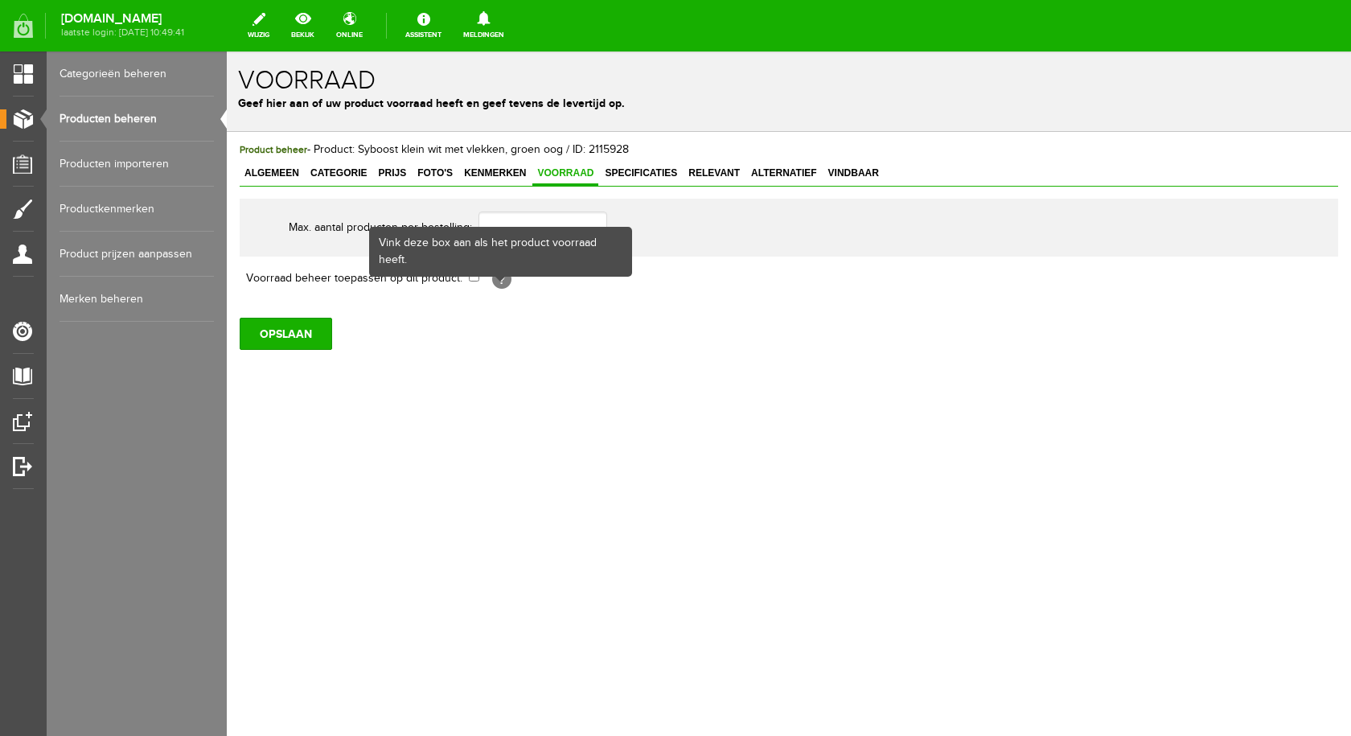
click at [474, 276] on div "Vink deze box aan als het product voorraad heeft." at bounding box center [500, 252] width 263 height 50
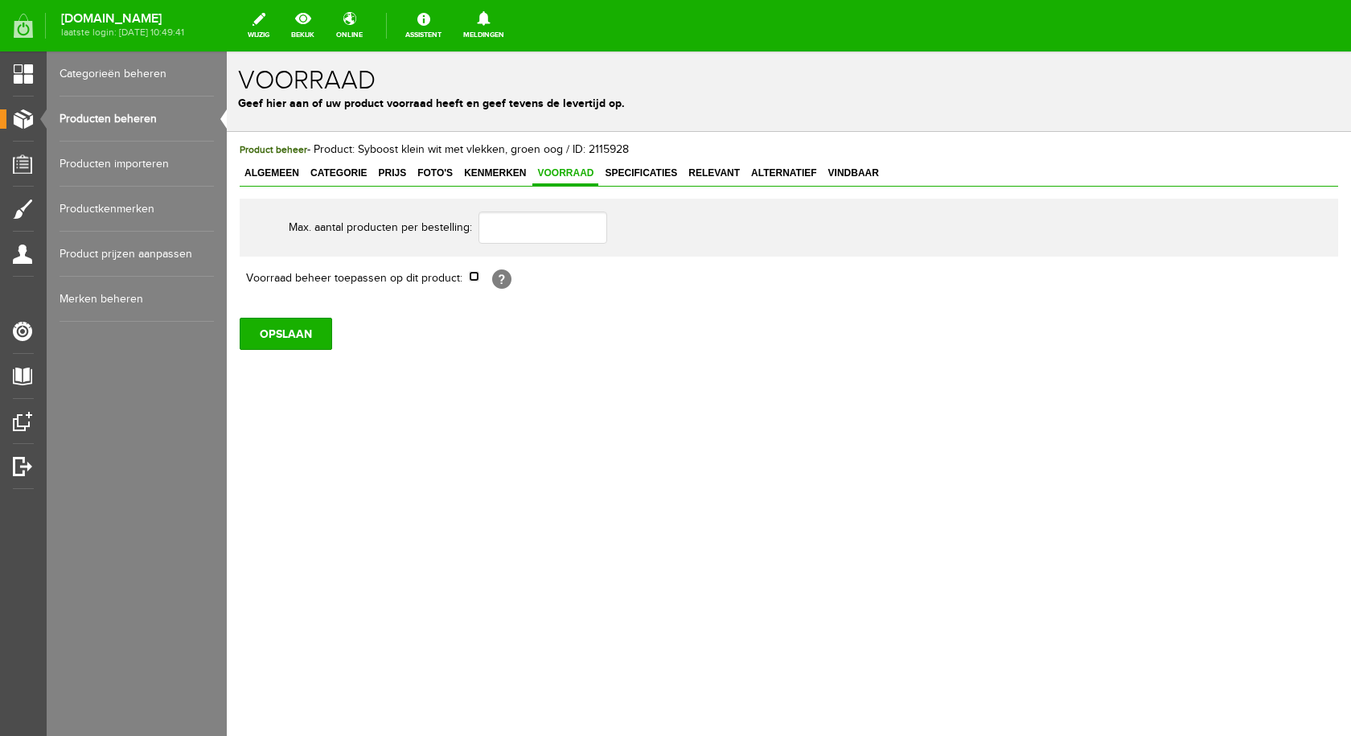
click at [475, 277] on input "checkbox" at bounding box center [474, 276] width 10 height 10
checkbox input "true"
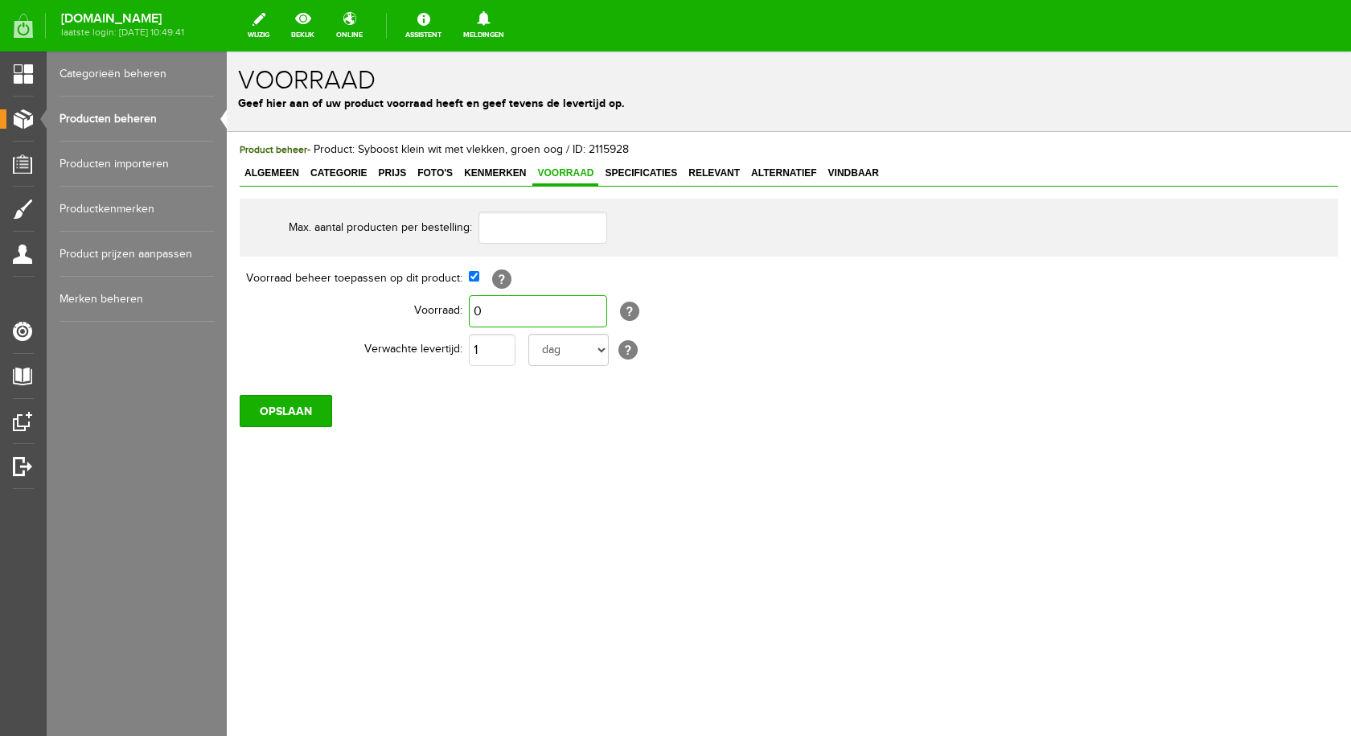
drag, startPoint x: 504, startPoint y: 301, endPoint x: 507, endPoint y: 310, distance: 10.2
click at [505, 302] on input "0" at bounding box center [538, 311] width 138 height 32
type input "1"
click at [308, 405] on input "OPSLAAN" at bounding box center [286, 411] width 92 height 32
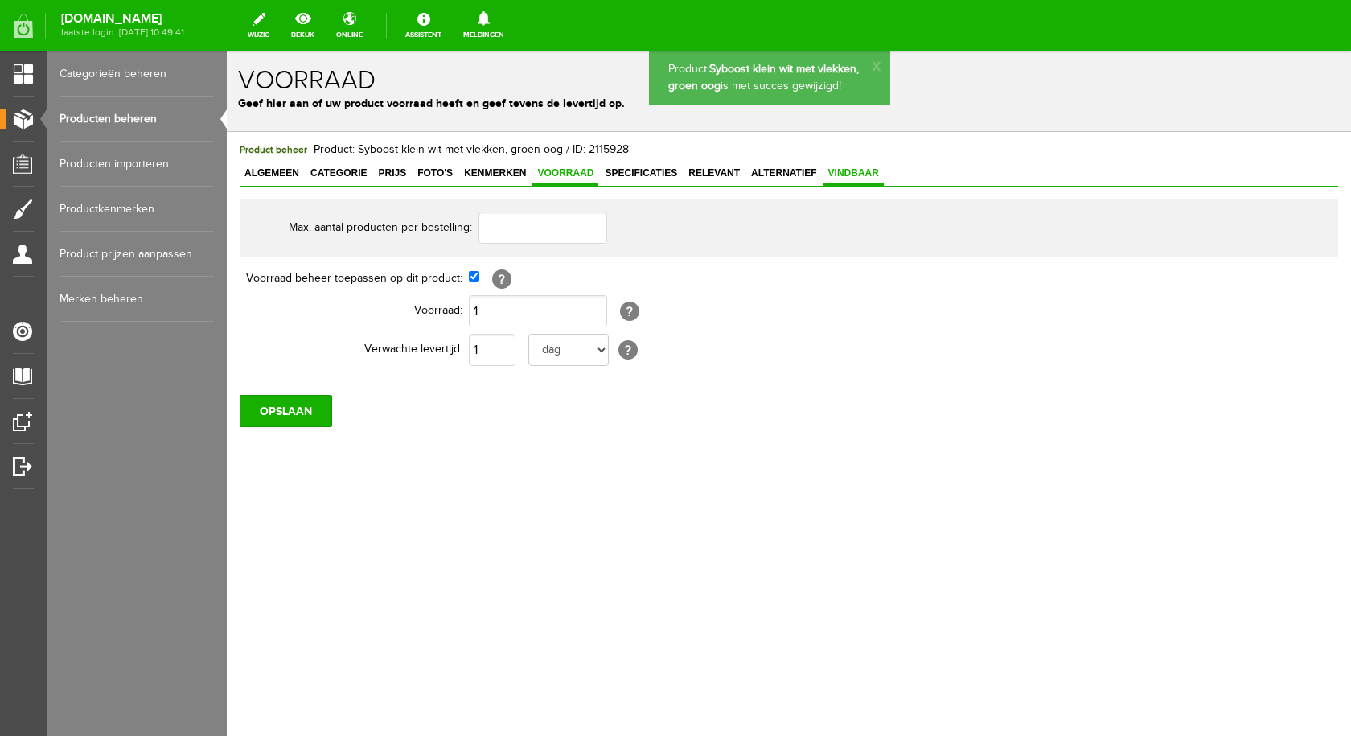
click at [831, 170] on span "Vindbaar" at bounding box center [853, 172] width 60 height 11
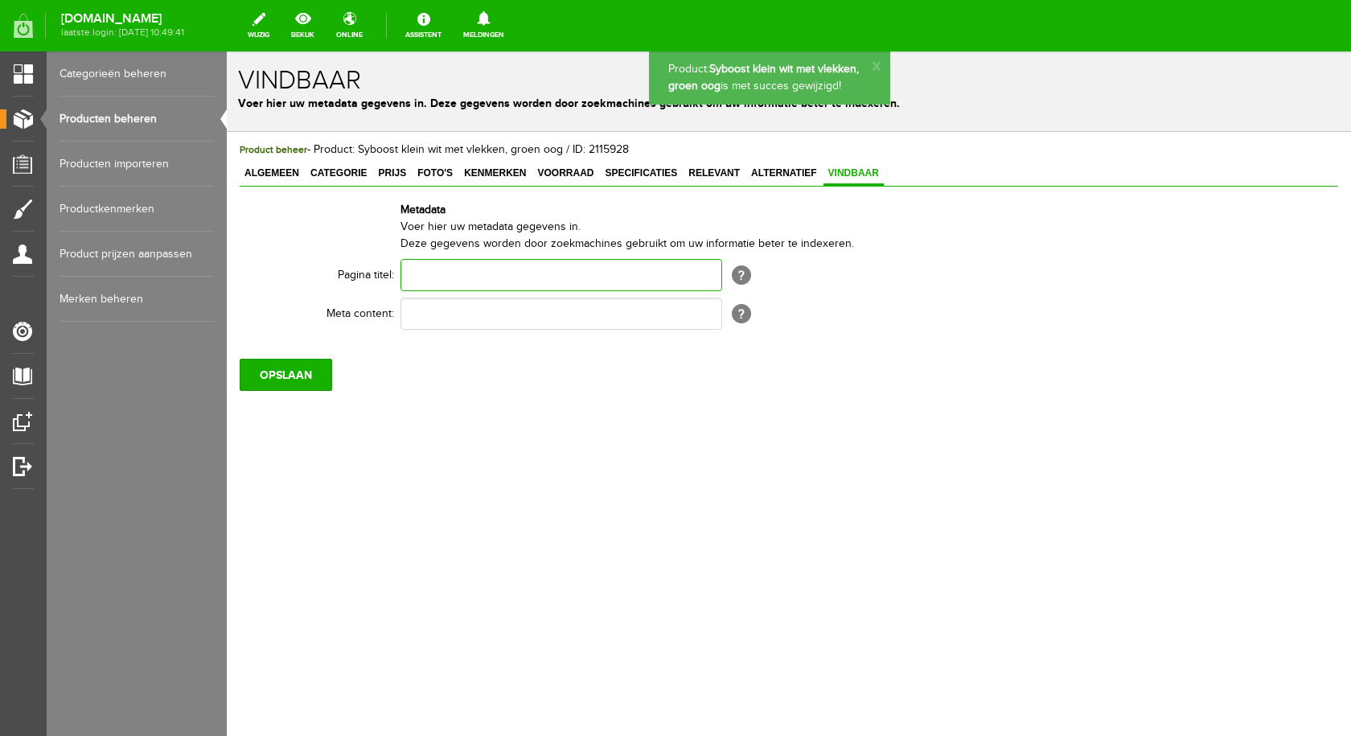
click at [514, 283] on input "text" at bounding box center [561, 275] width 322 height 32
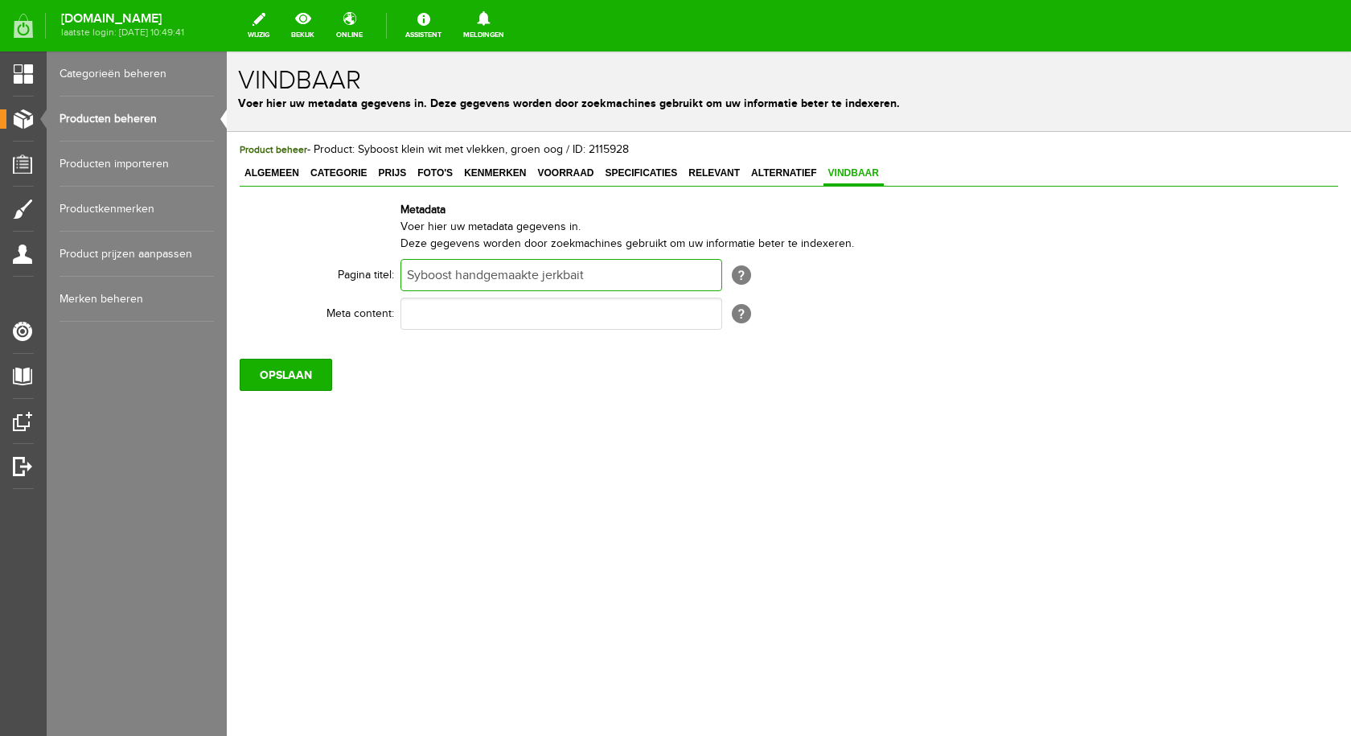
type input "Syboost handgemaakte jerkbait"
click at [462, 313] on input "text" at bounding box center [561, 313] width 322 height 32
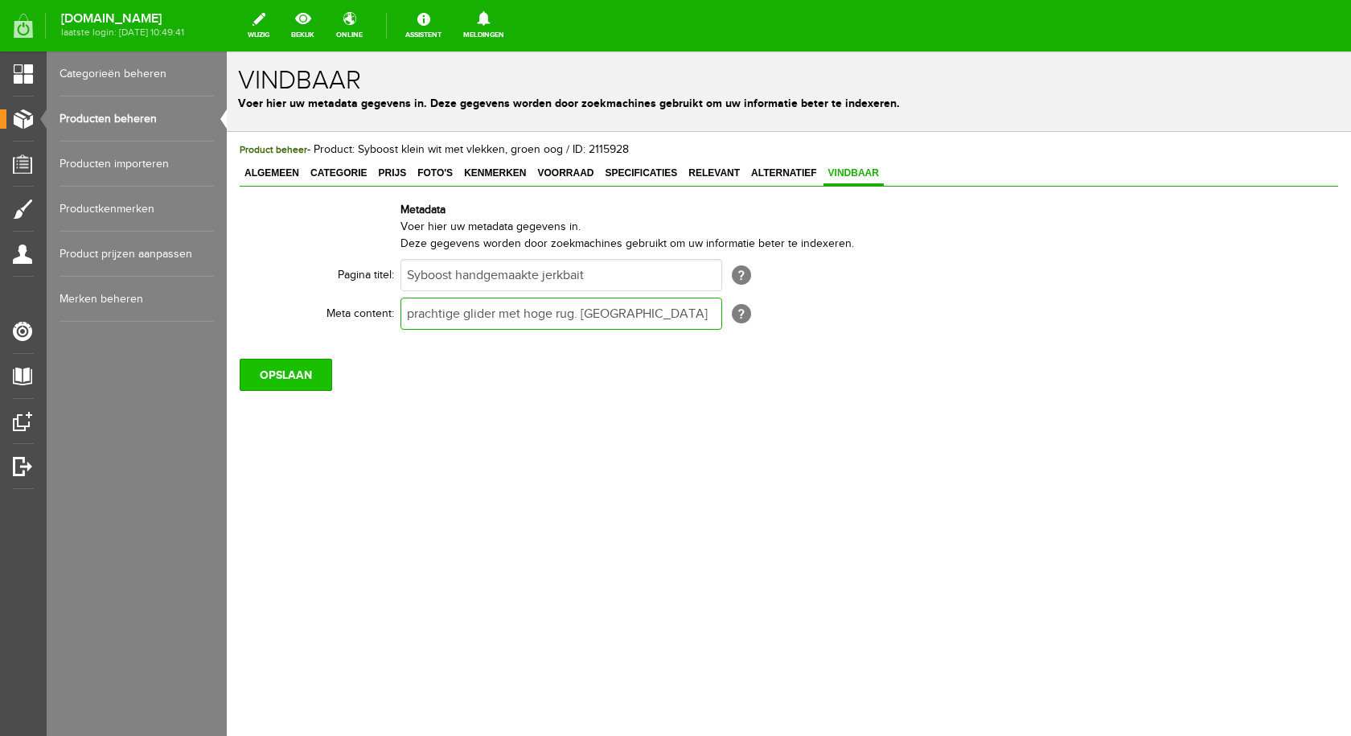
type input "prachtige glider met hoge rug. [GEOGRAPHIC_DATA]"
click at [314, 372] on input "OPSLAAN" at bounding box center [286, 375] width 92 height 32
click at [274, 363] on input "OPSLAAN" at bounding box center [286, 375] width 92 height 32
click at [174, 306] on link "Merken beheren" at bounding box center [136, 299] width 154 height 45
